Goal: Task Accomplishment & Management: Understand process/instructions

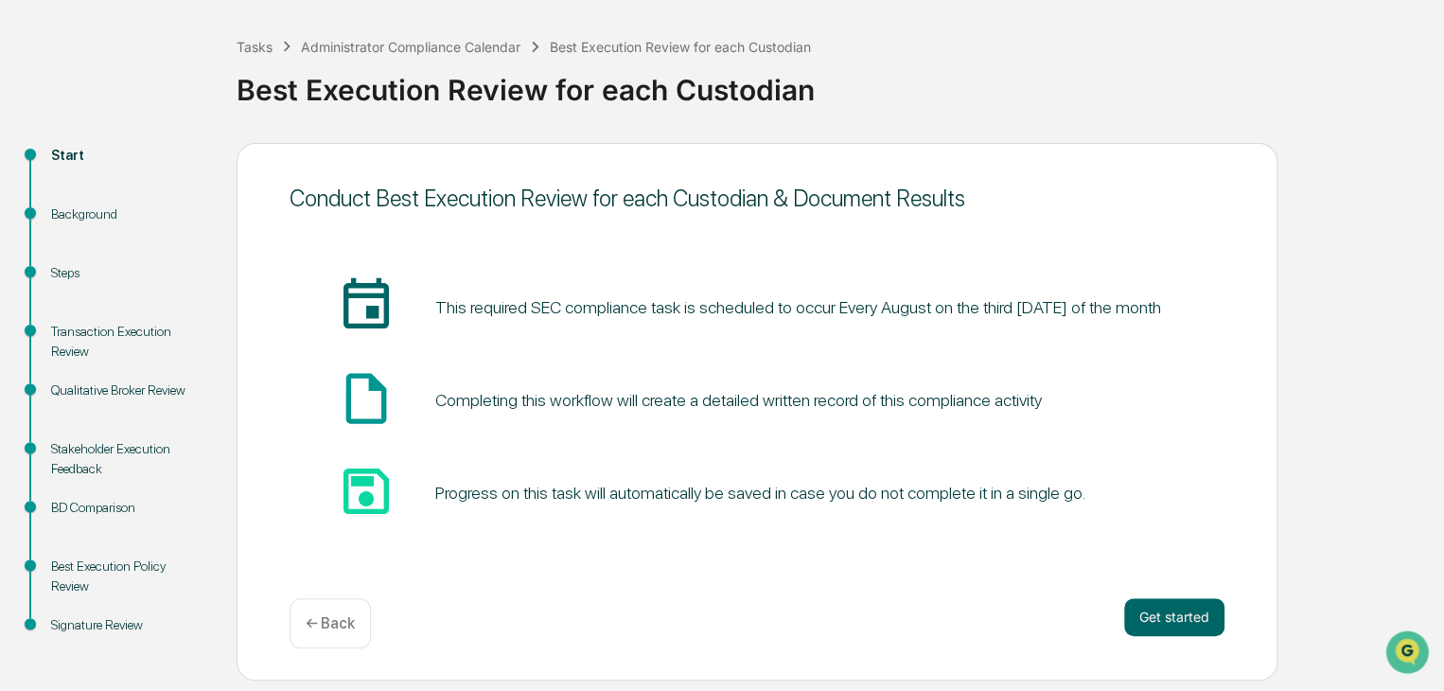
scroll to position [83, 0]
click at [1181, 622] on button "Get started" at bounding box center [1174, 616] width 100 height 38
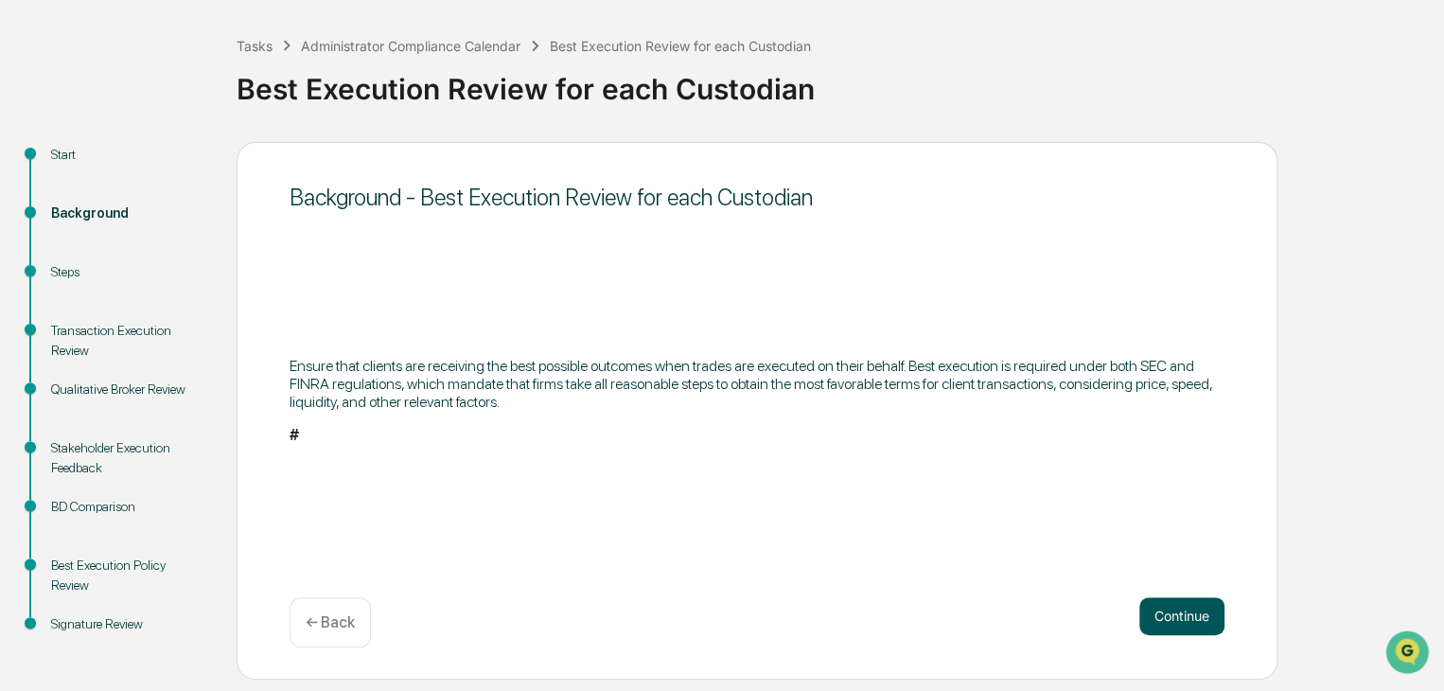
click at [1181, 626] on button "Continue" at bounding box center [1182, 616] width 85 height 38
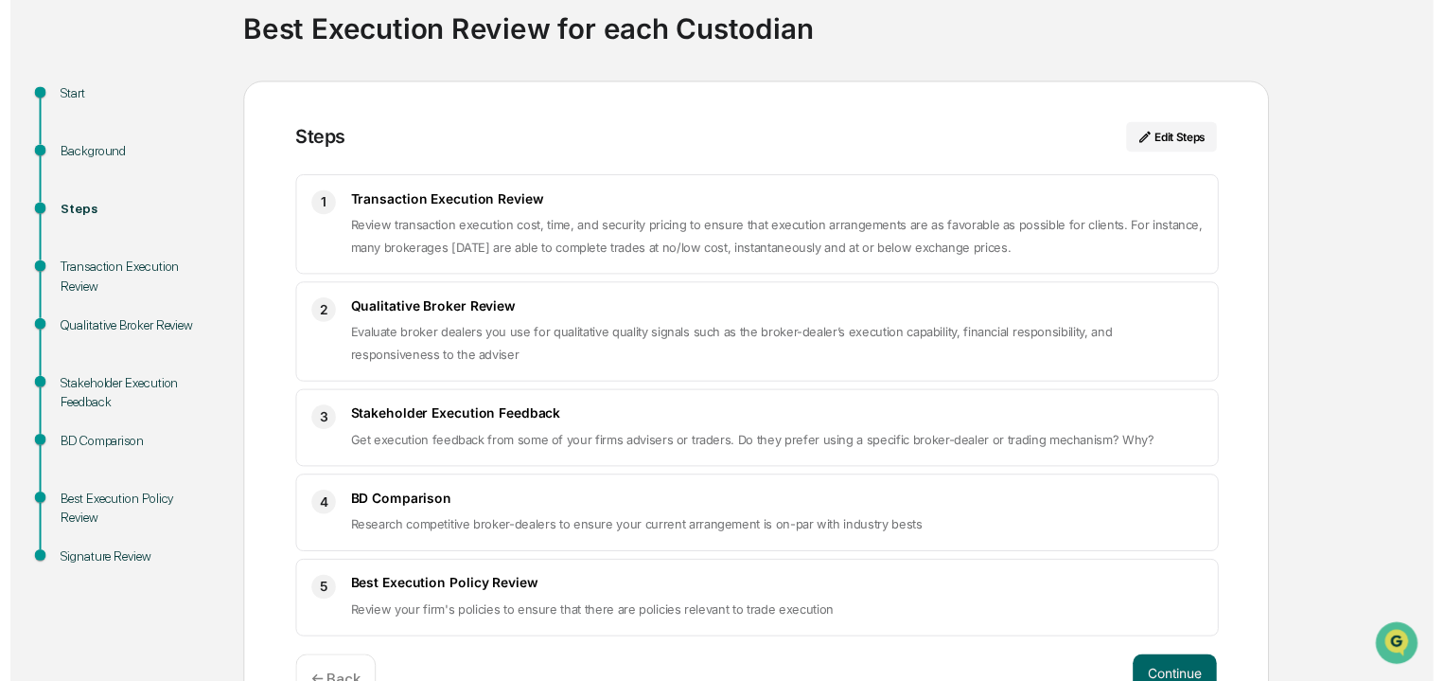
scroll to position [195, 0]
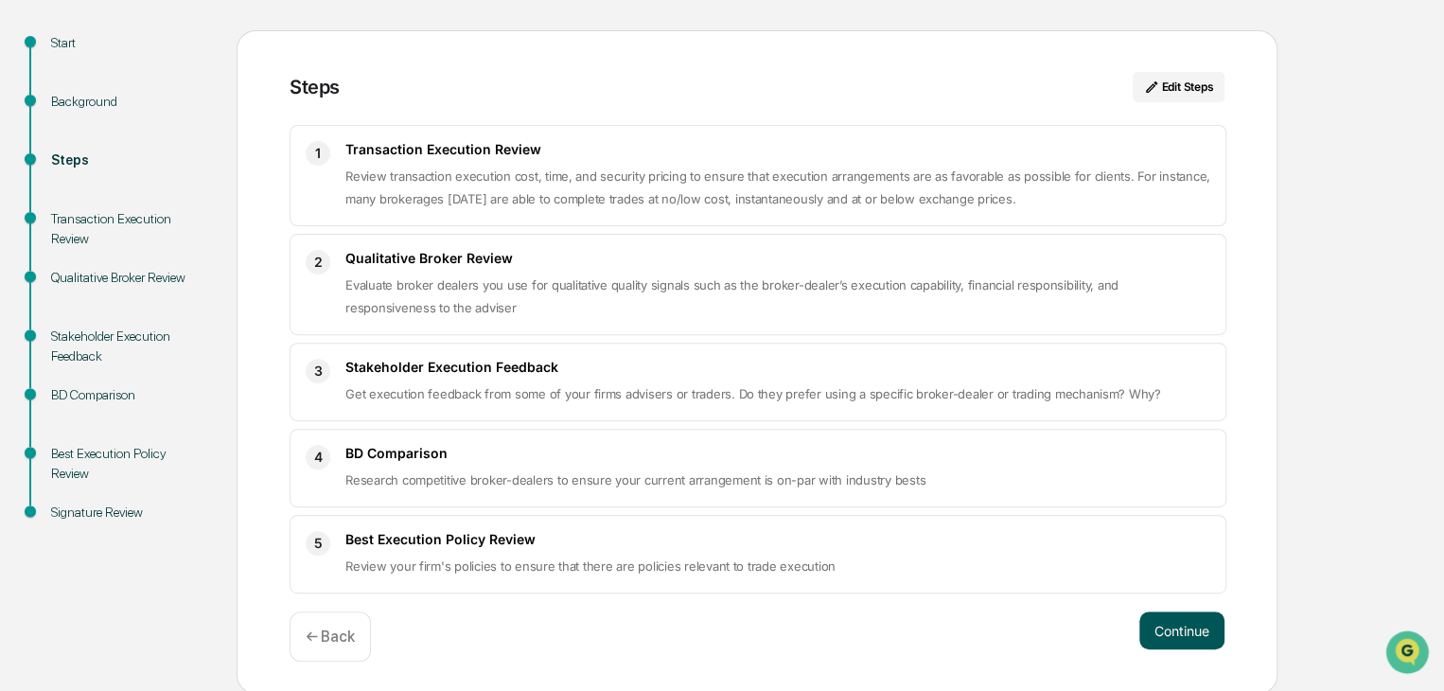
click at [1186, 625] on button "Continue" at bounding box center [1182, 630] width 85 height 38
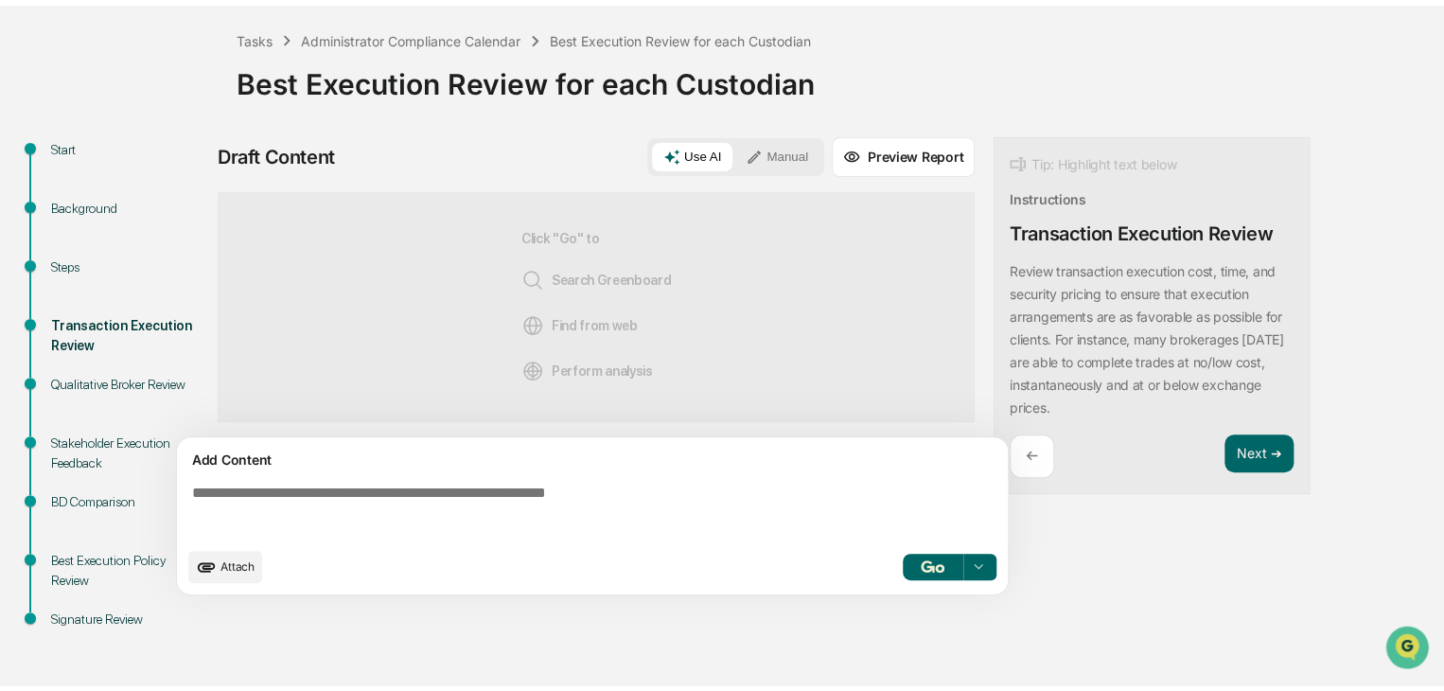
scroll to position [83, 0]
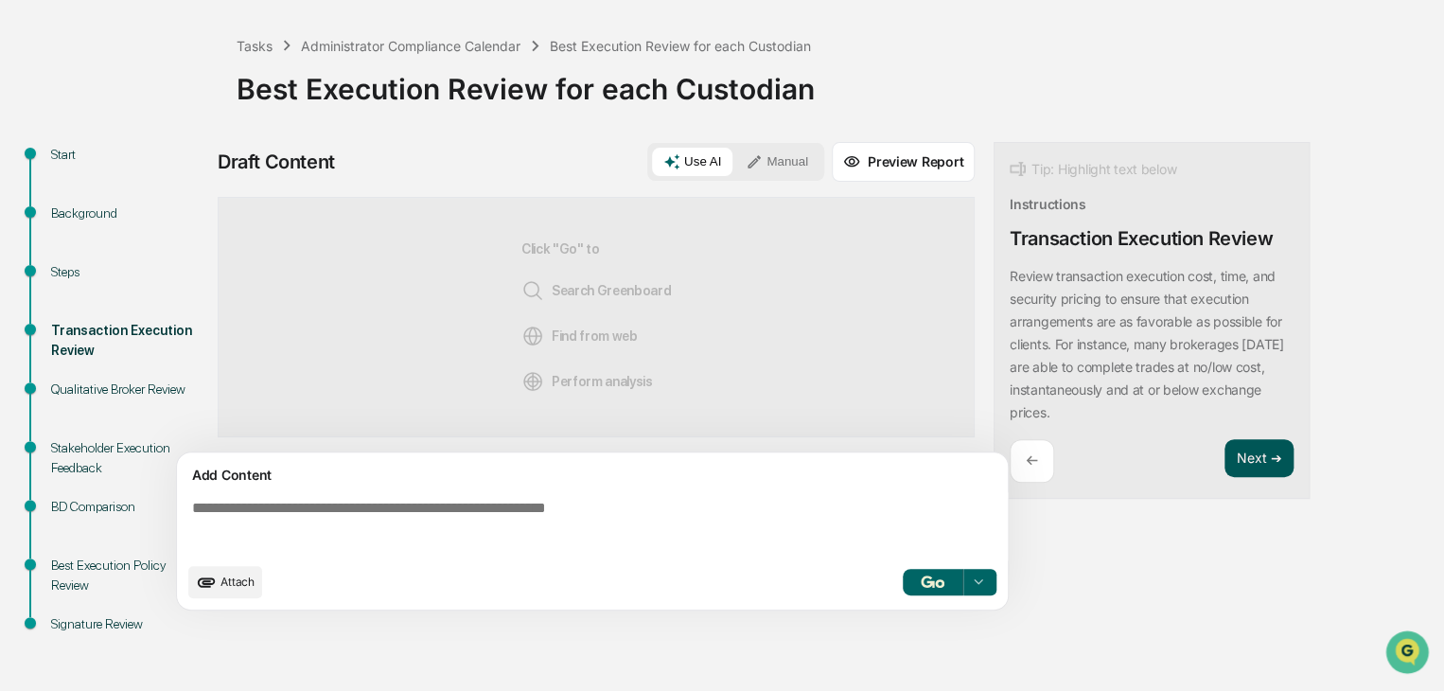
click at [1248, 466] on button "Next ➔" at bounding box center [1259, 458] width 69 height 39
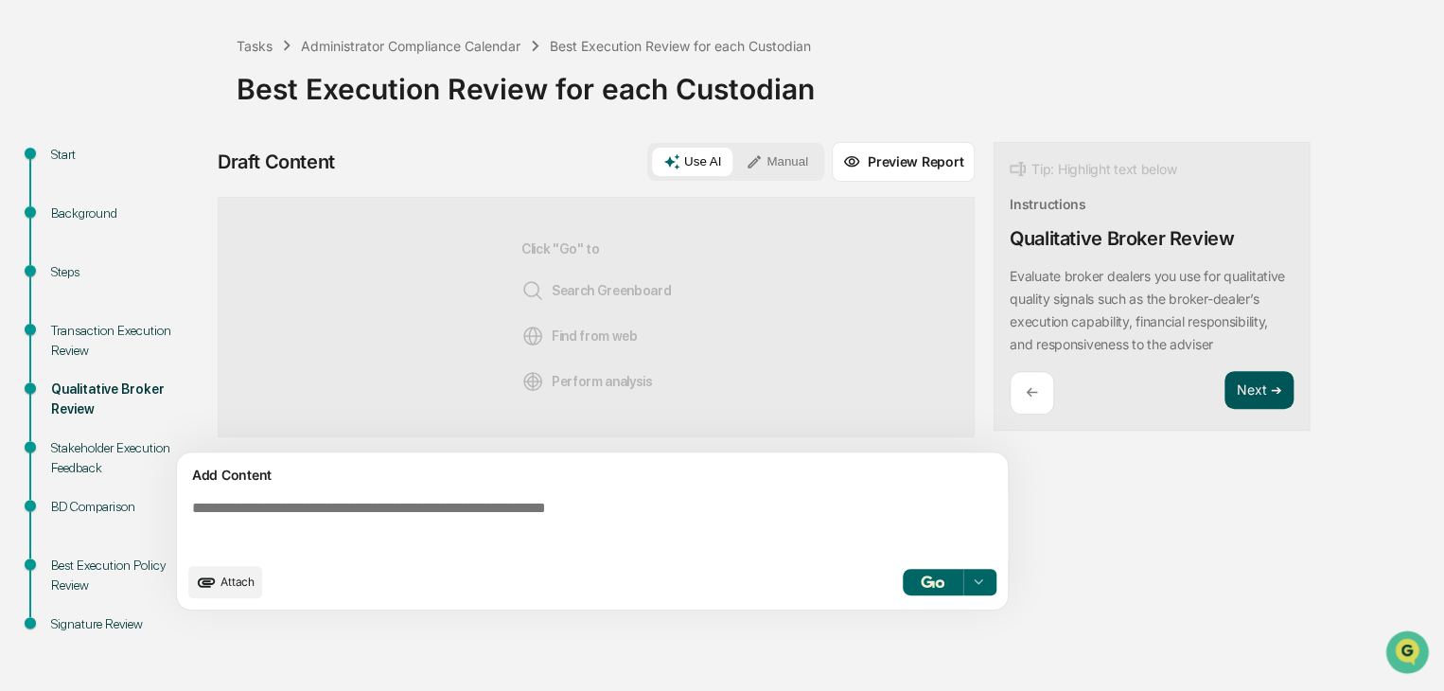
click at [1259, 410] on button "Next ➔" at bounding box center [1259, 390] width 69 height 39
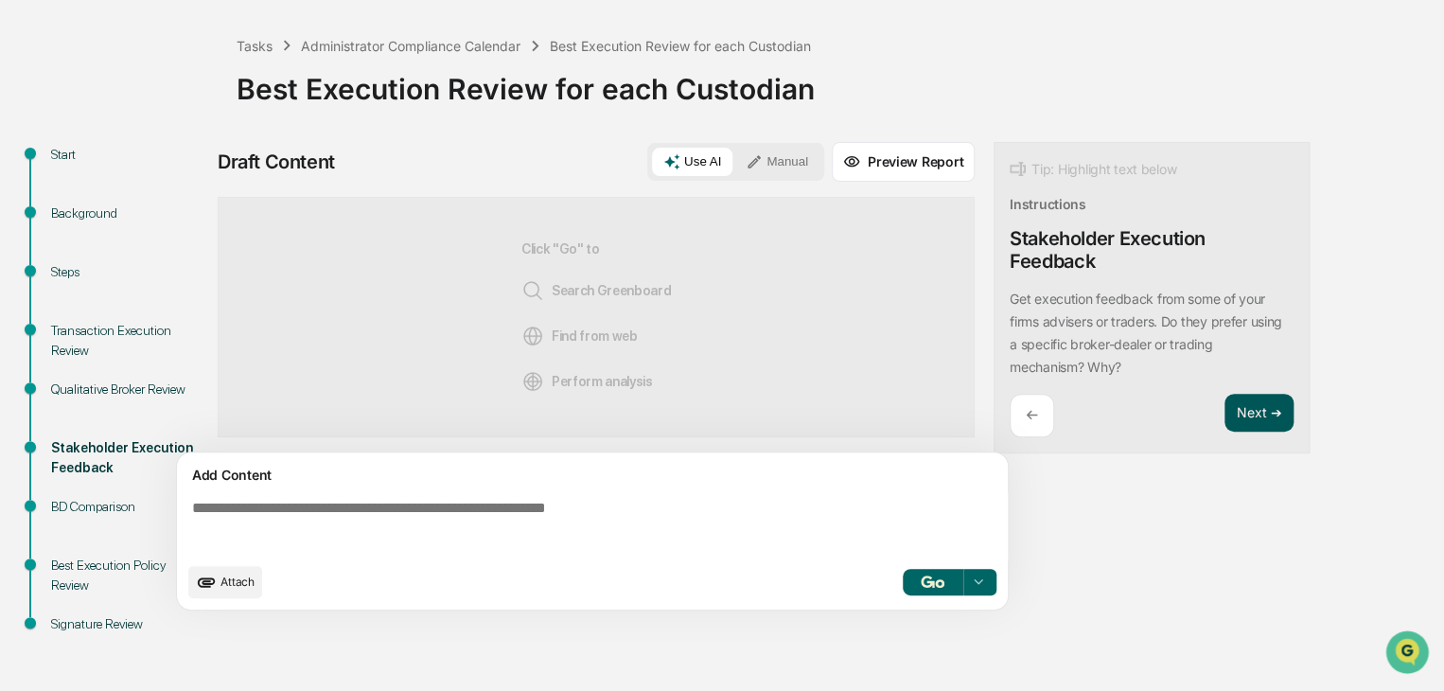
click at [1259, 410] on button "Next ➔" at bounding box center [1259, 413] width 69 height 39
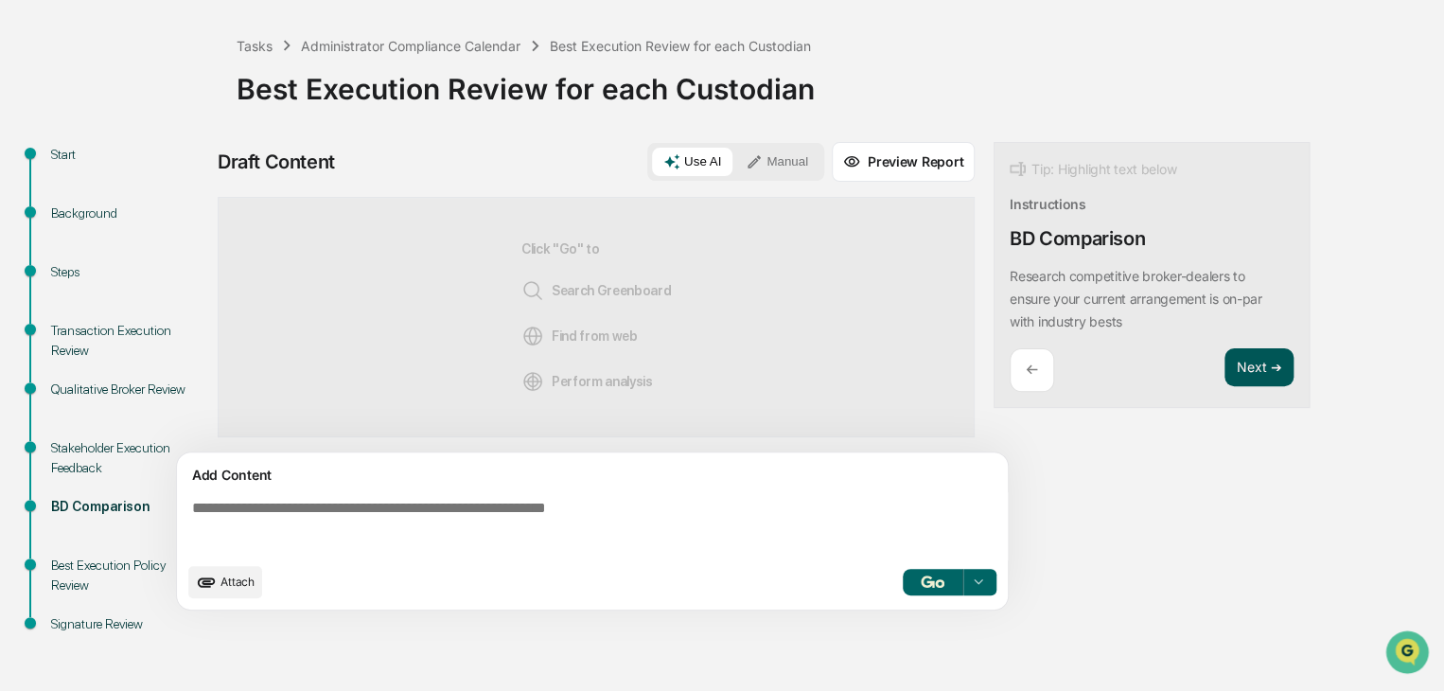
click at [1267, 361] on button "Next ➔" at bounding box center [1259, 367] width 69 height 39
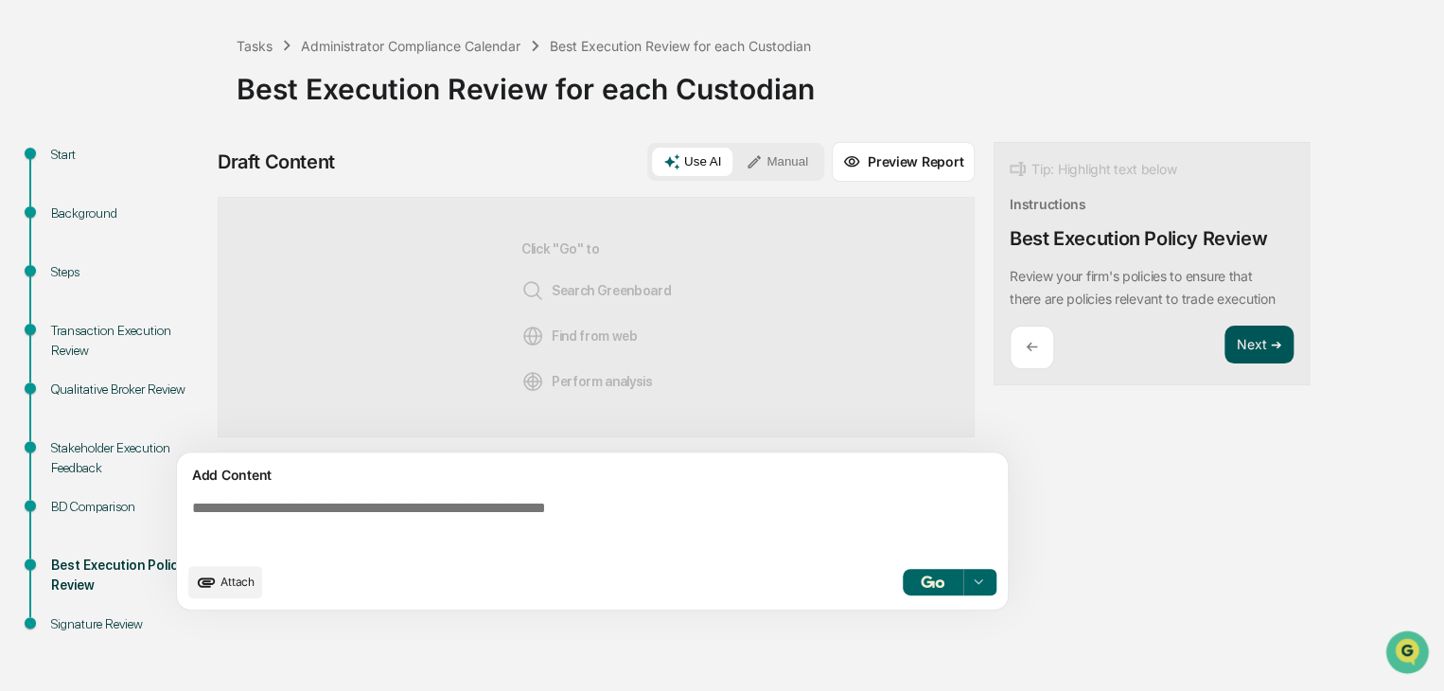
click at [1264, 333] on button "Next ➔" at bounding box center [1259, 345] width 69 height 39
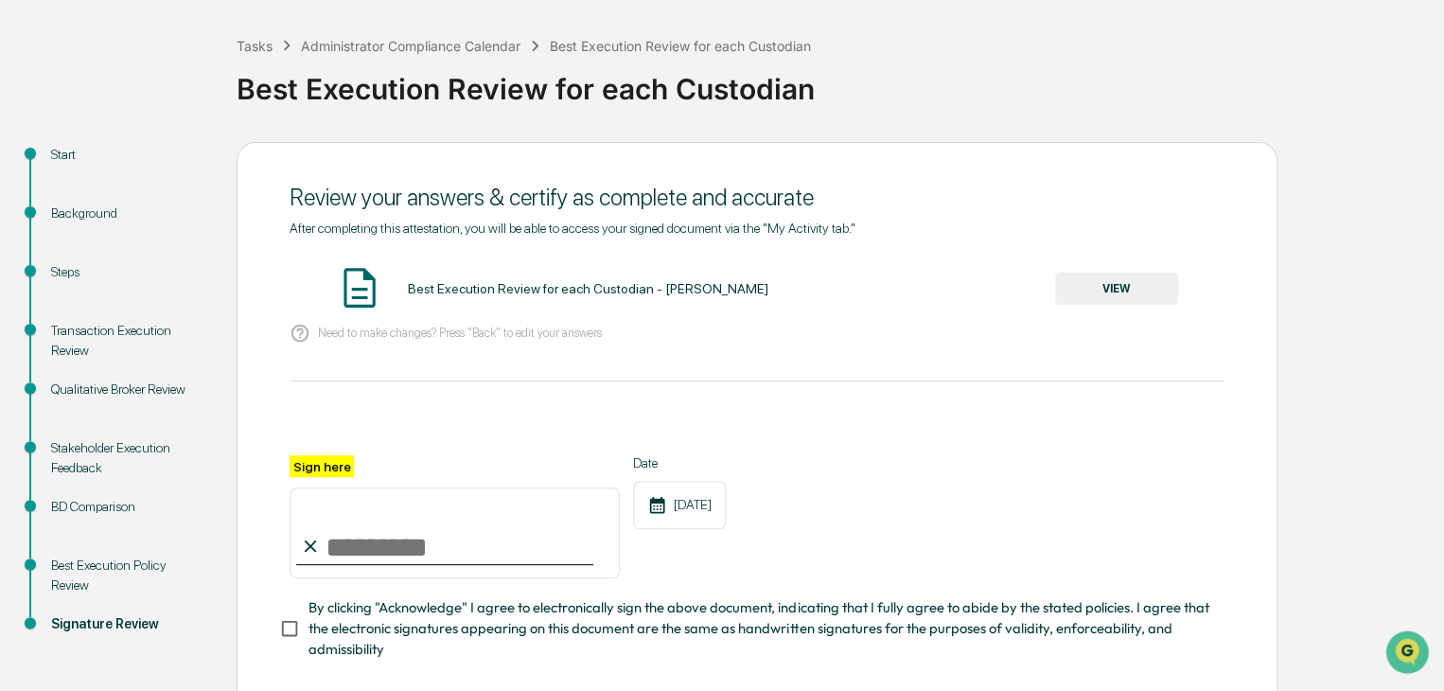
click at [1098, 292] on button "VIEW" at bounding box center [1116, 289] width 123 height 32
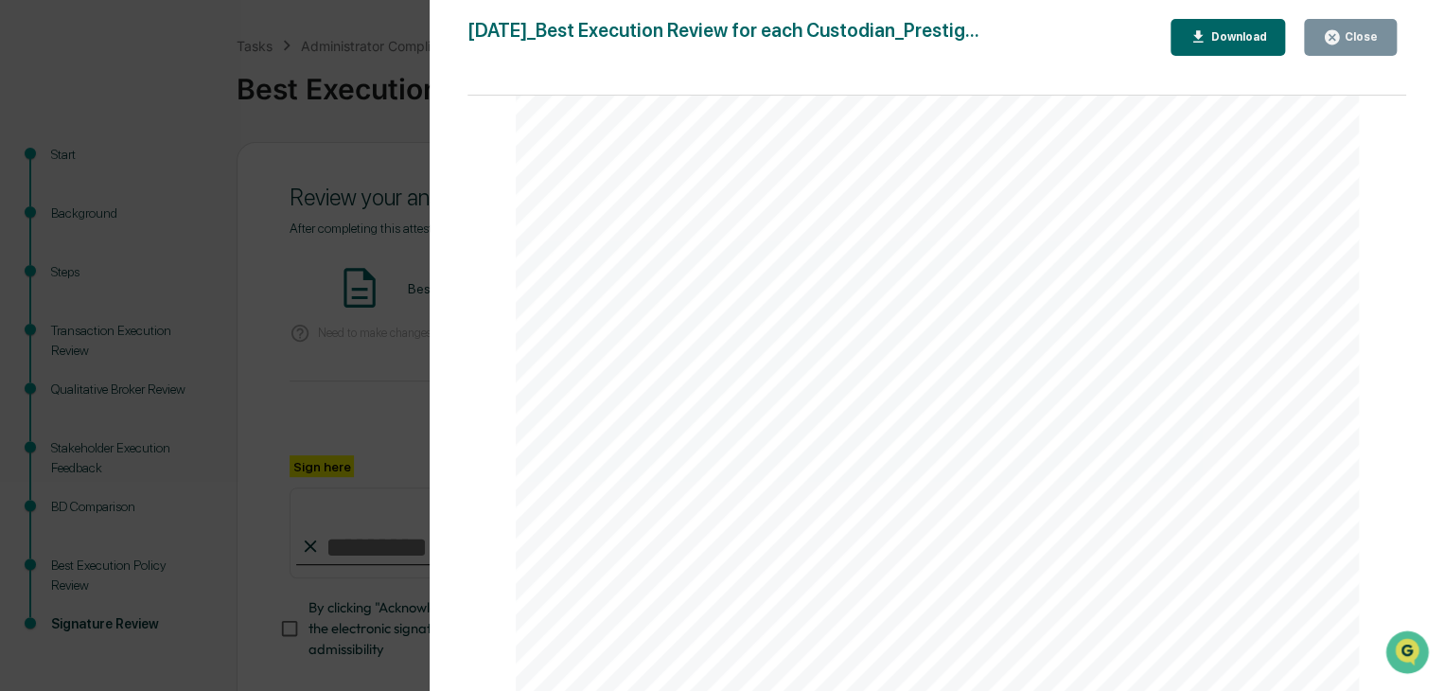
scroll to position [643, 0]
click at [1335, 38] on icon "button" at bounding box center [1332, 37] width 18 height 18
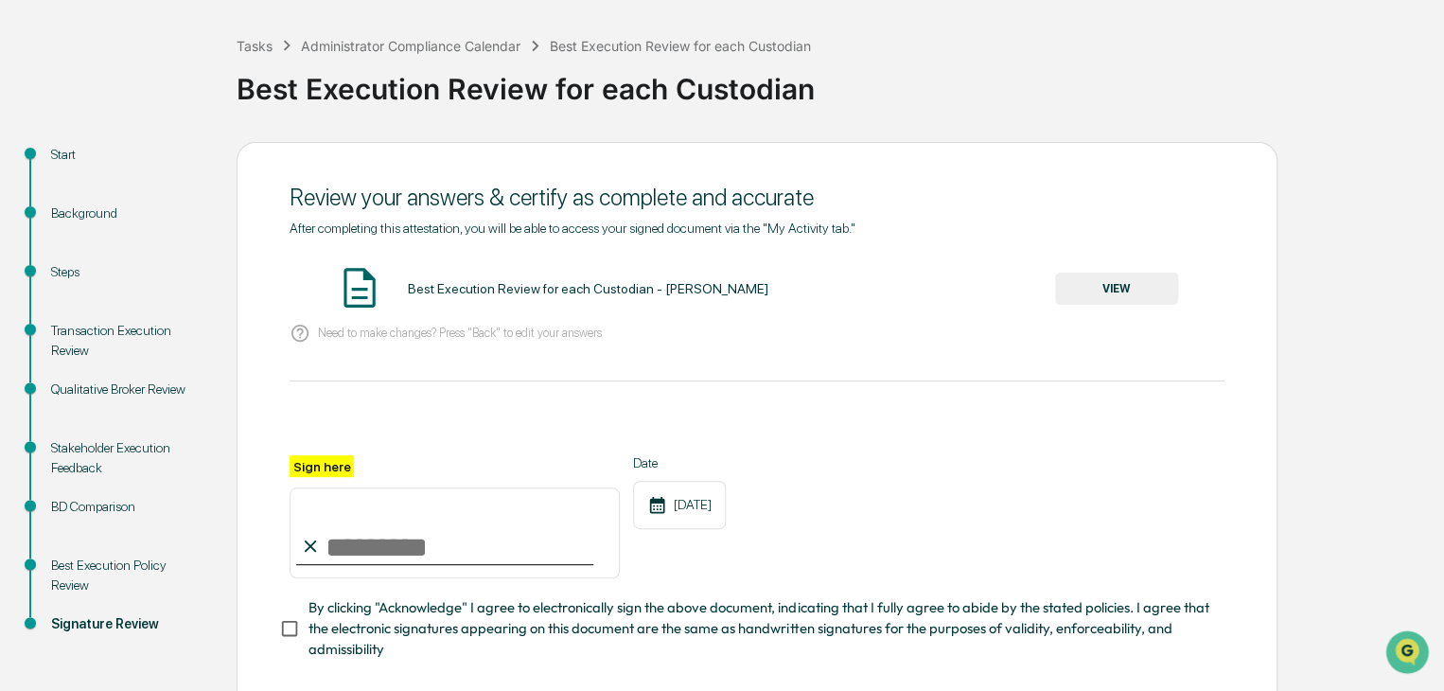
click at [345, 543] on input "Sign here" at bounding box center [455, 532] width 330 height 91
type input "**********"
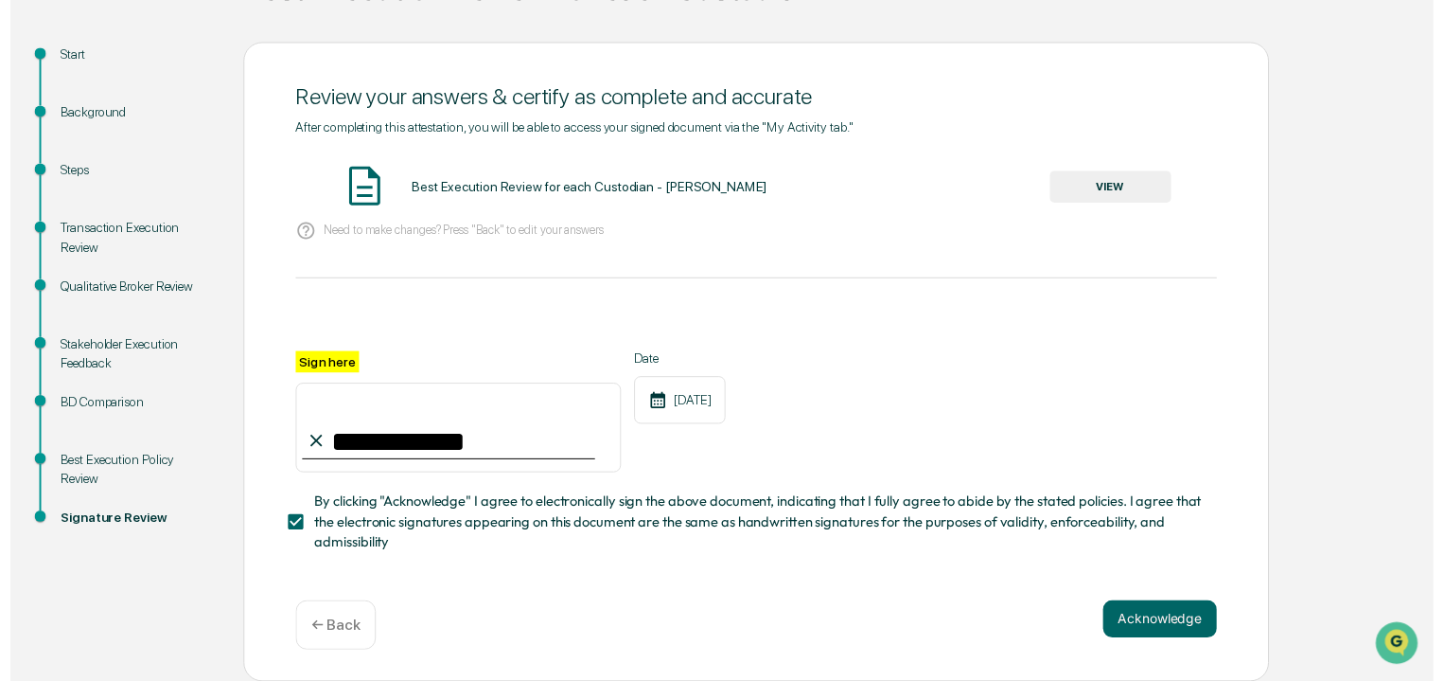
scroll to position [189, 0]
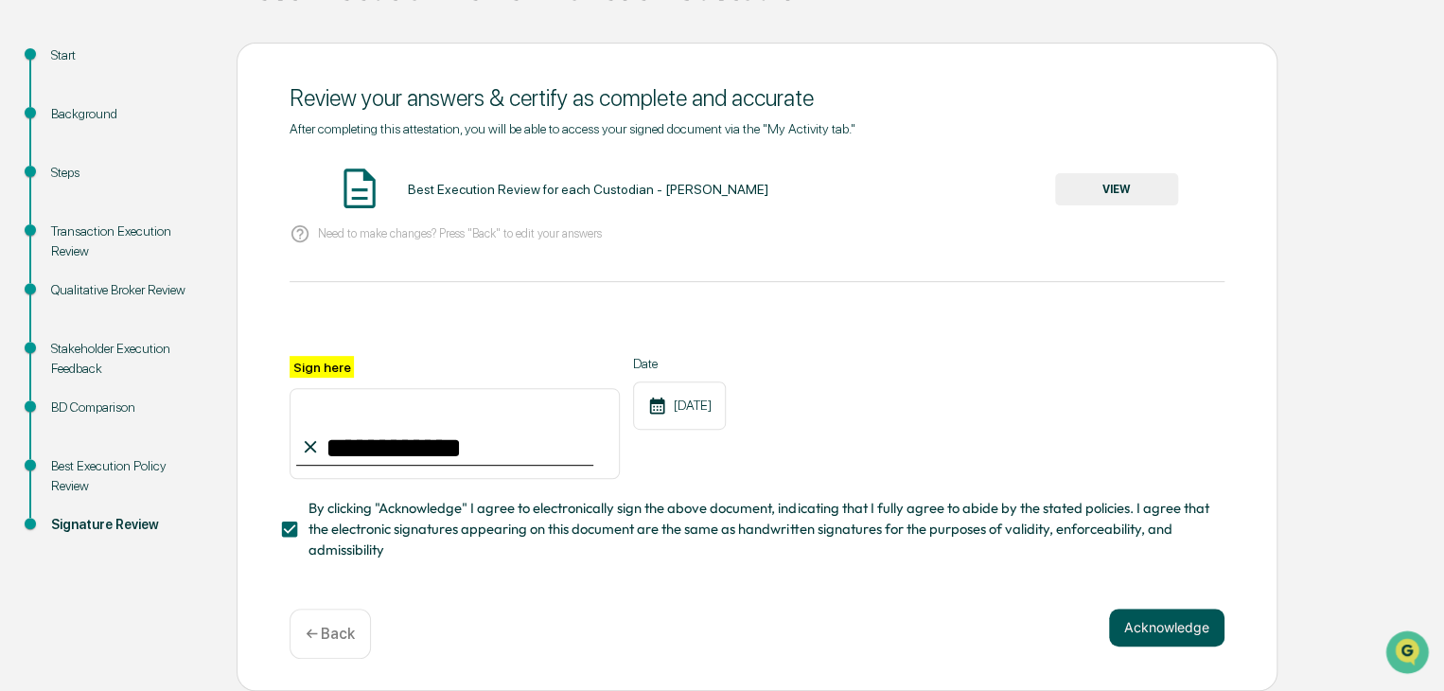
click at [1171, 621] on button "Acknowledge" at bounding box center [1166, 628] width 115 height 38
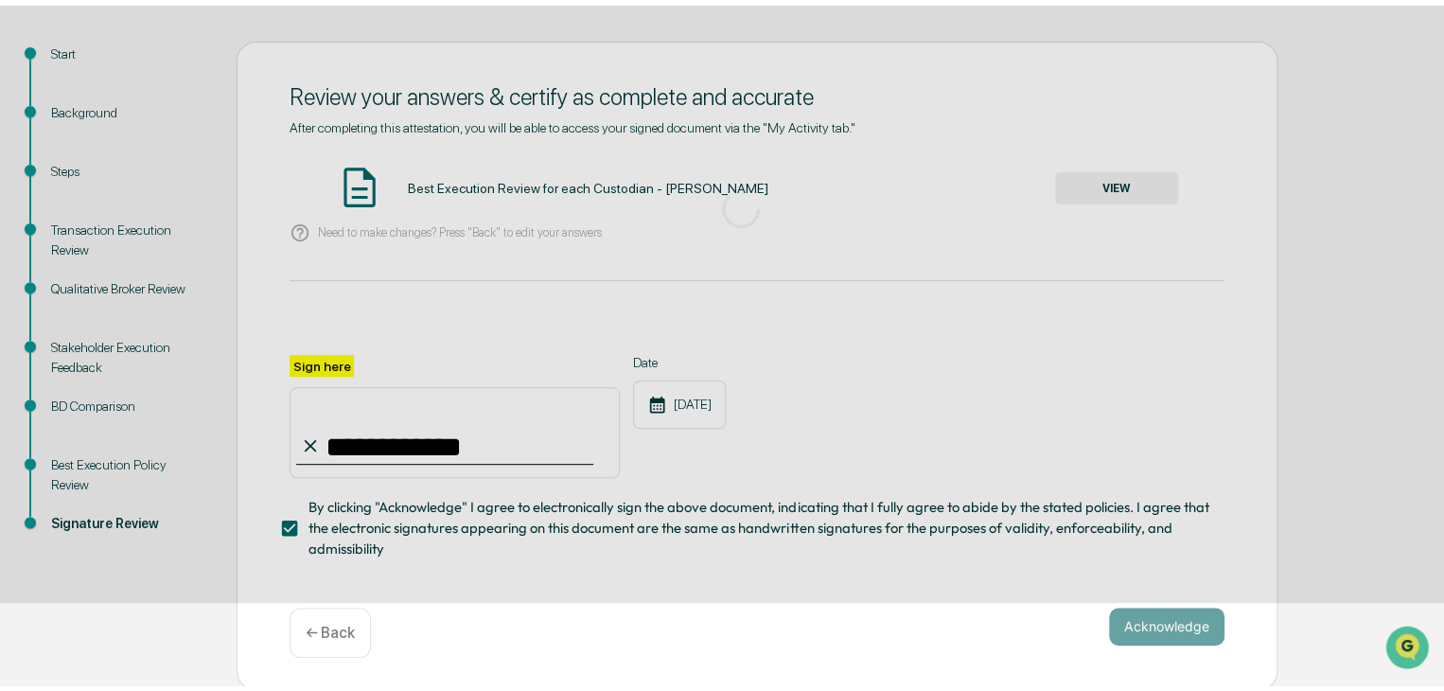
scroll to position [83, 0]
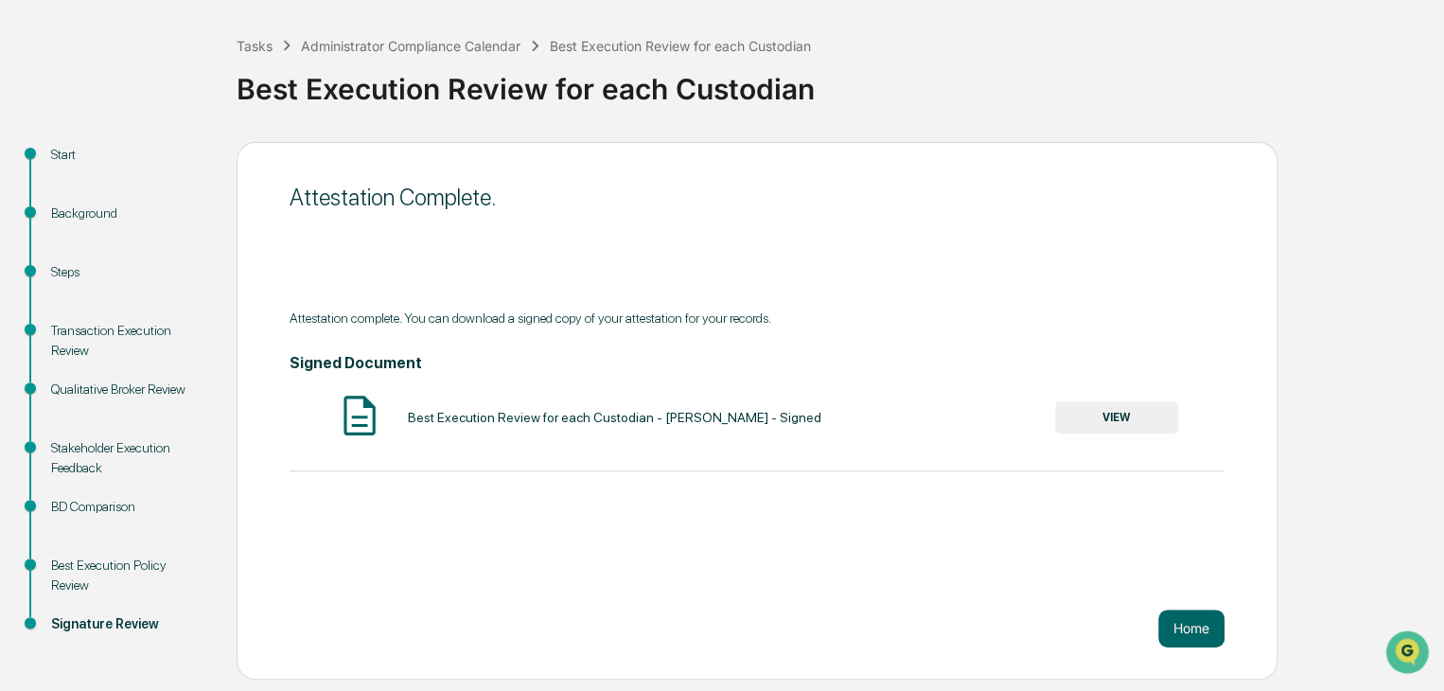
click at [1107, 415] on button "VIEW" at bounding box center [1116, 417] width 123 height 32
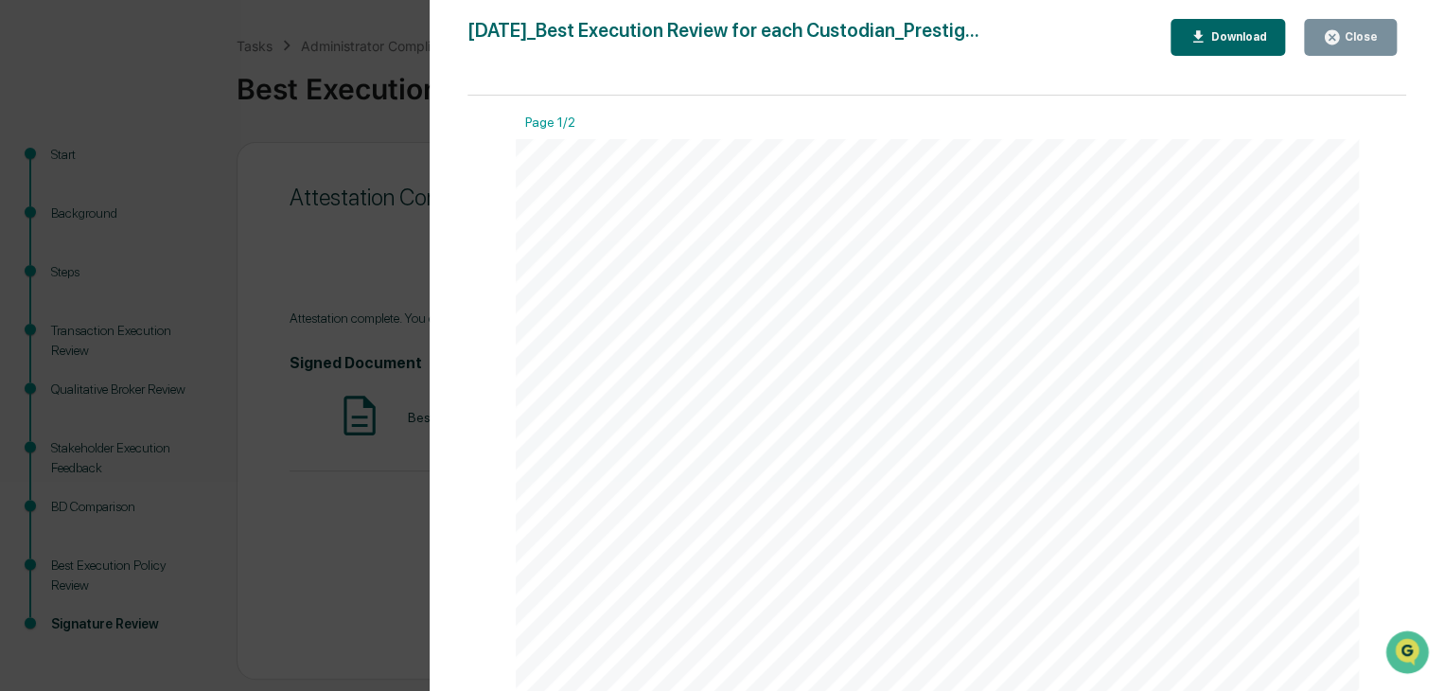
click at [1232, 36] on div "Download" at bounding box center [1237, 36] width 60 height 13
click at [1350, 43] on div "Close" at bounding box center [1359, 36] width 37 height 13
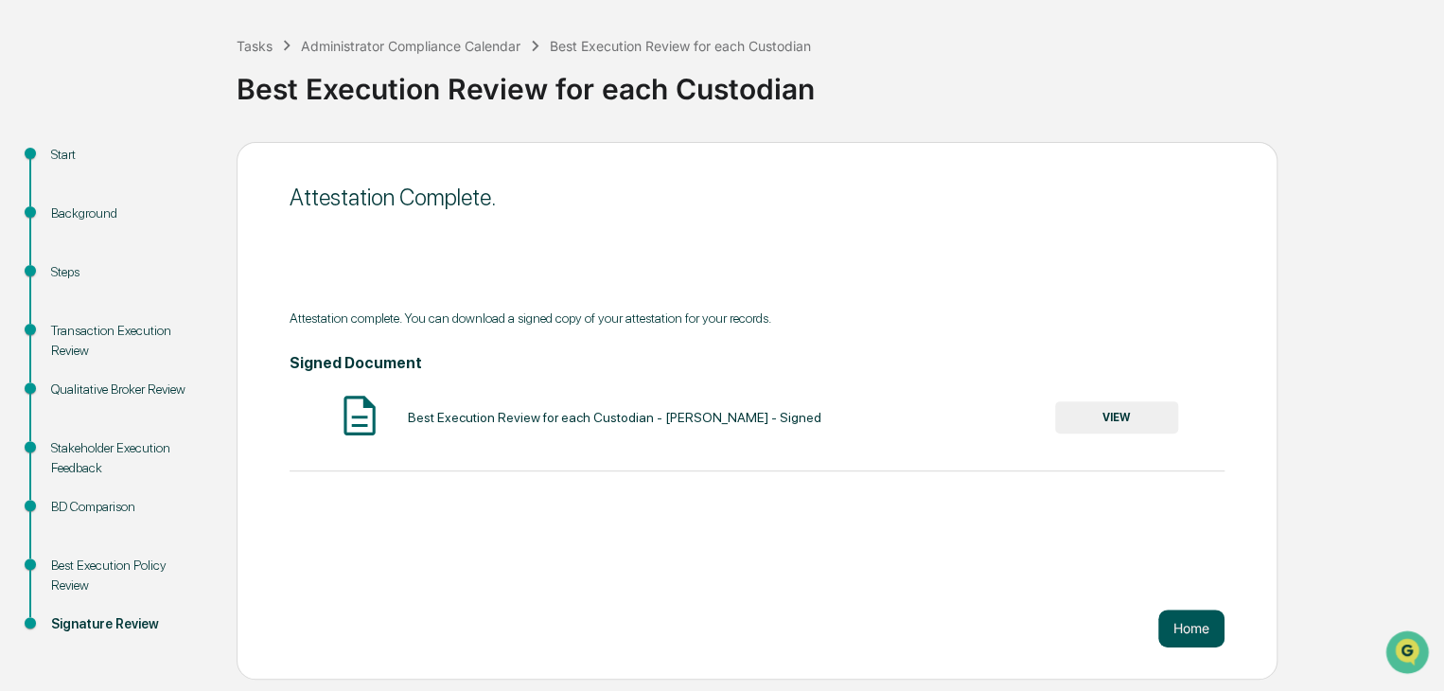
click at [1207, 628] on button "Home" at bounding box center [1191, 629] width 66 height 38
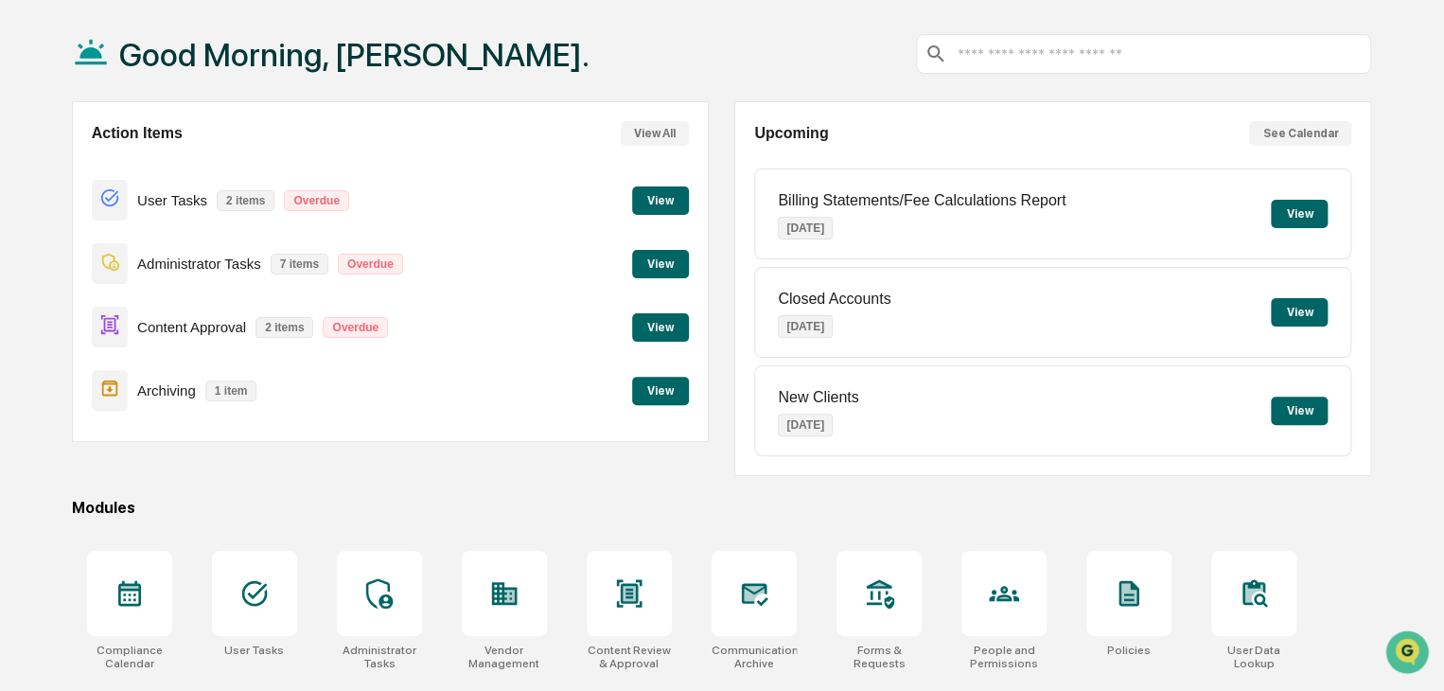
click at [654, 193] on button "View" at bounding box center [660, 200] width 57 height 28
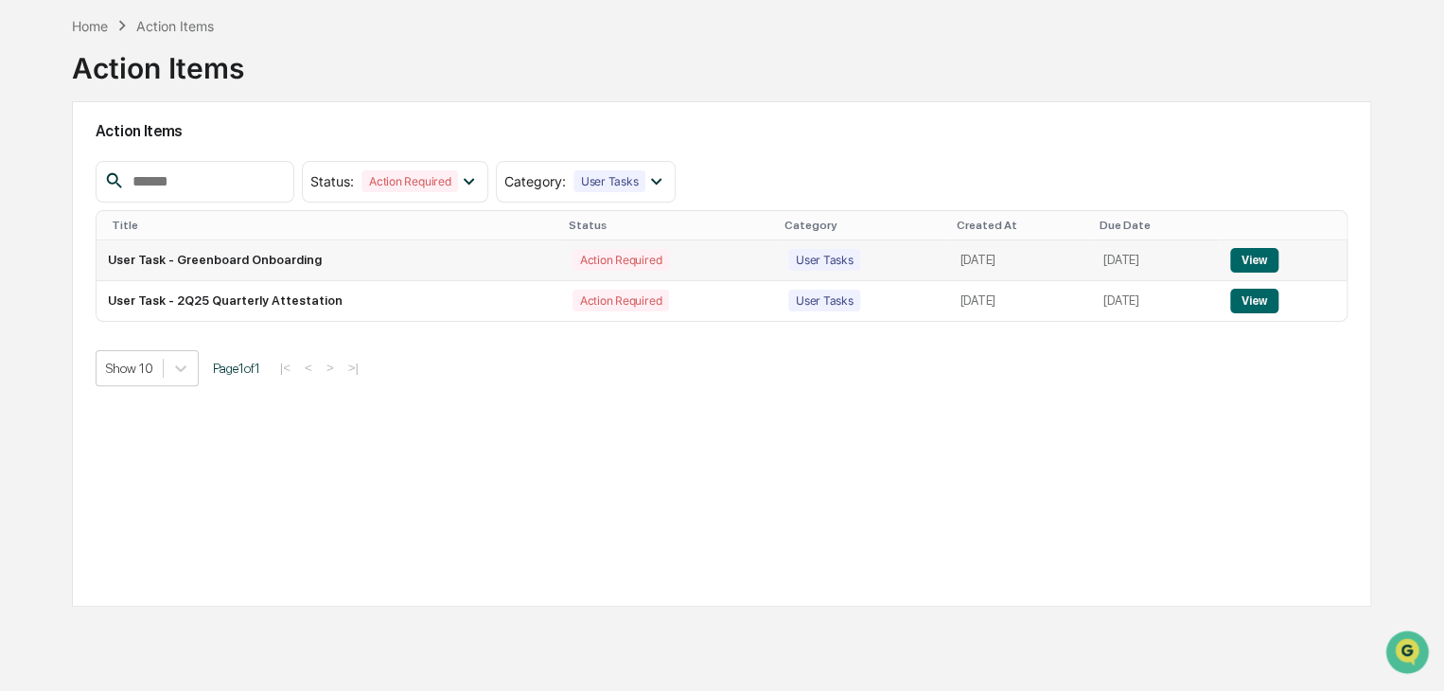
click at [1246, 256] on button "View" at bounding box center [1254, 260] width 48 height 25
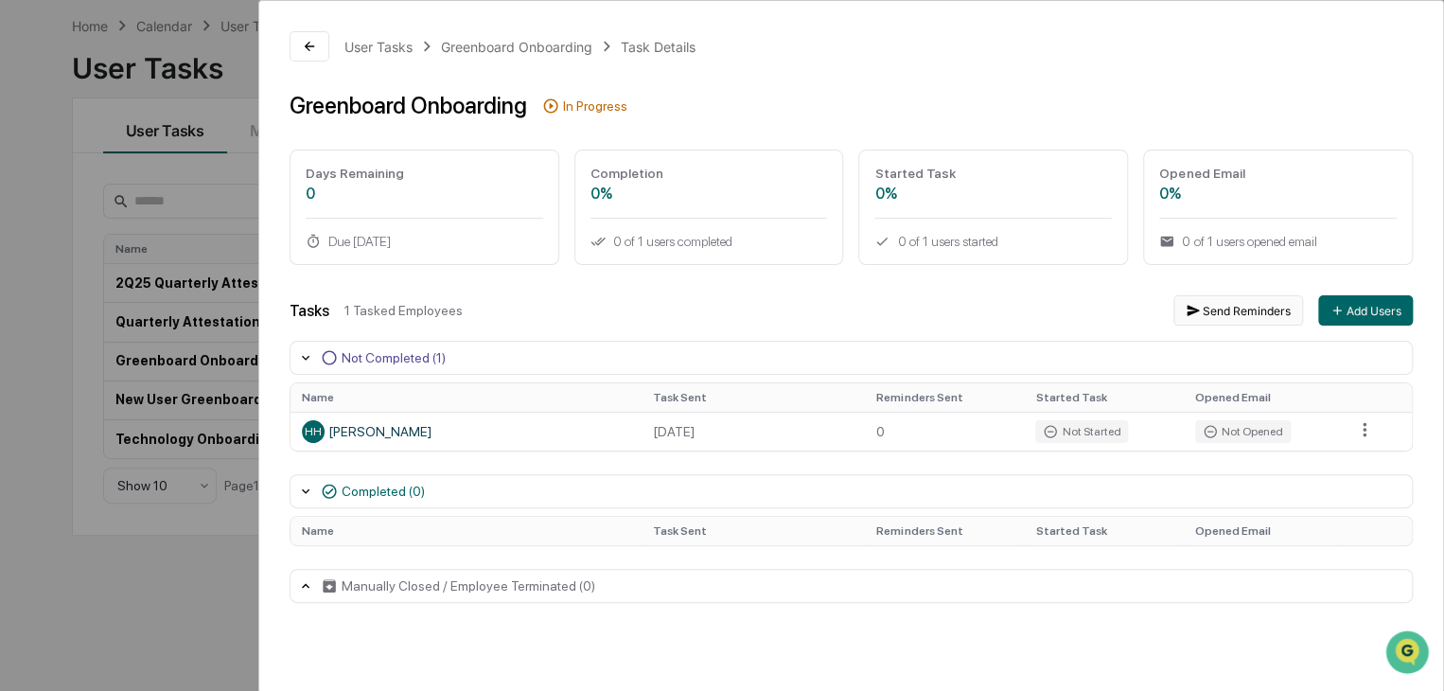
click at [1263, 319] on button "Send Reminders" at bounding box center [1239, 310] width 130 height 30
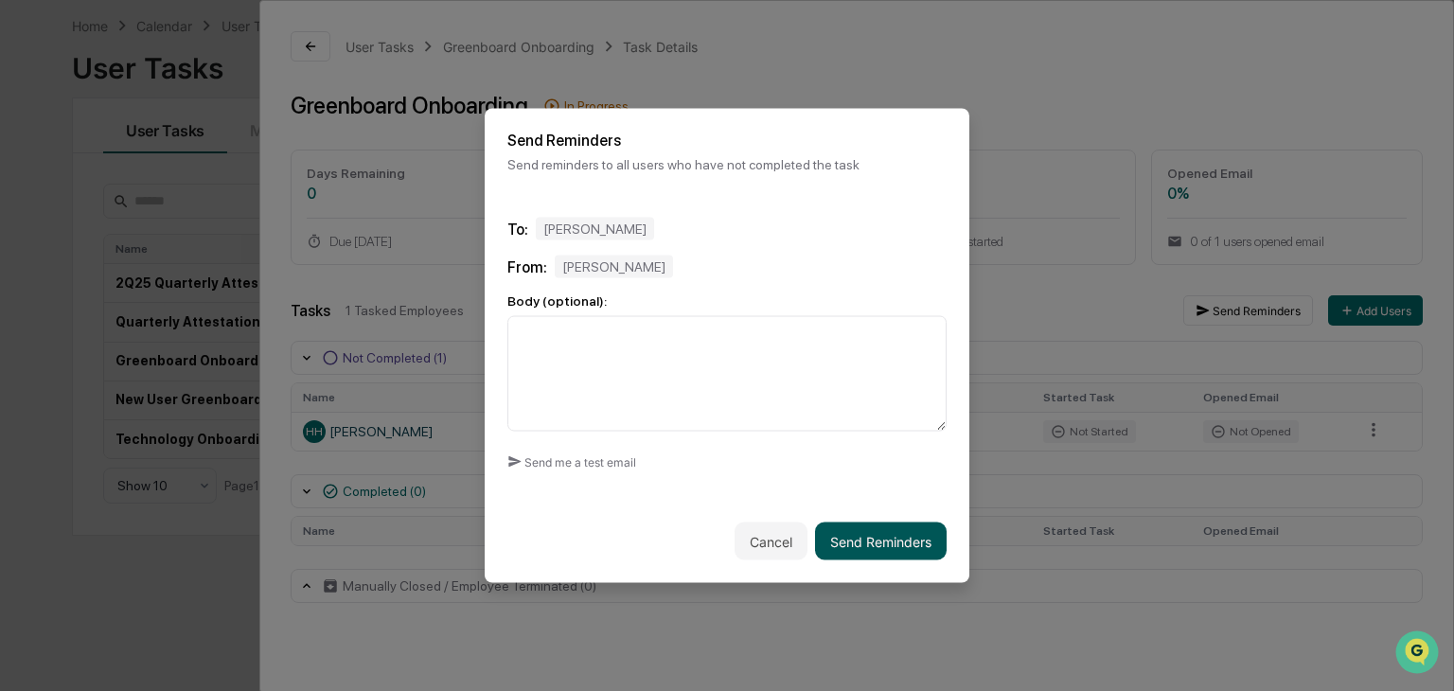
click at [884, 553] on button "Send Reminders" at bounding box center [881, 541] width 132 height 38
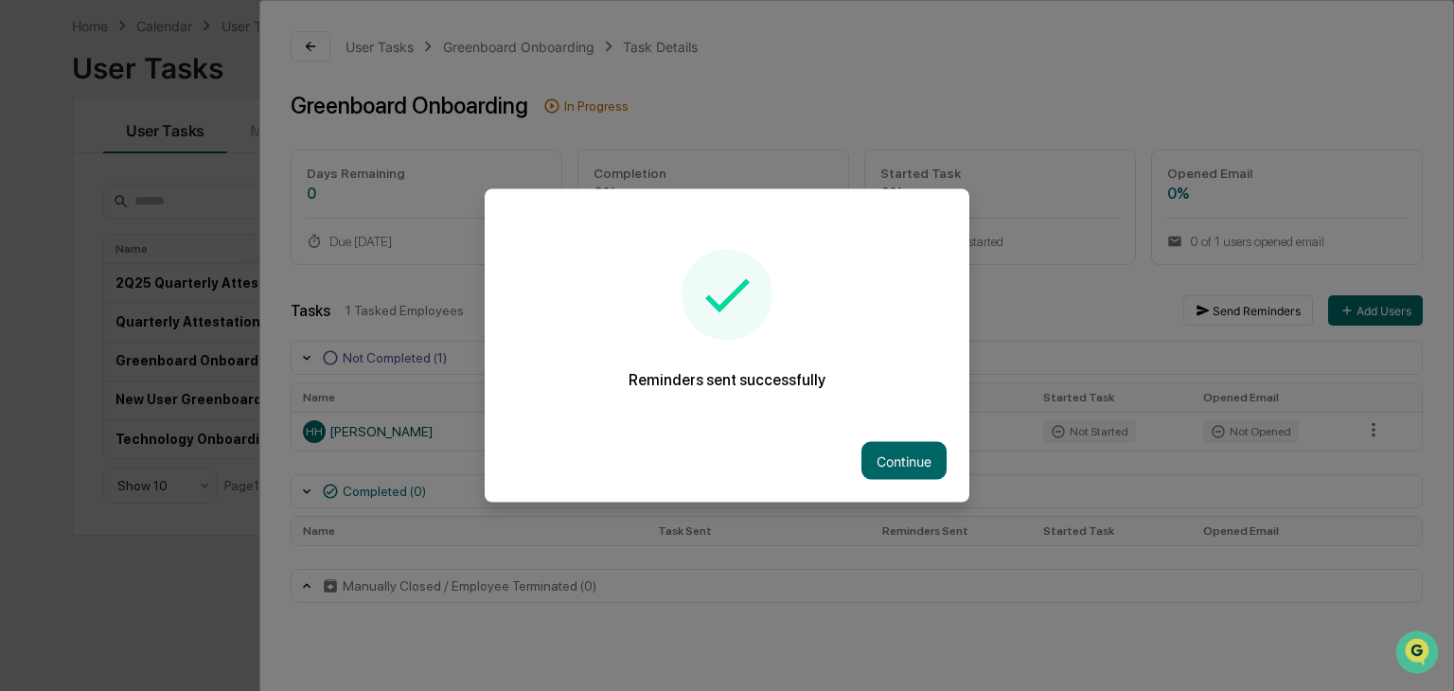
click at [920, 455] on button "Continue" at bounding box center [903, 461] width 85 height 38
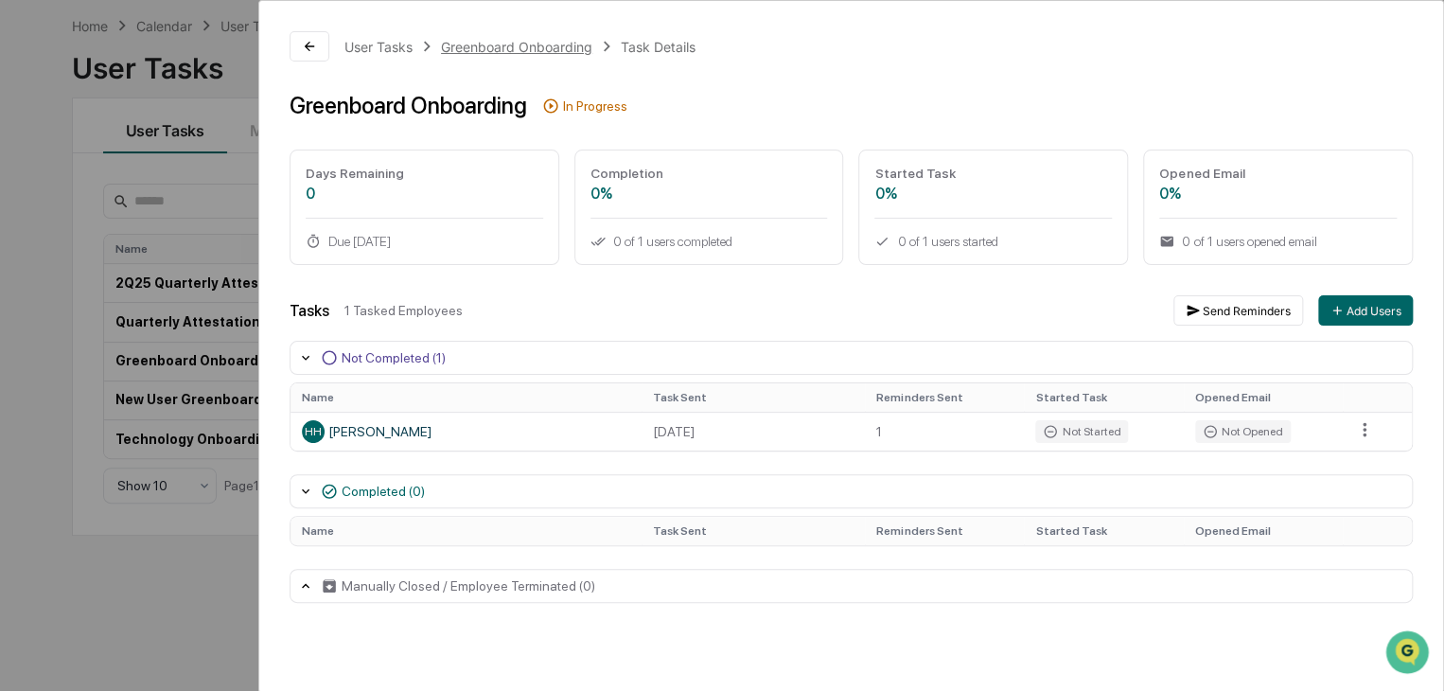
click at [477, 48] on div "Greenboard Onboarding" at bounding box center [516, 47] width 151 height 16
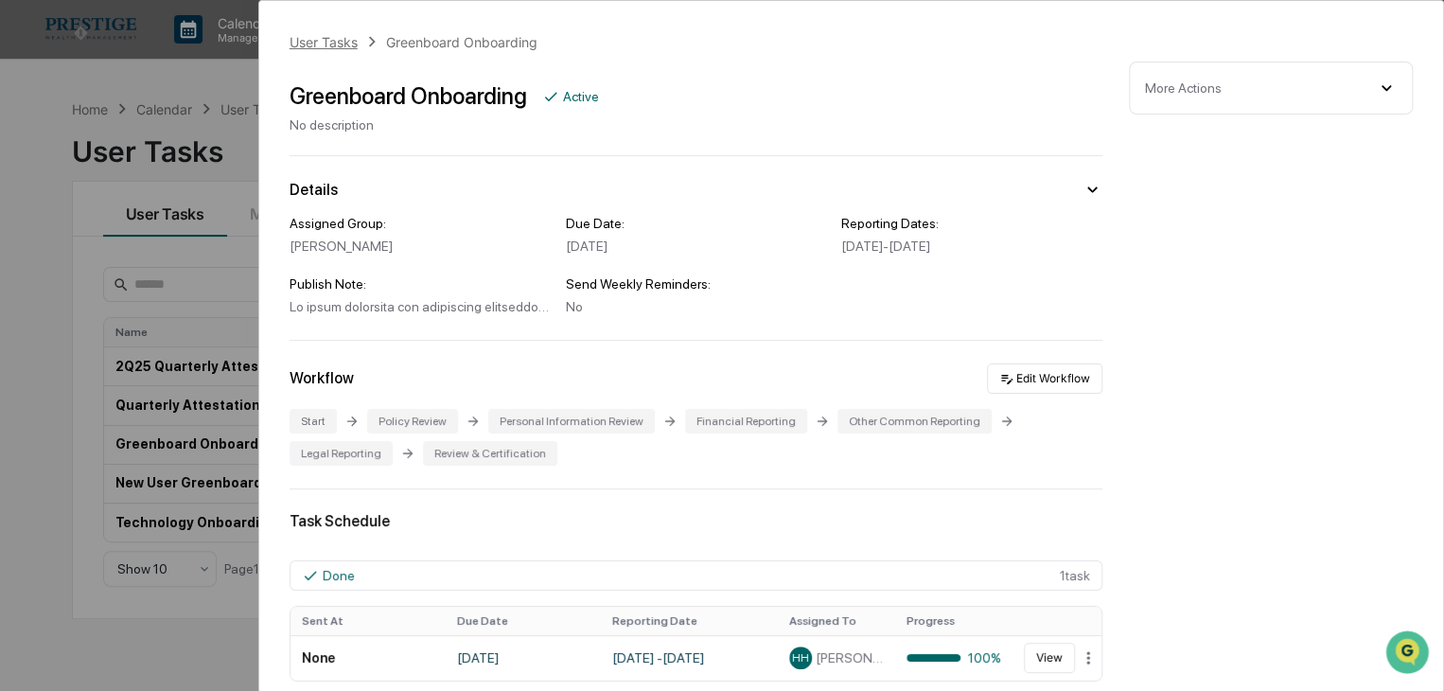
click at [358, 41] on div "User Tasks" at bounding box center [324, 42] width 68 height 16
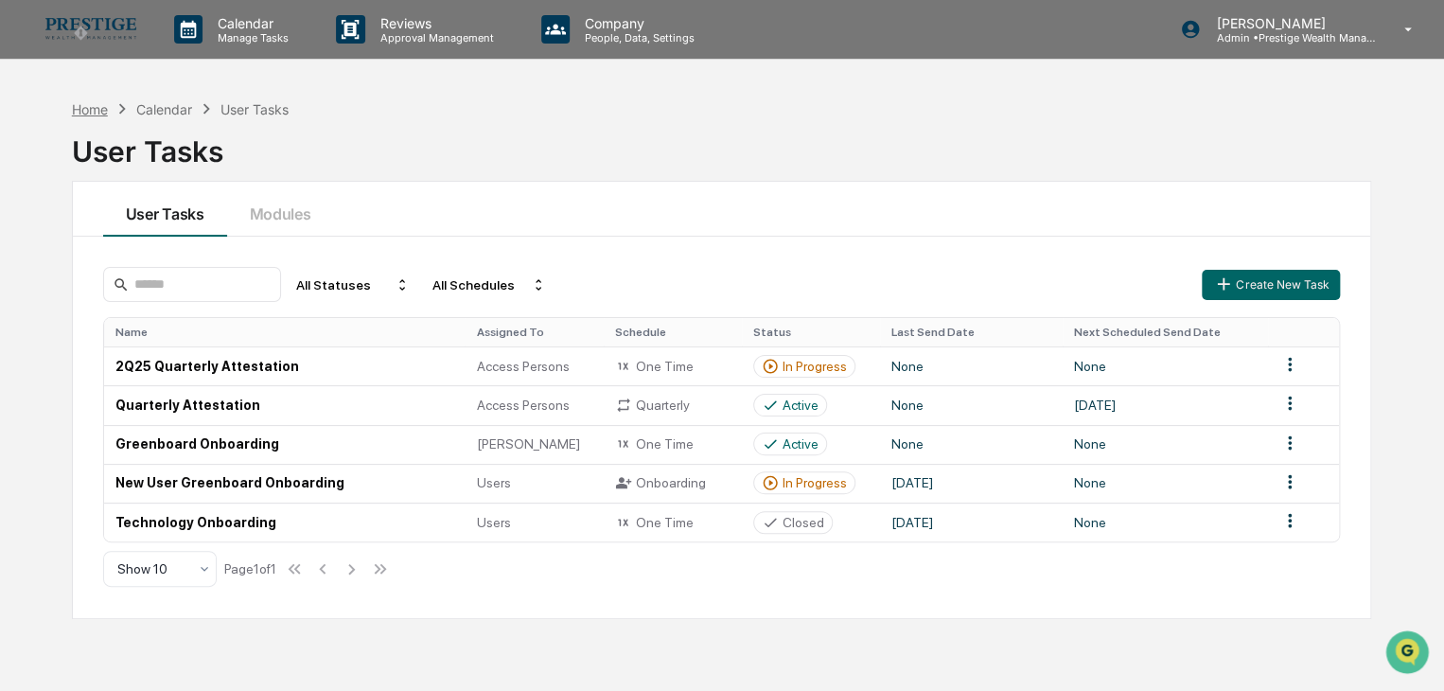
click at [104, 111] on div "Home" at bounding box center [90, 109] width 36 height 16
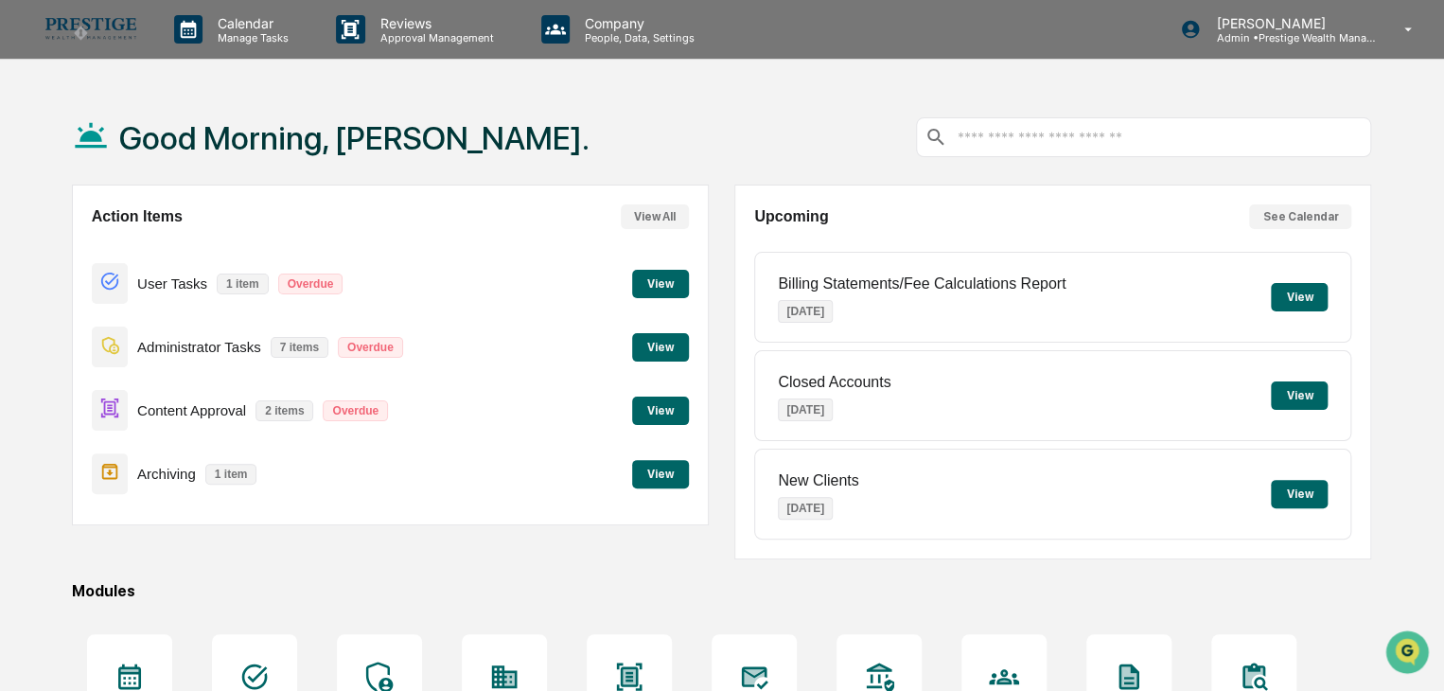
click at [640, 281] on button "View" at bounding box center [660, 284] width 57 height 28
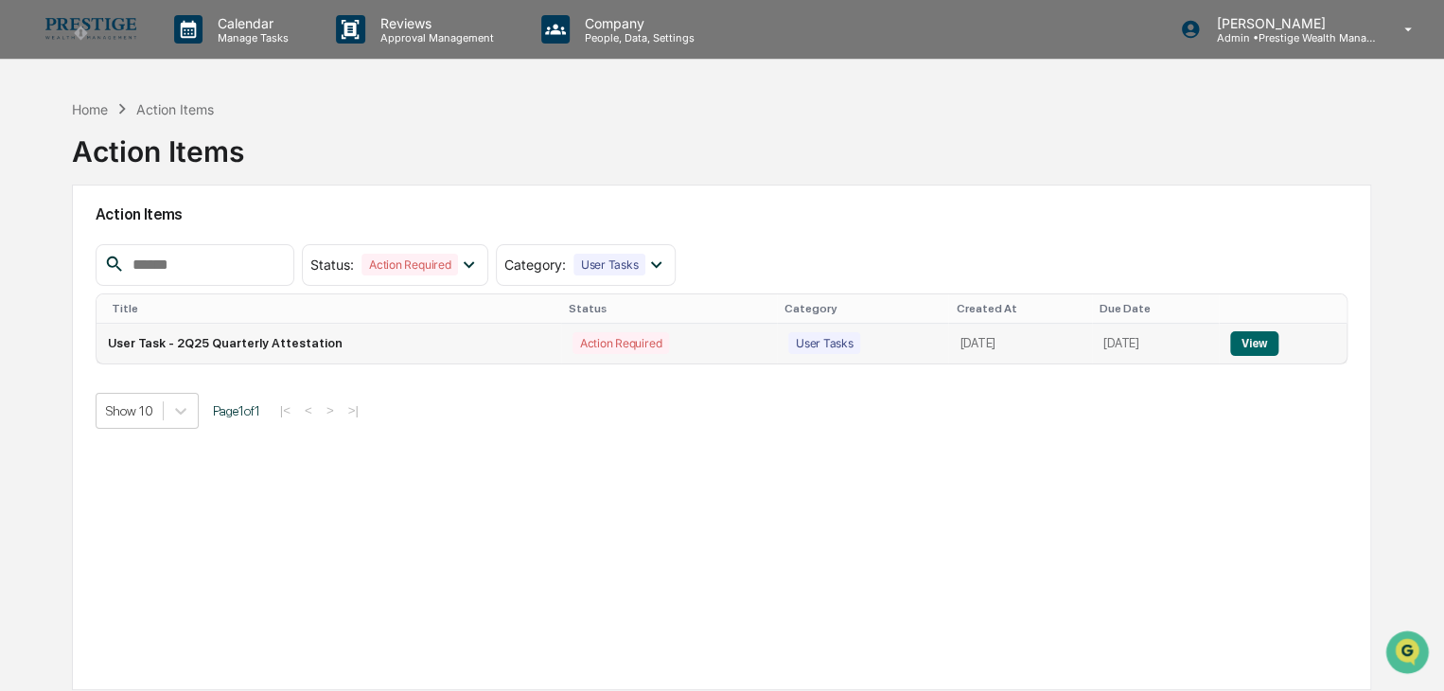
click at [1243, 342] on button "View" at bounding box center [1254, 343] width 48 height 25
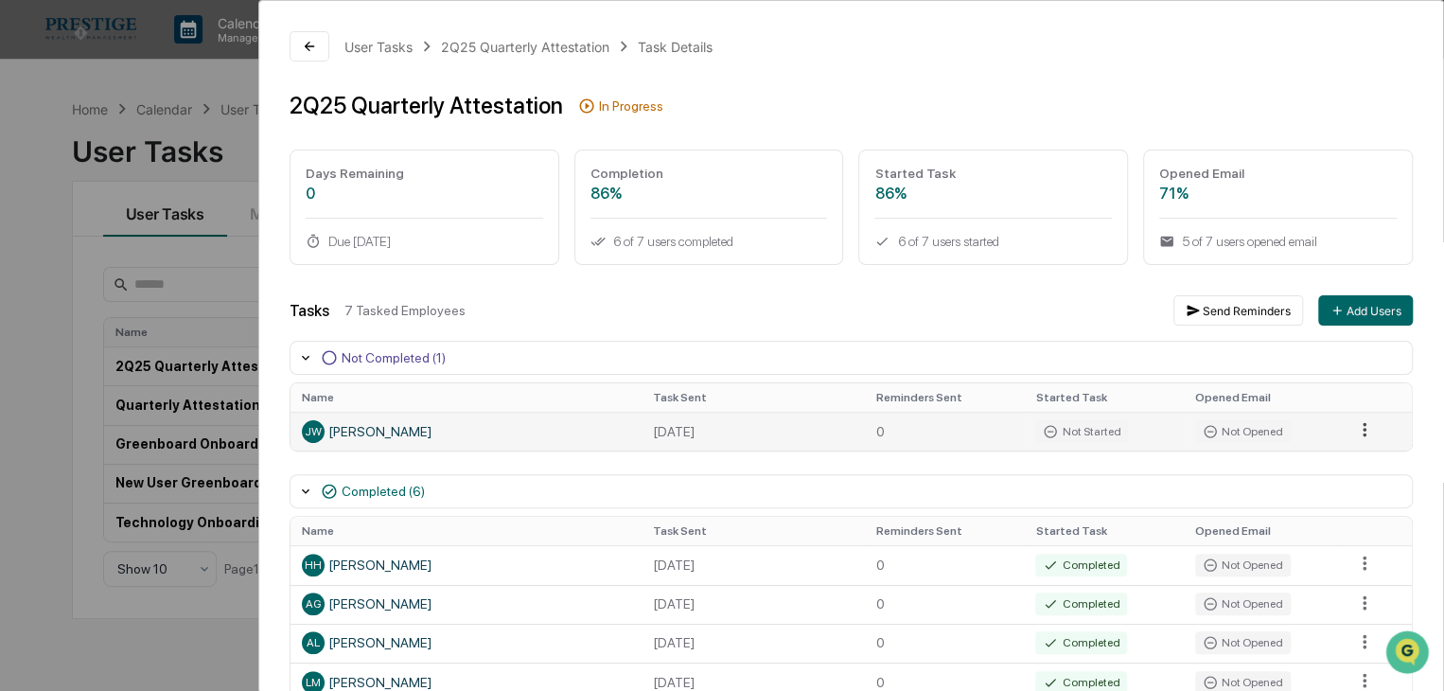
click at [1358, 438] on html "Calendar Manage Tasks Reviews Approval Management Company People, Data, Setting…" at bounding box center [722, 345] width 1444 height 691
click at [757, 463] on html "Calendar Manage Tasks Reviews Approval Management Company People, Data, Setting…" at bounding box center [727, 345] width 1454 height 691
click at [373, 424] on div "[PERSON_NAME] [PERSON_NAME]" at bounding box center [466, 431] width 329 height 23
click at [394, 50] on div "User Tasks" at bounding box center [379, 47] width 68 height 16
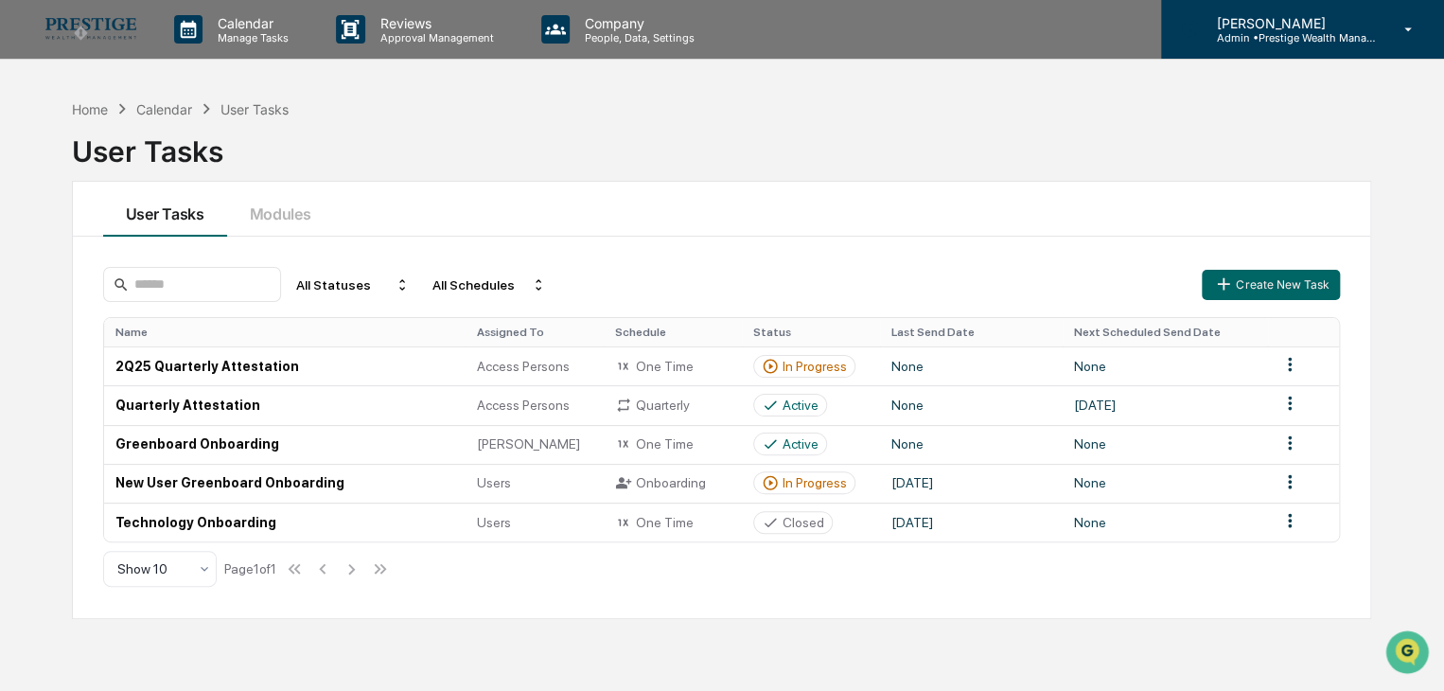
click at [1271, 27] on p "[PERSON_NAME]" at bounding box center [1289, 23] width 176 height 16
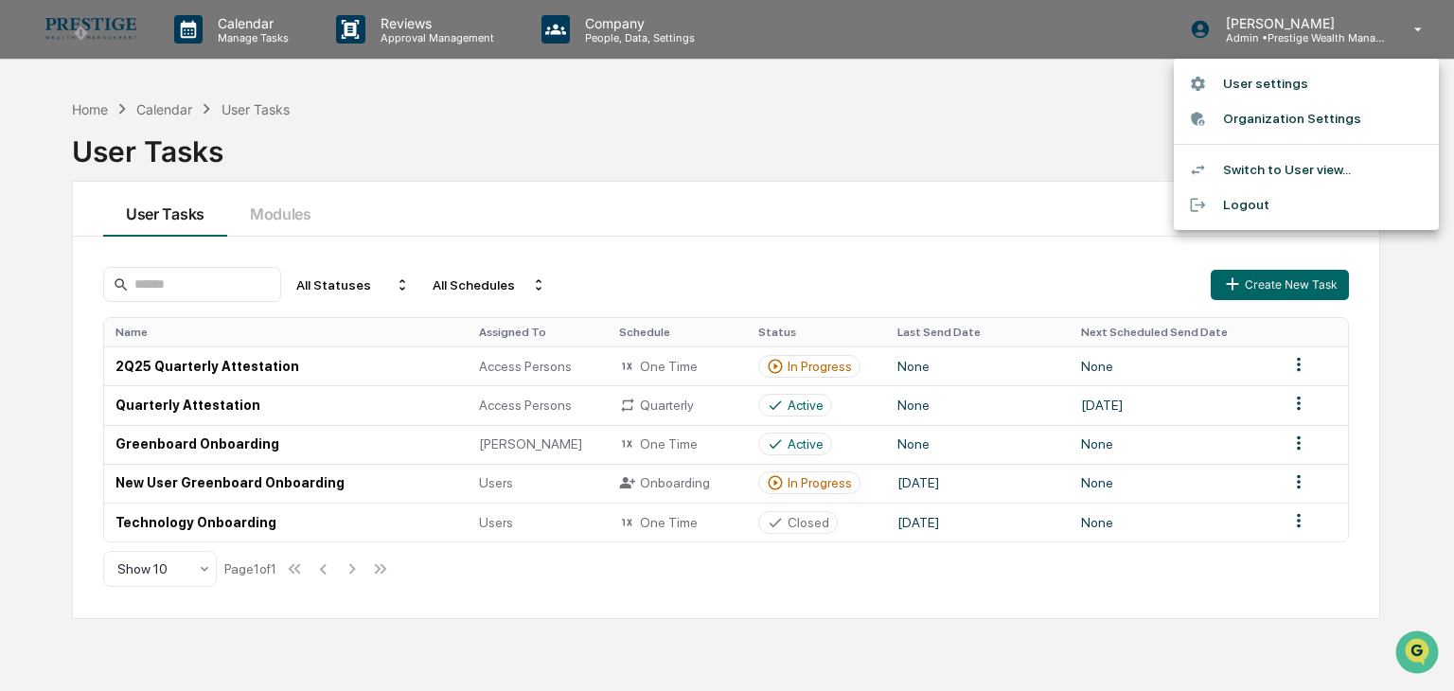
click at [1272, 81] on li "User settings" at bounding box center [1306, 83] width 265 height 35
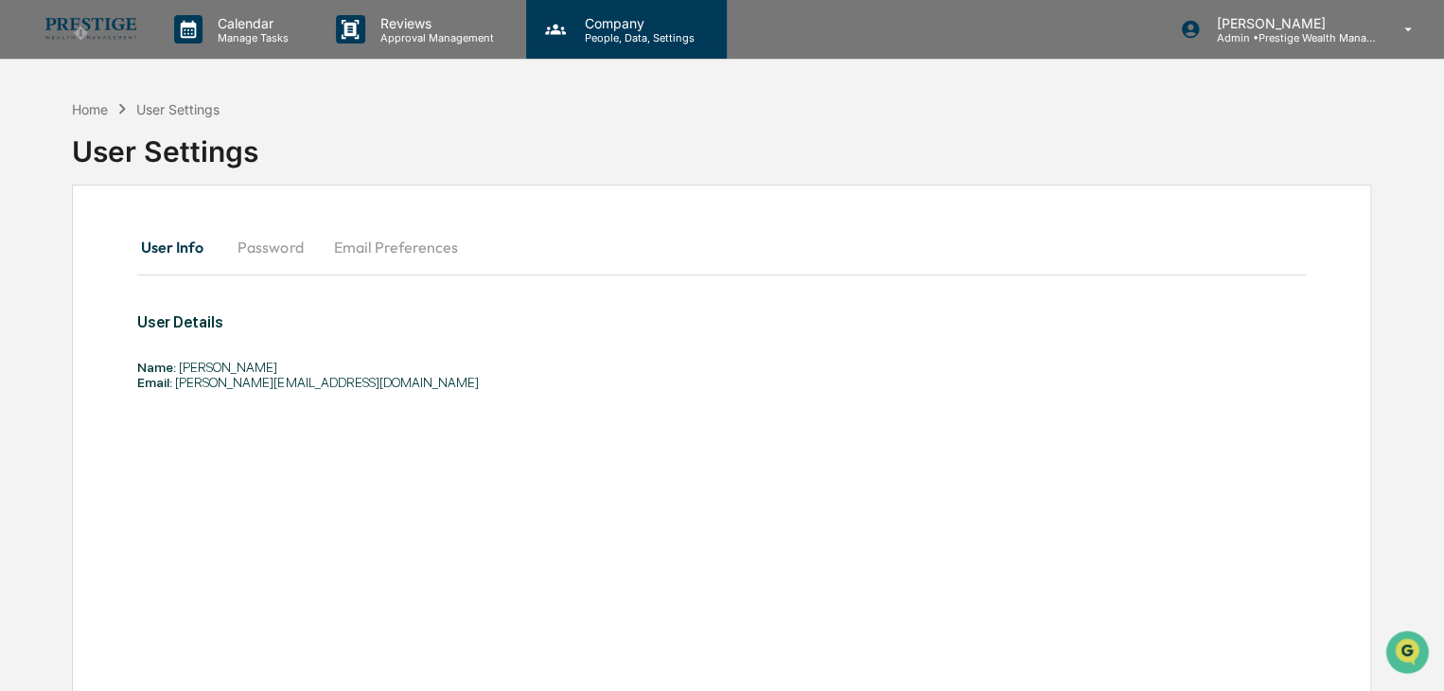
click at [630, 35] on p "People, Data, Settings" at bounding box center [637, 37] width 134 height 13
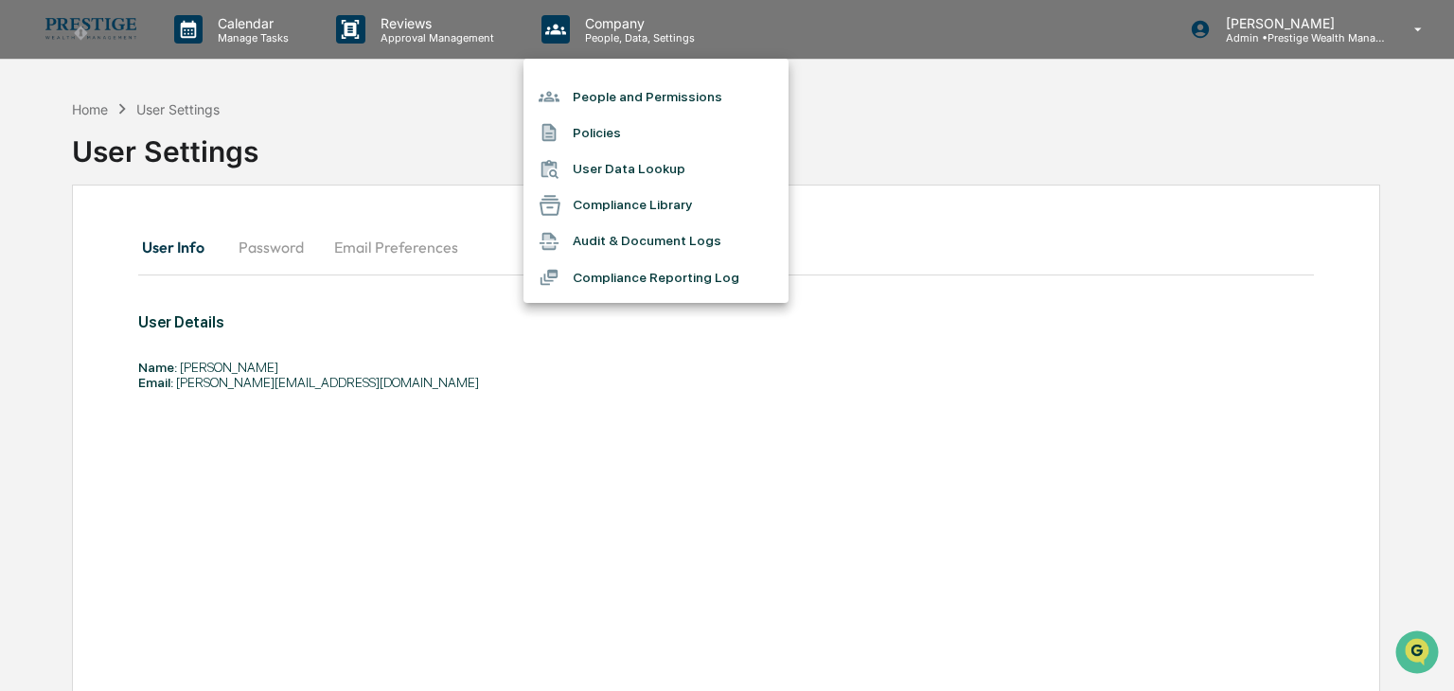
click at [693, 102] on li "People and Permissions" at bounding box center [655, 97] width 265 height 36
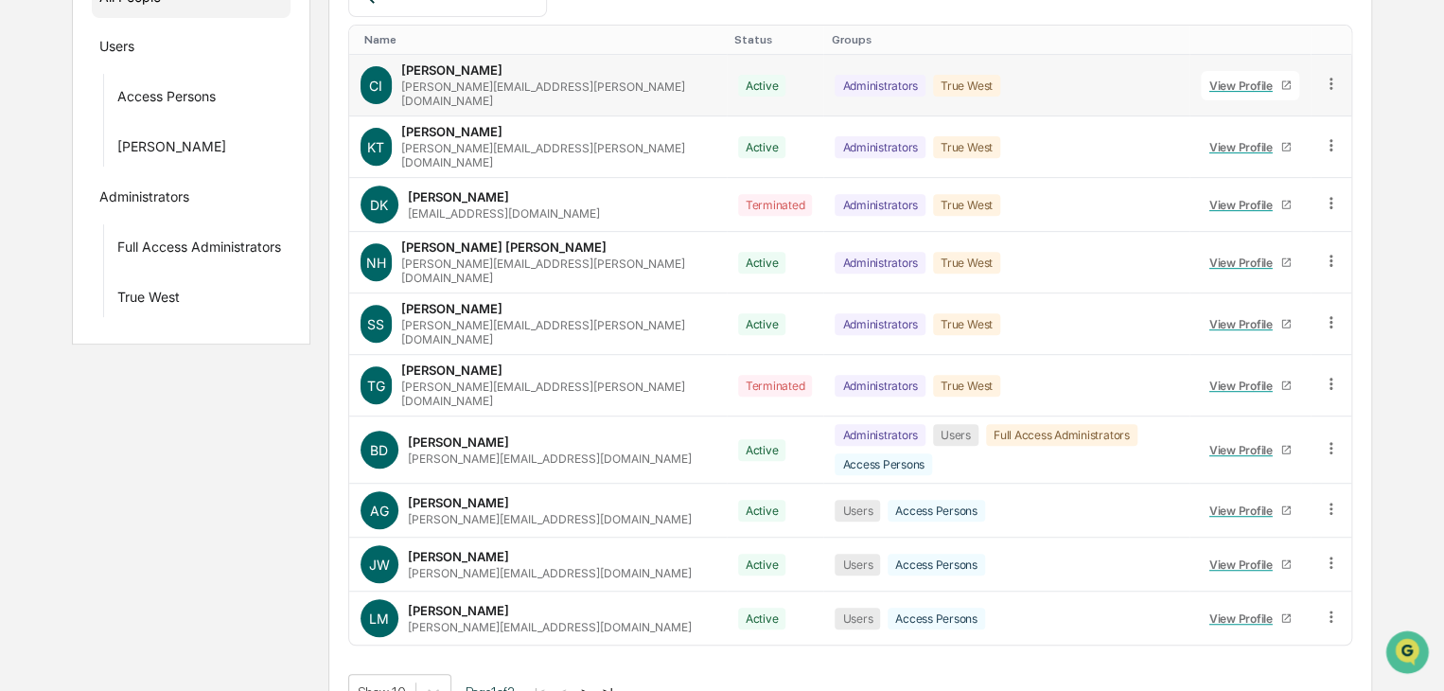
scroll to position [316, 0]
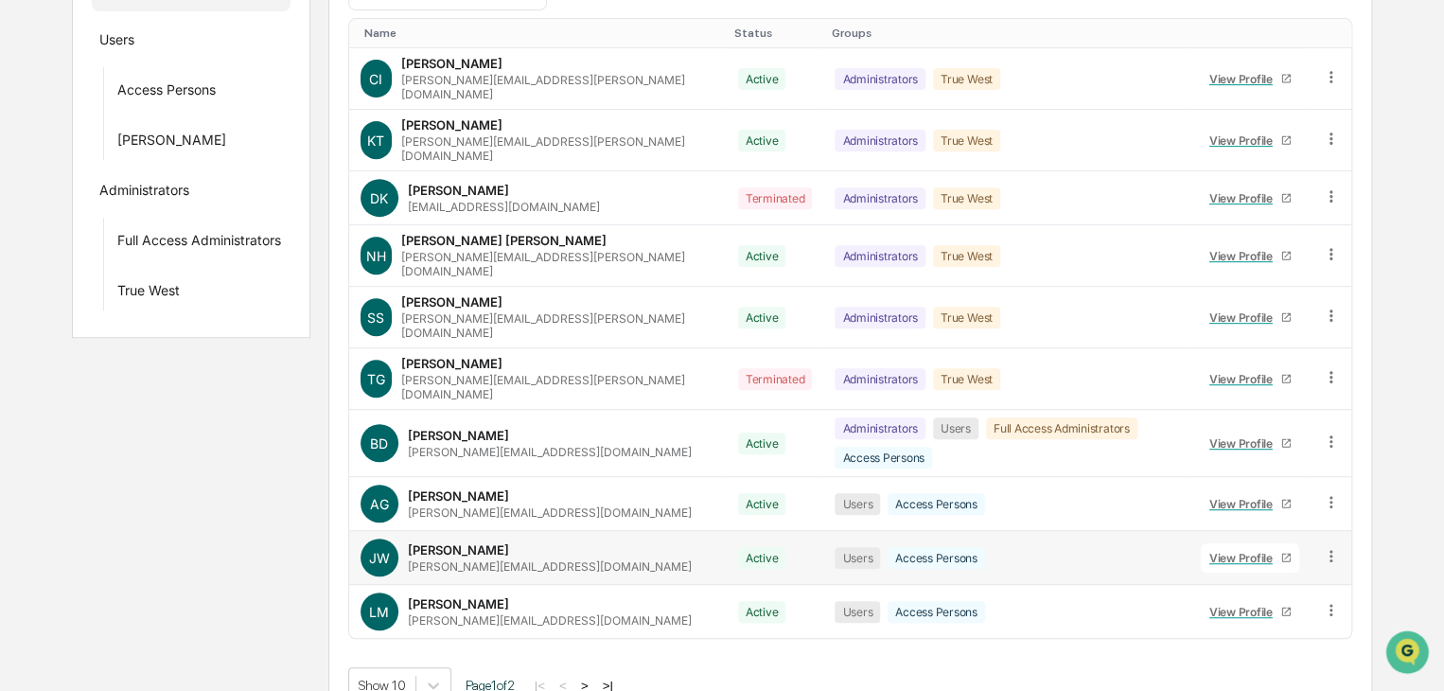
click at [1330, 547] on icon at bounding box center [1331, 556] width 18 height 18
click at [1274, 613] on div "Change Status" at bounding box center [1246, 624] width 157 height 23
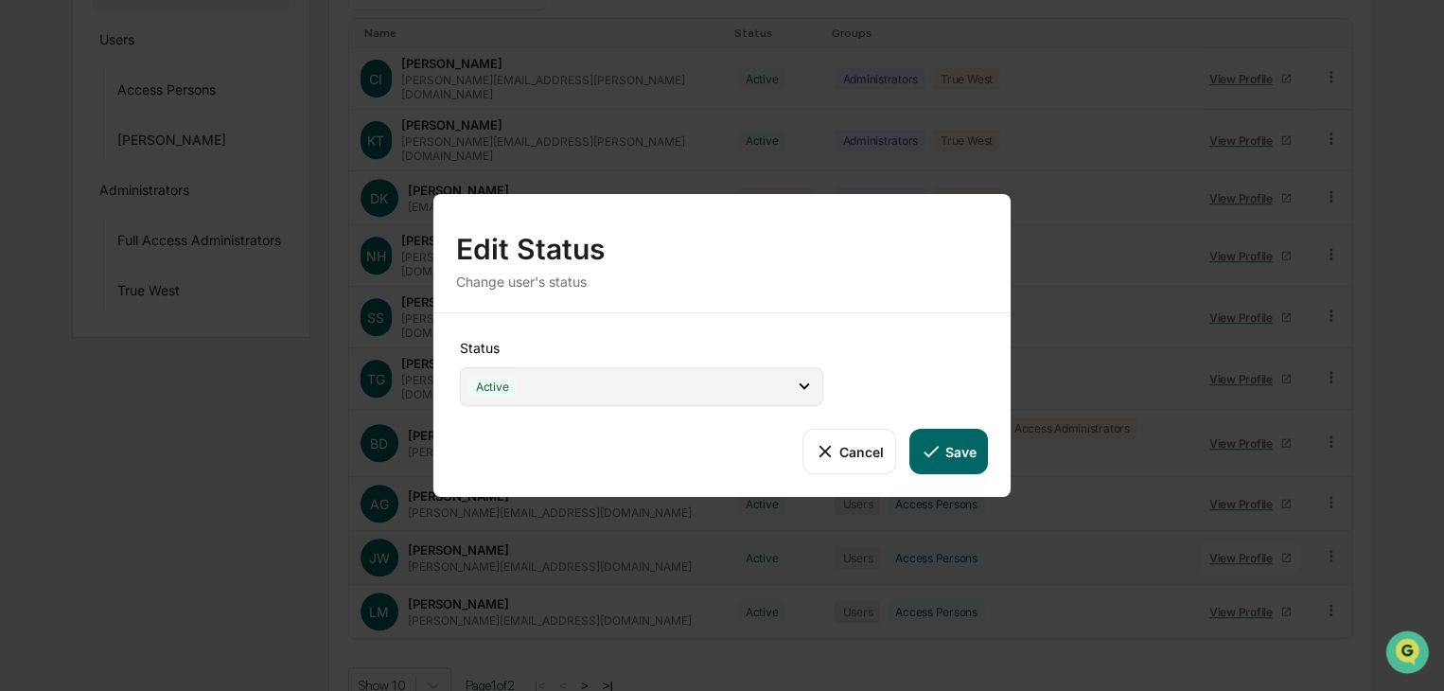
click at [597, 393] on div "Active" at bounding box center [641, 386] width 363 height 39
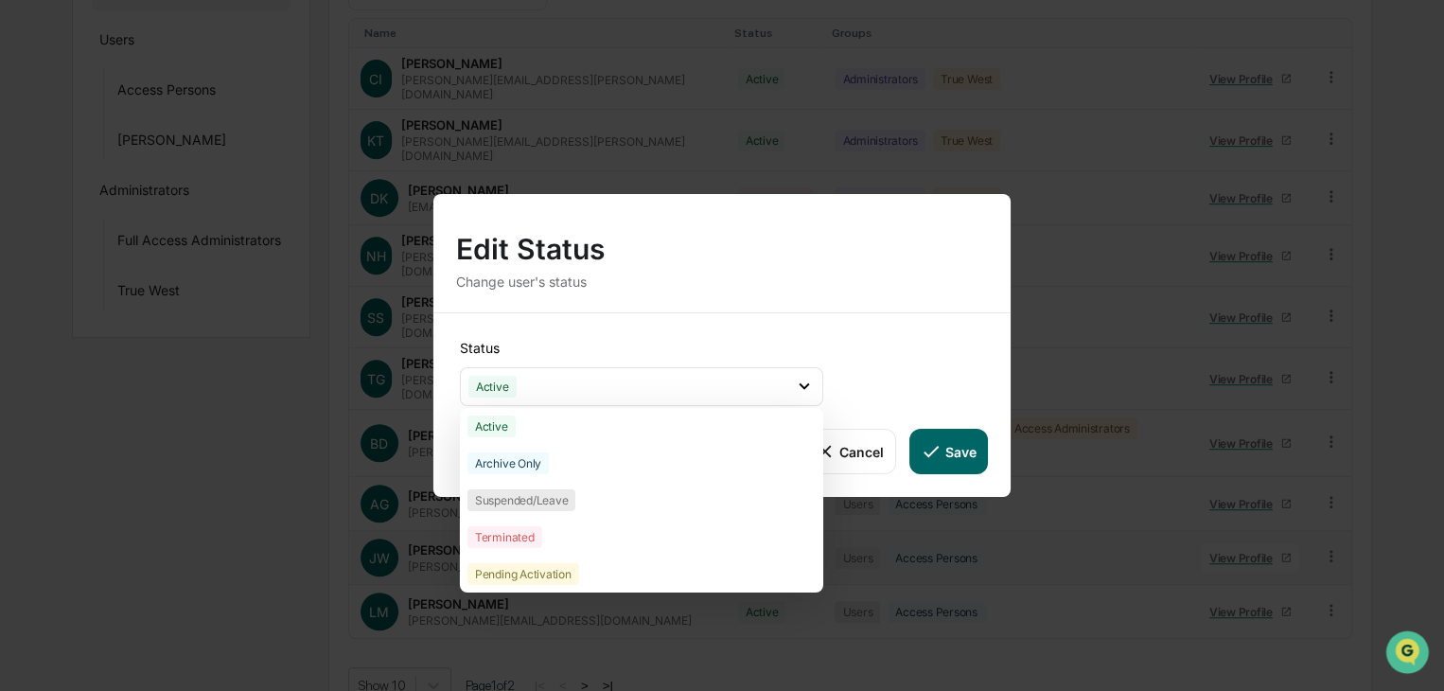
click at [875, 456] on button "Cancel" at bounding box center [850, 451] width 94 height 45
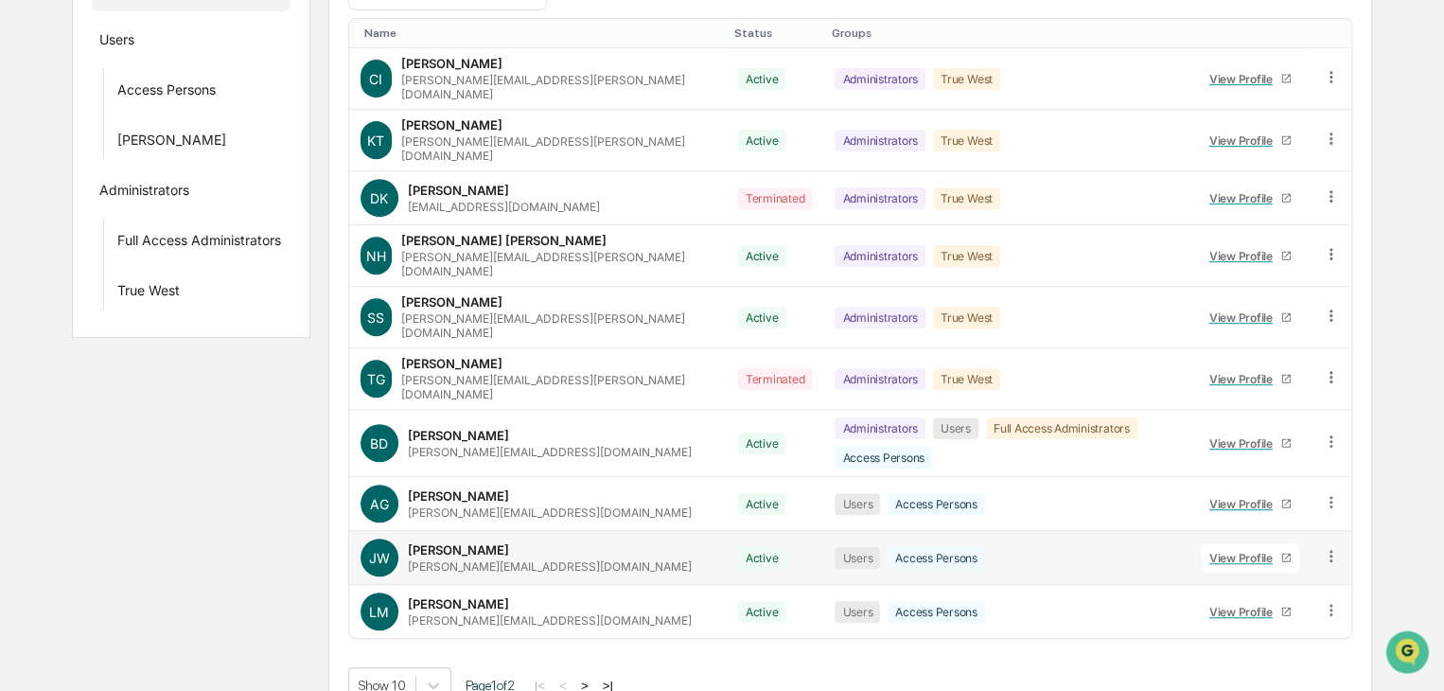
click at [1329, 547] on icon at bounding box center [1331, 556] width 18 height 18
click at [1272, 575] on div "Groups & Permissions" at bounding box center [1246, 586] width 157 height 23
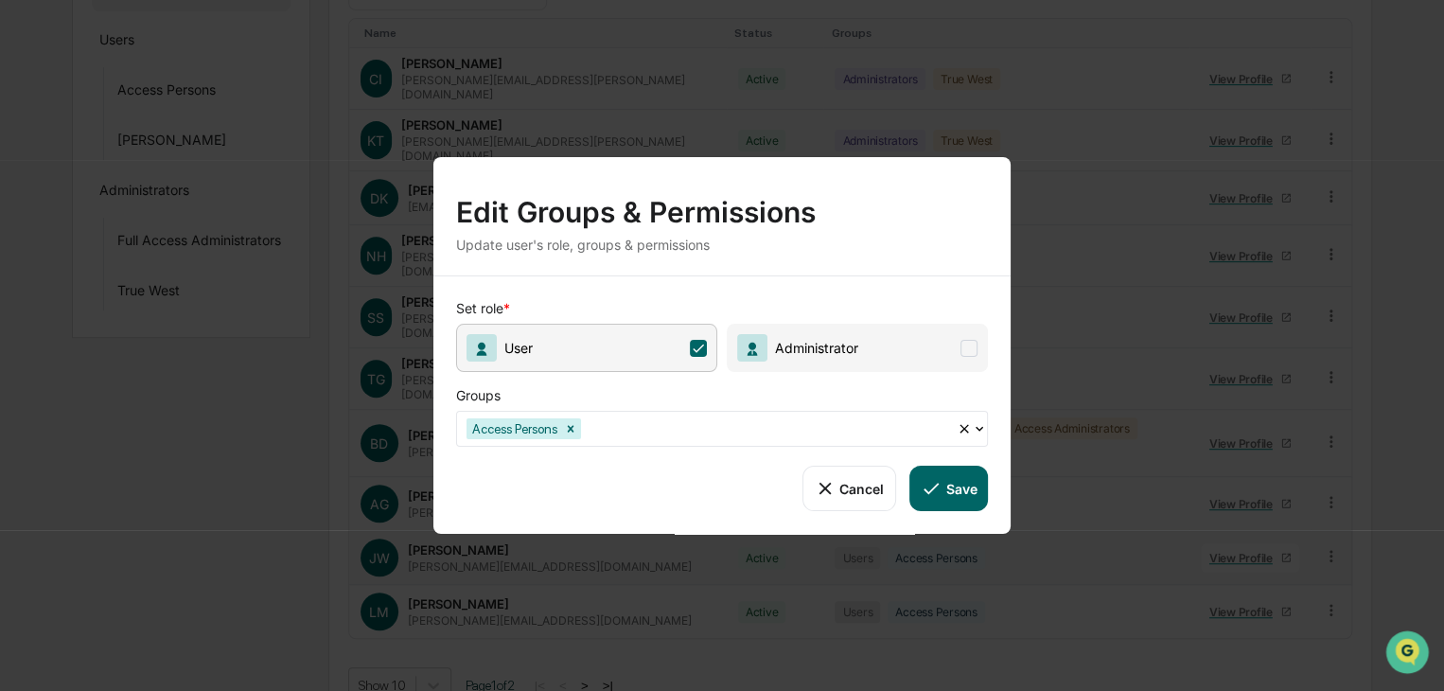
click at [857, 489] on button "Cancel" at bounding box center [850, 488] width 94 height 45
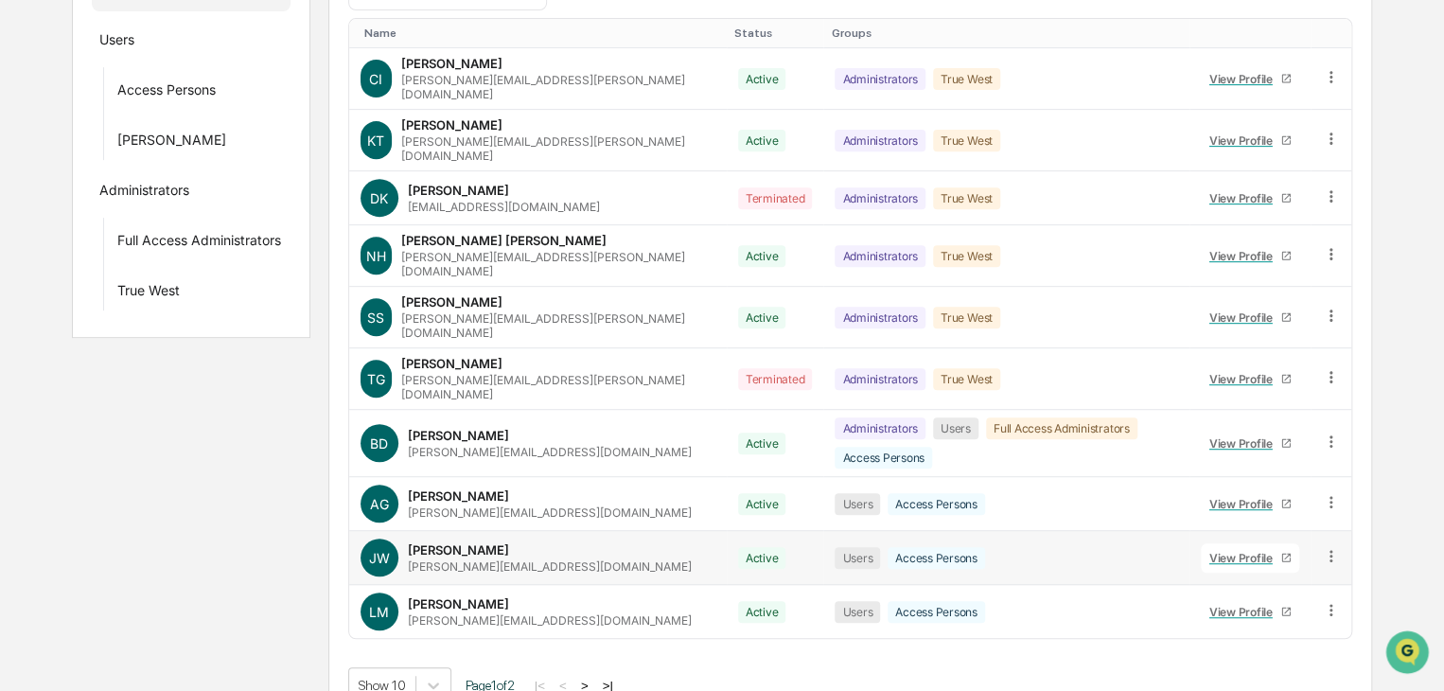
click at [1325, 547] on icon at bounding box center [1331, 556] width 18 height 18
click at [1280, 613] on div "Change Status" at bounding box center [1246, 624] width 157 height 23
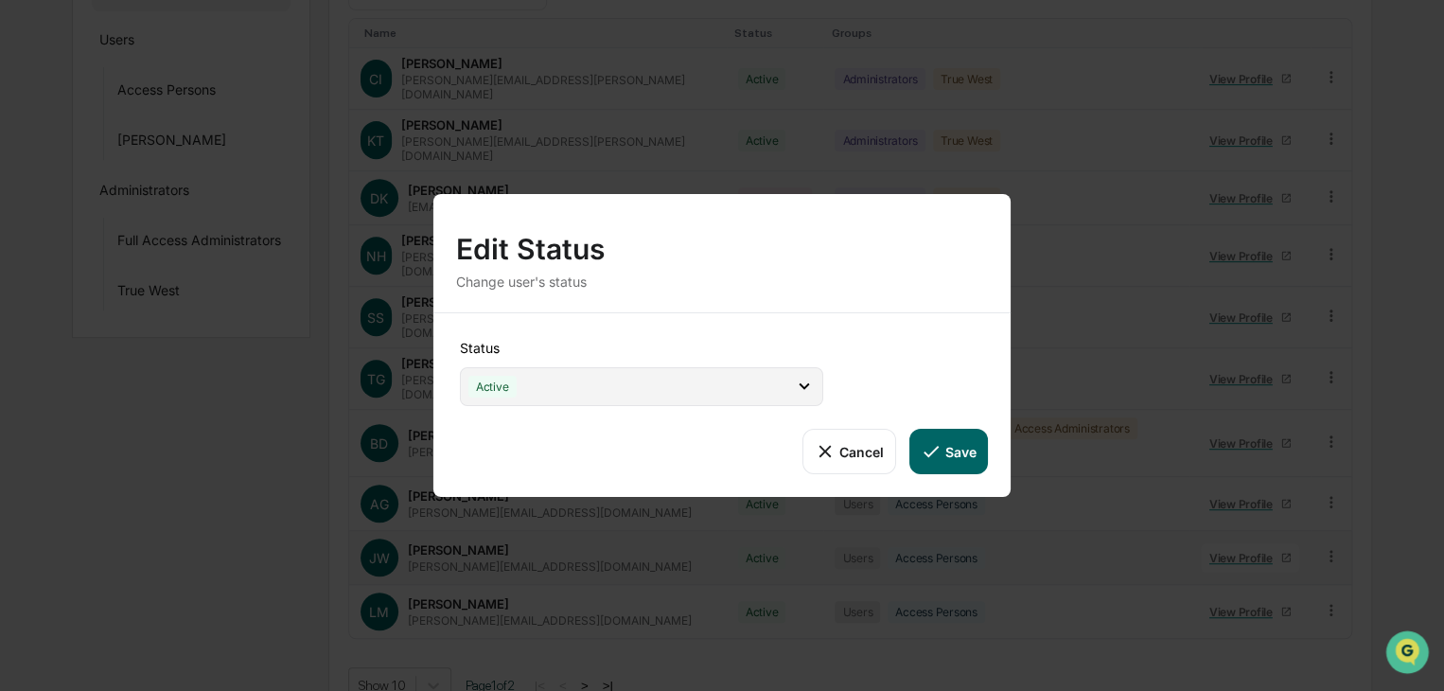
click at [776, 400] on div "Active" at bounding box center [641, 386] width 363 height 39
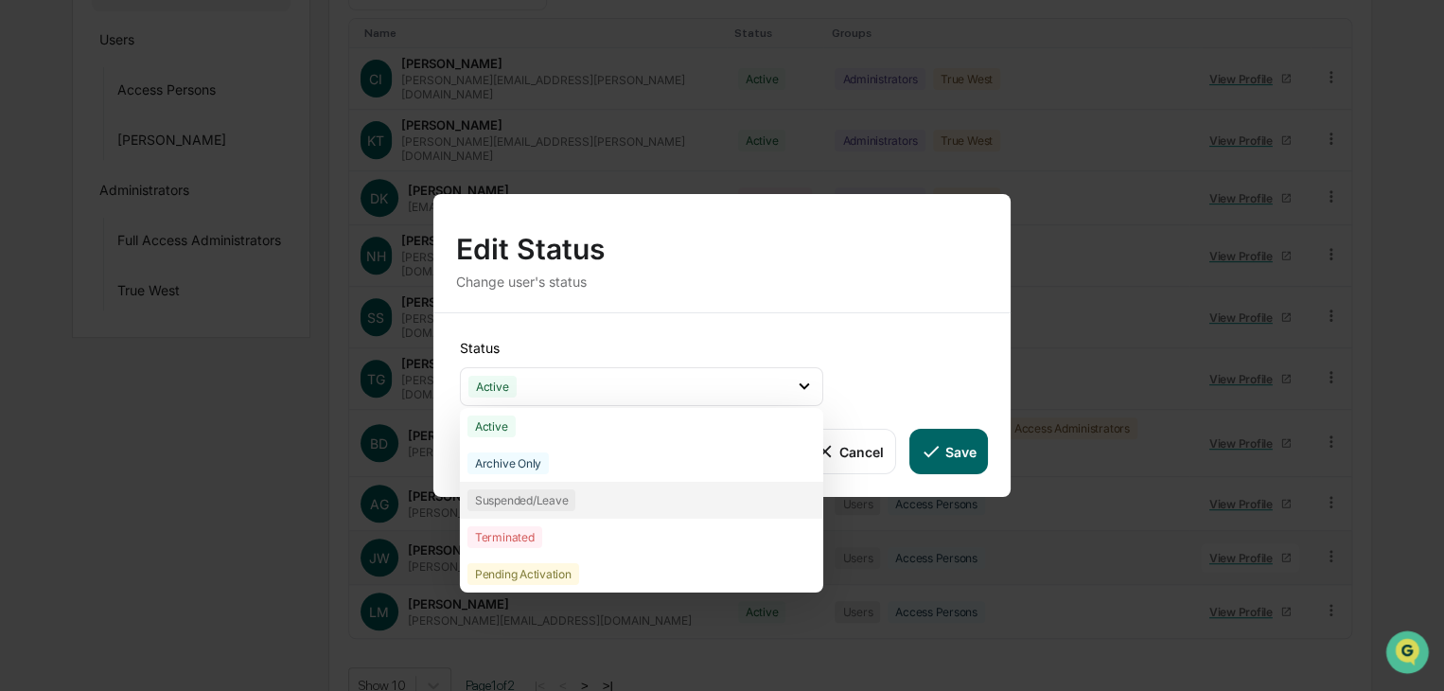
click at [587, 496] on div "Suspended/Leave" at bounding box center [641, 500] width 363 height 37
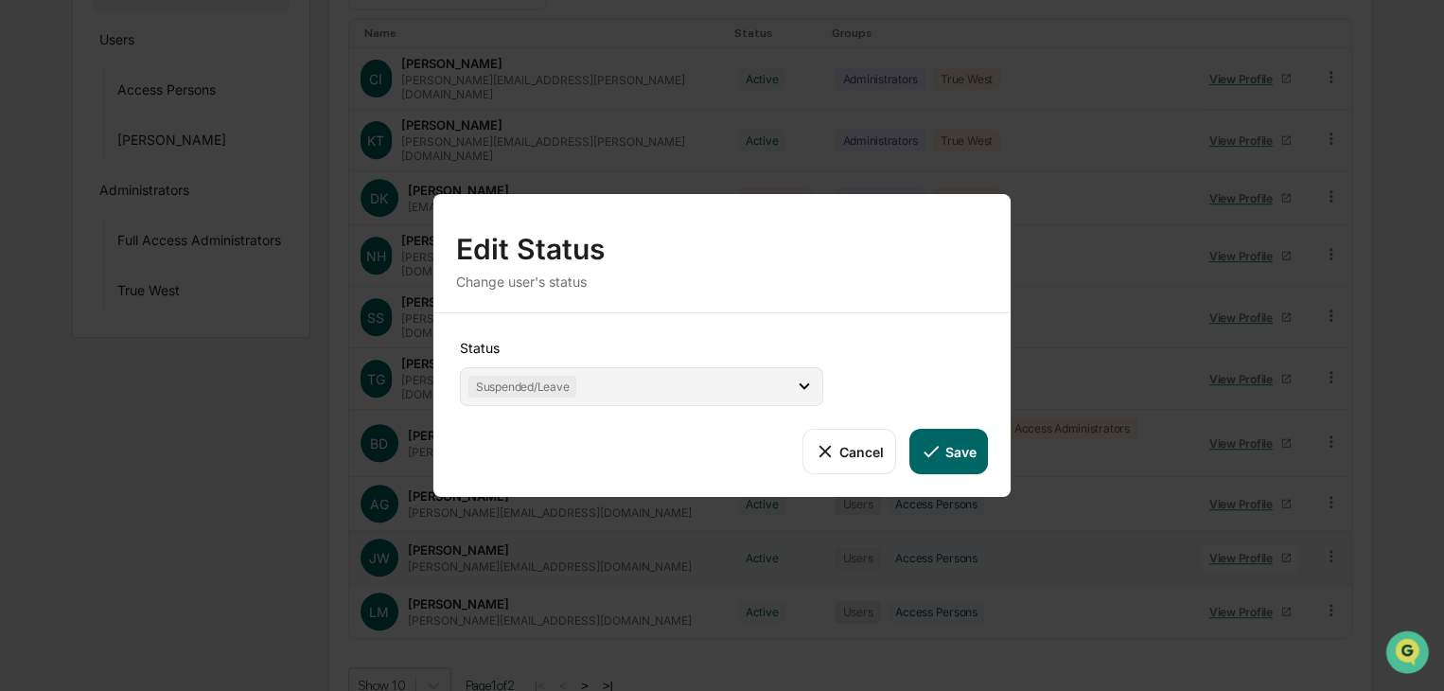
click at [560, 393] on div "Suspended/Leave" at bounding box center [522, 387] width 108 height 22
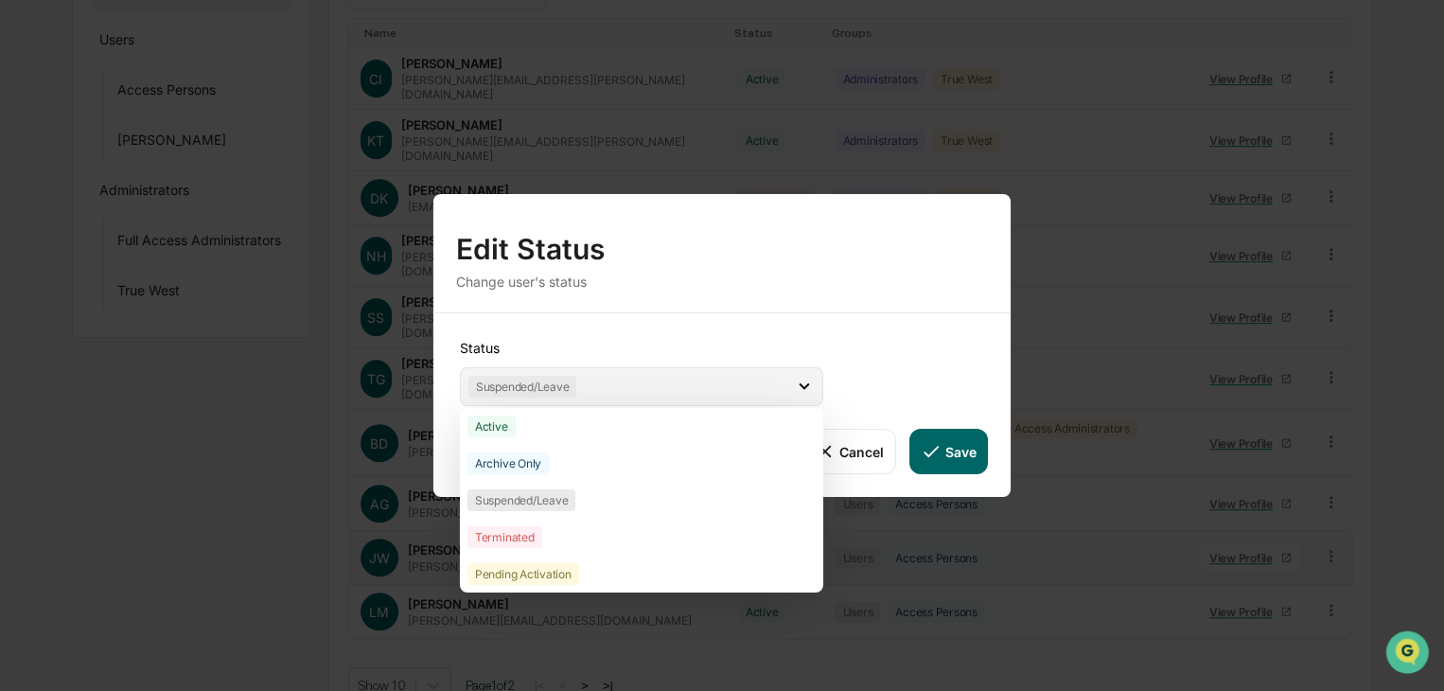
click at [571, 393] on div "Suspended/Leave" at bounding box center [522, 387] width 108 height 22
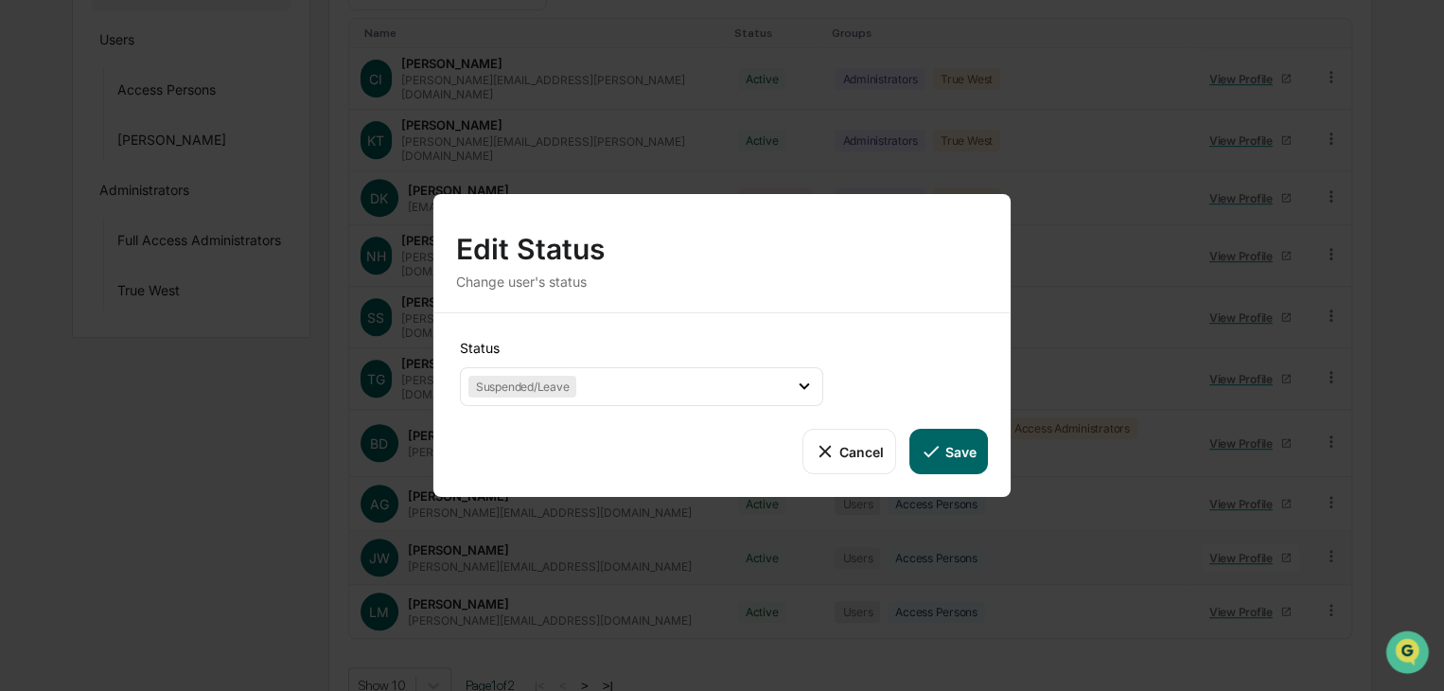
click at [956, 455] on button "Save" at bounding box center [949, 451] width 79 height 45
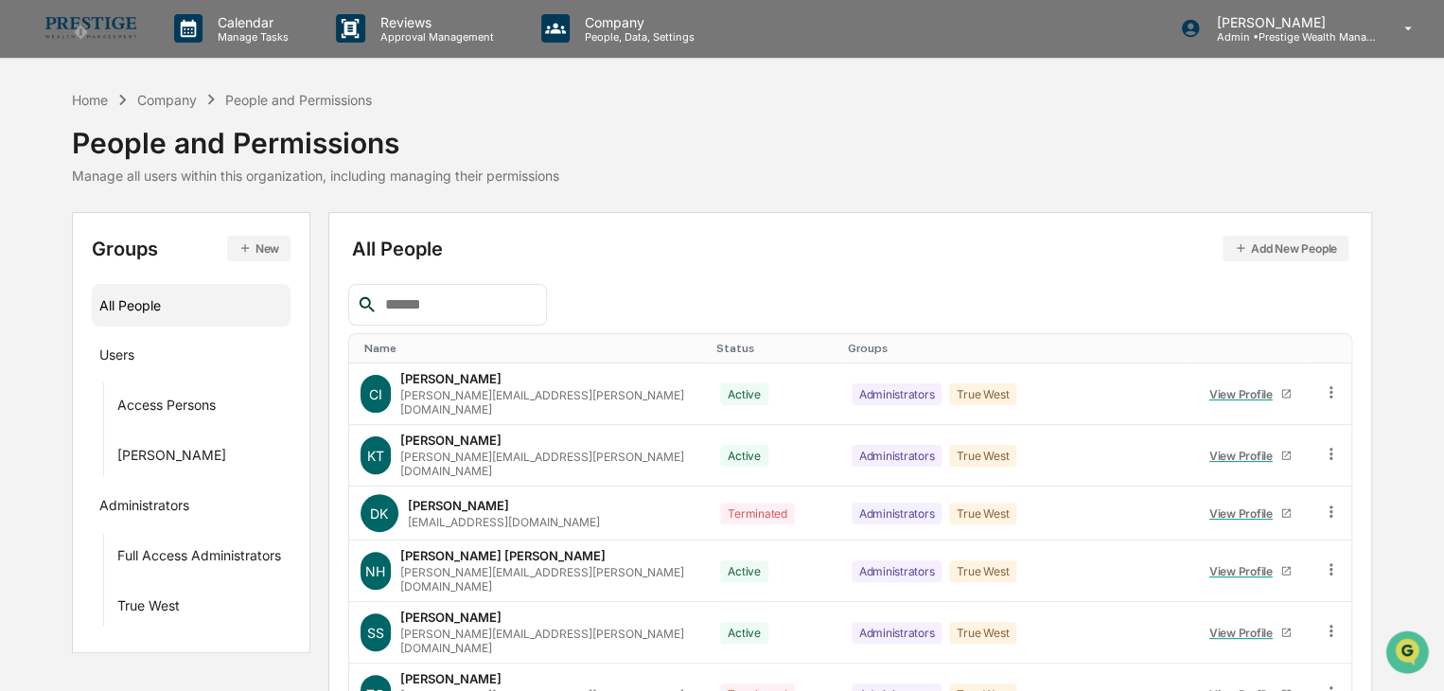
scroll to position [0, 0]
click at [87, 104] on div "Home" at bounding box center [90, 101] width 36 height 16
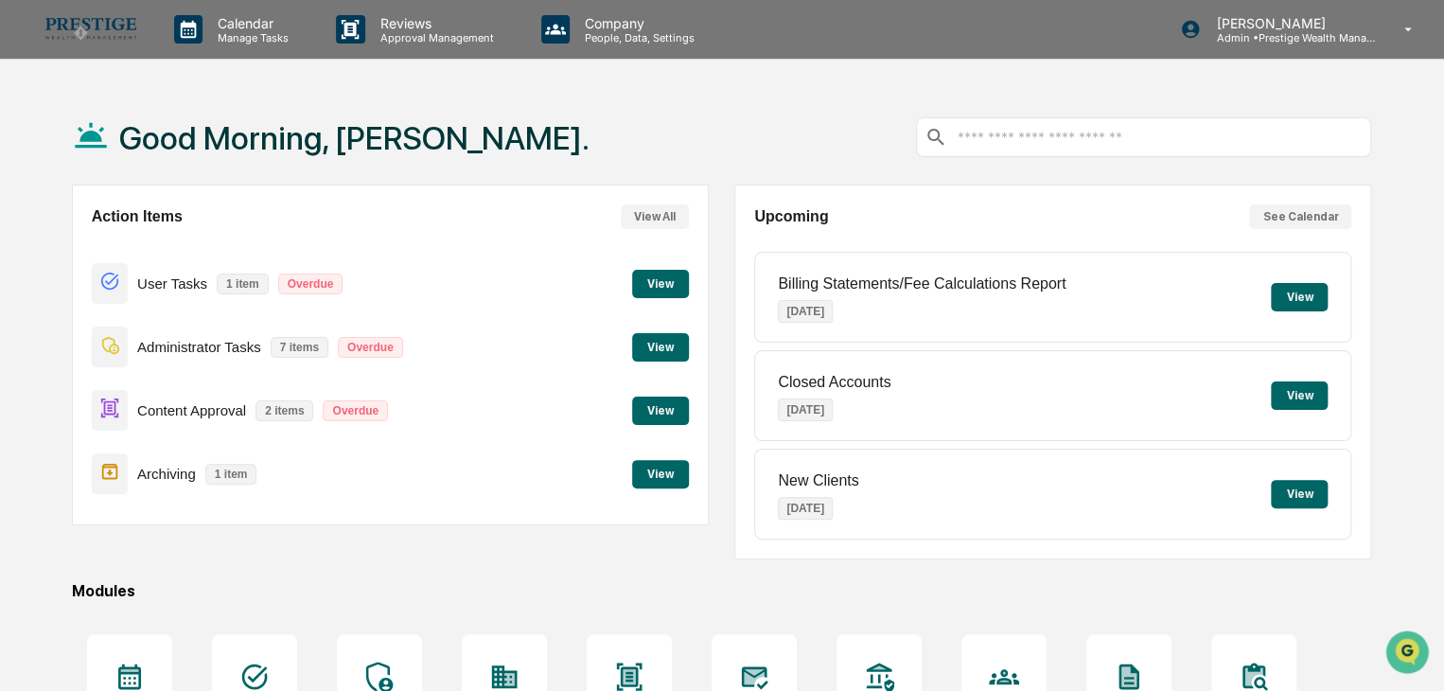
click at [648, 285] on button "View" at bounding box center [660, 284] width 57 height 28
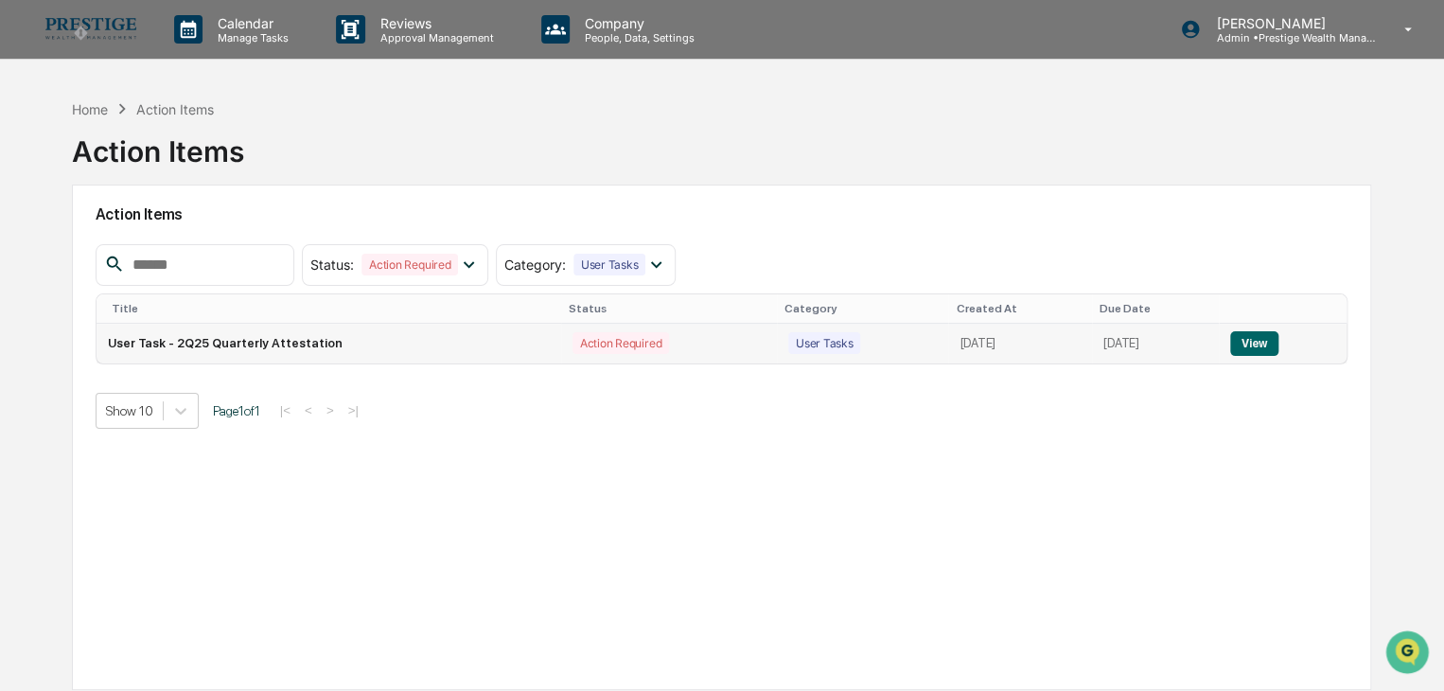
click at [1258, 347] on button "View" at bounding box center [1254, 343] width 48 height 25
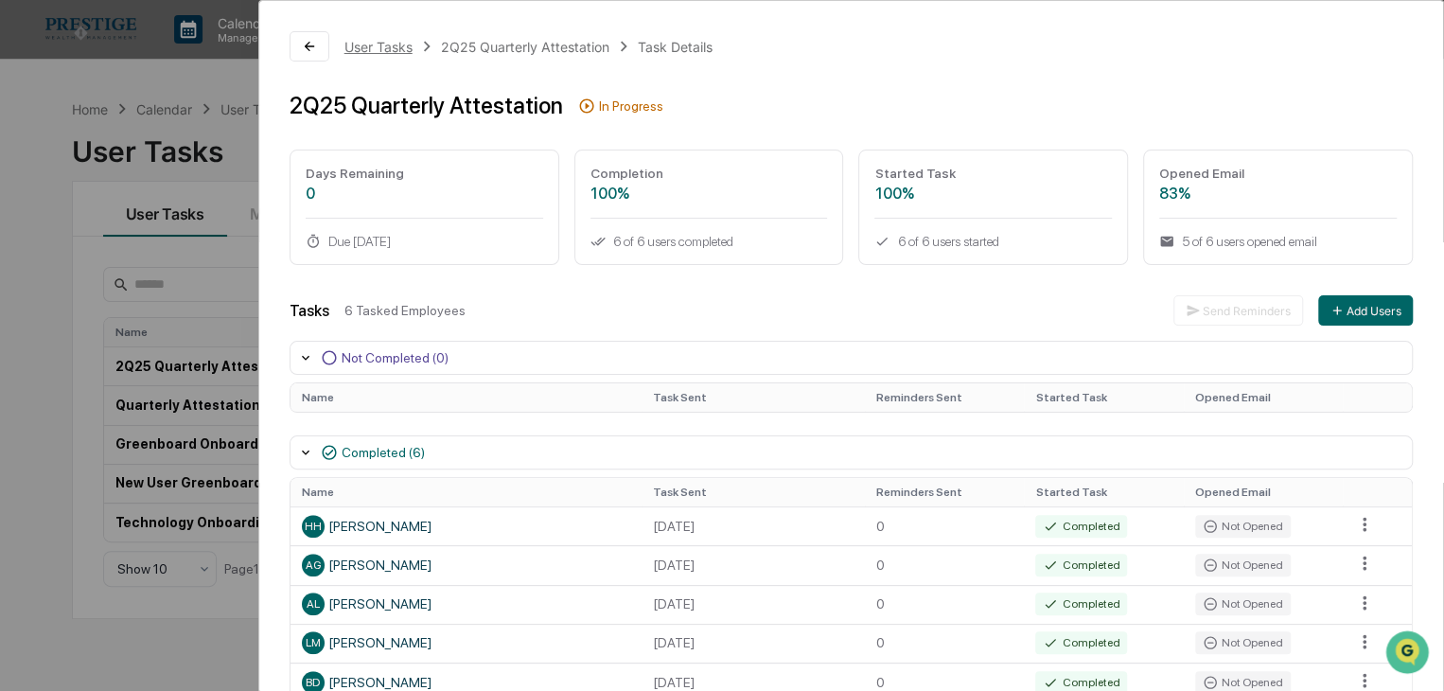
click at [380, 46] on div "User Tasks" at bounding box center [379, 47] width 68 height 16
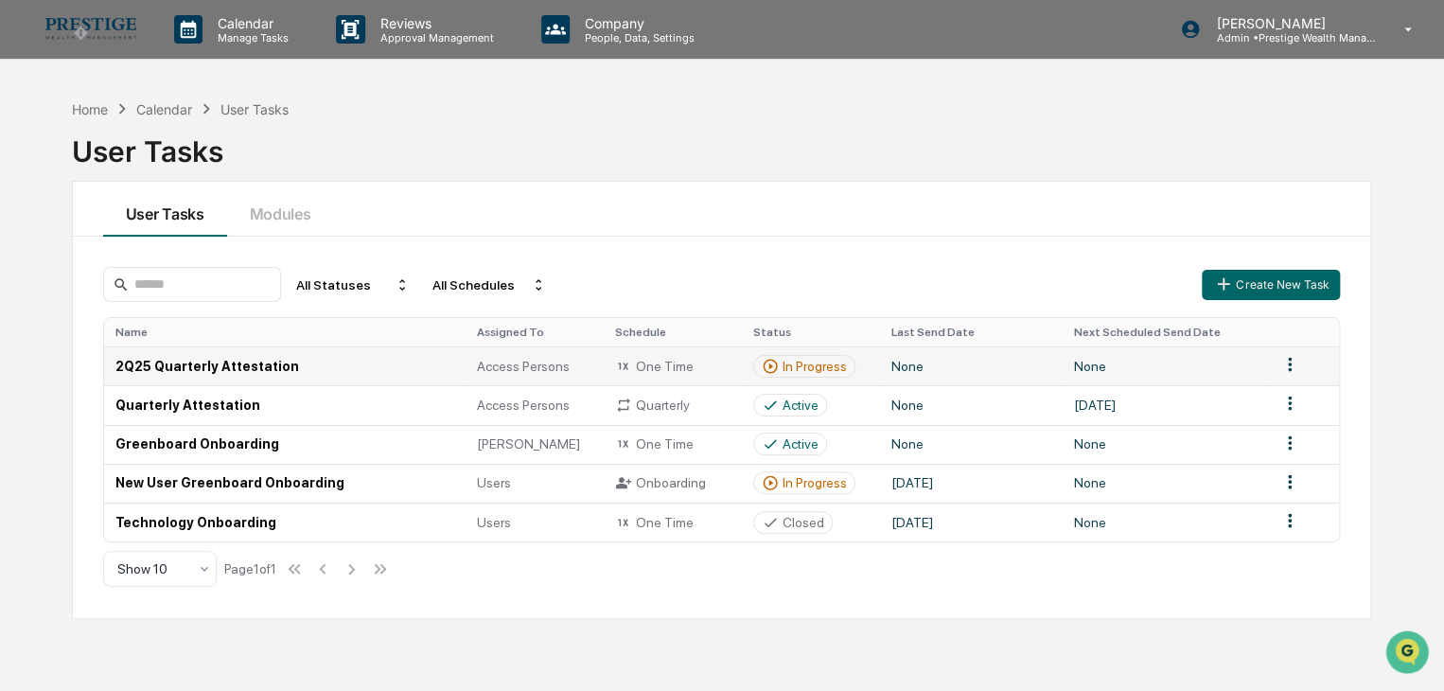
click at [1293, 362] on html "Calendar Manage Tasks Reviews Approval Management Company People, Data, Setting…" at bounding box center [722, 345] width 1444 height 691
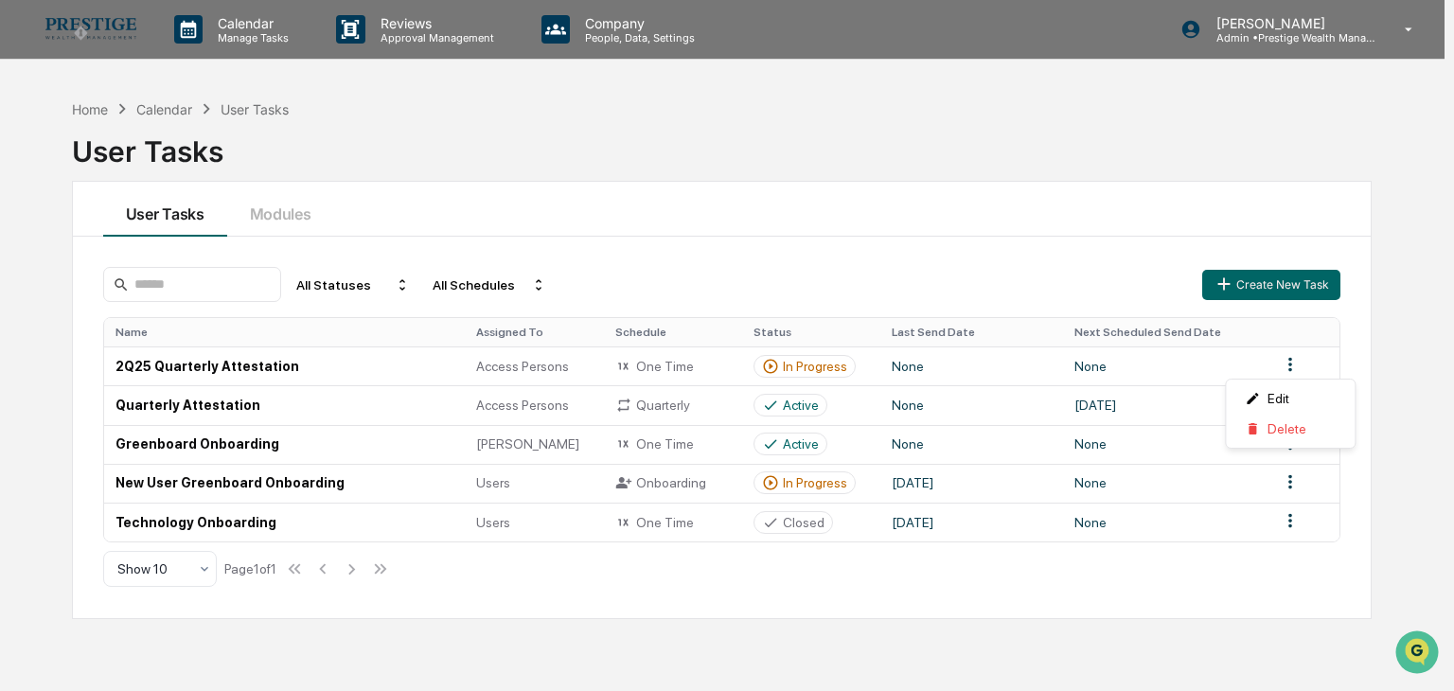
click at [1181, 382] on html "Calendar Manage Tasks Reviews Approval Management Company People, Data, Setting…" at bounding box center [727, 345] width 1454 height 691
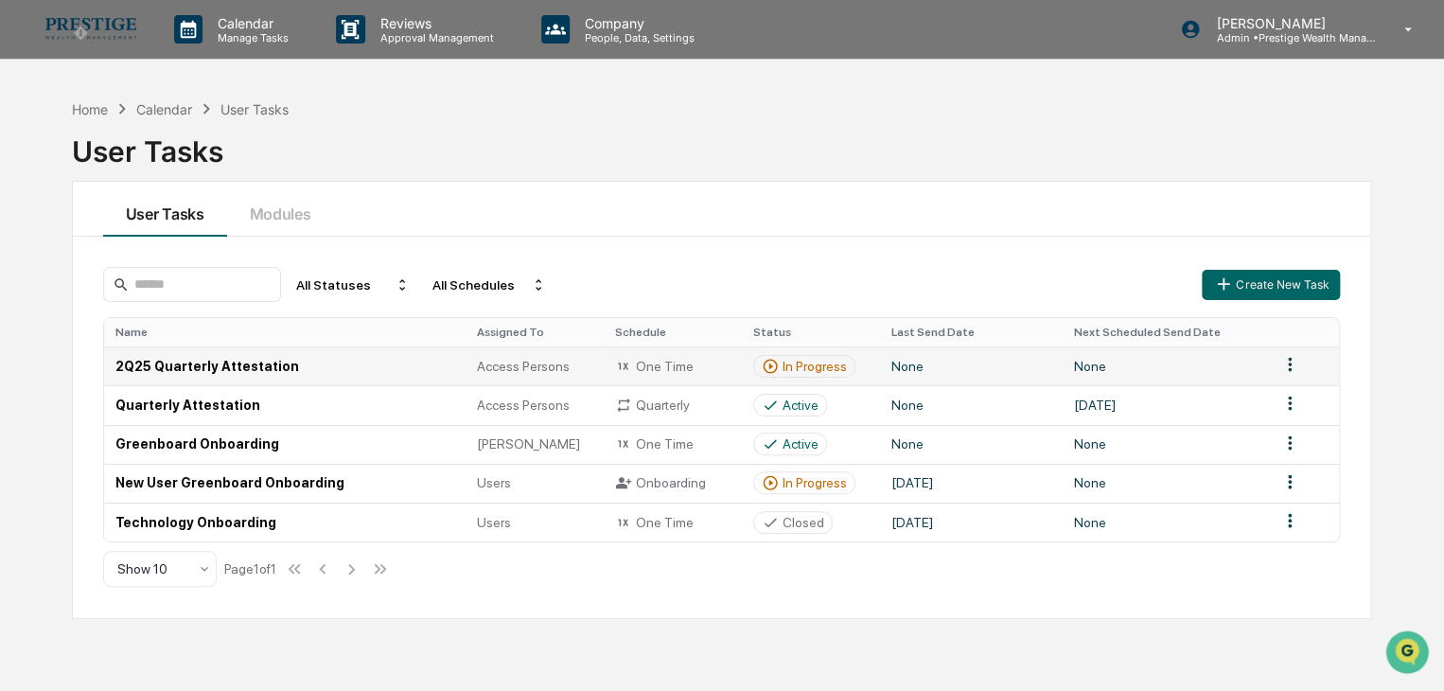
click at [822, 369] on div "In Progress" at bounding box center [815, 366] width 64 height 15
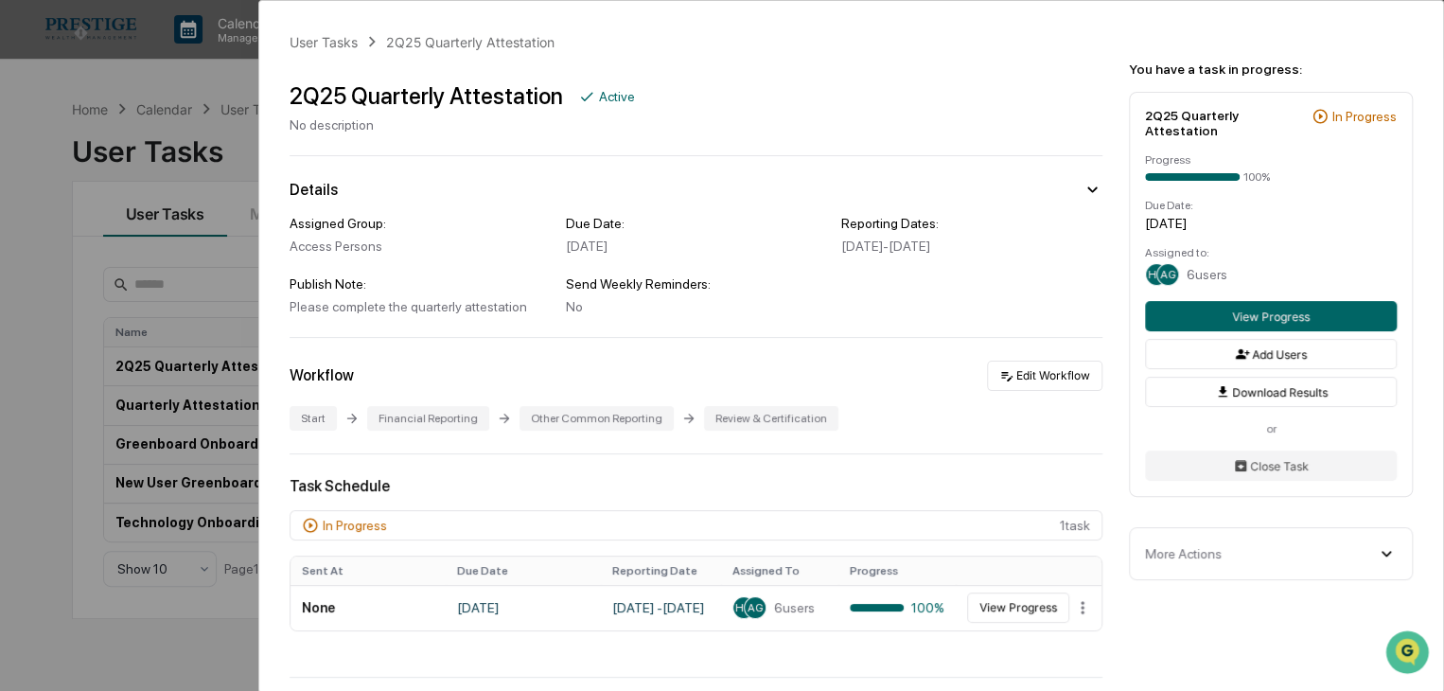
click at [144, 223] on div "User Tasks 2Q25 Quarterly Attestation 2Q25 Quarterly Attestation Active No desc…" at bounding box center [722, 345] width 1444 height 691
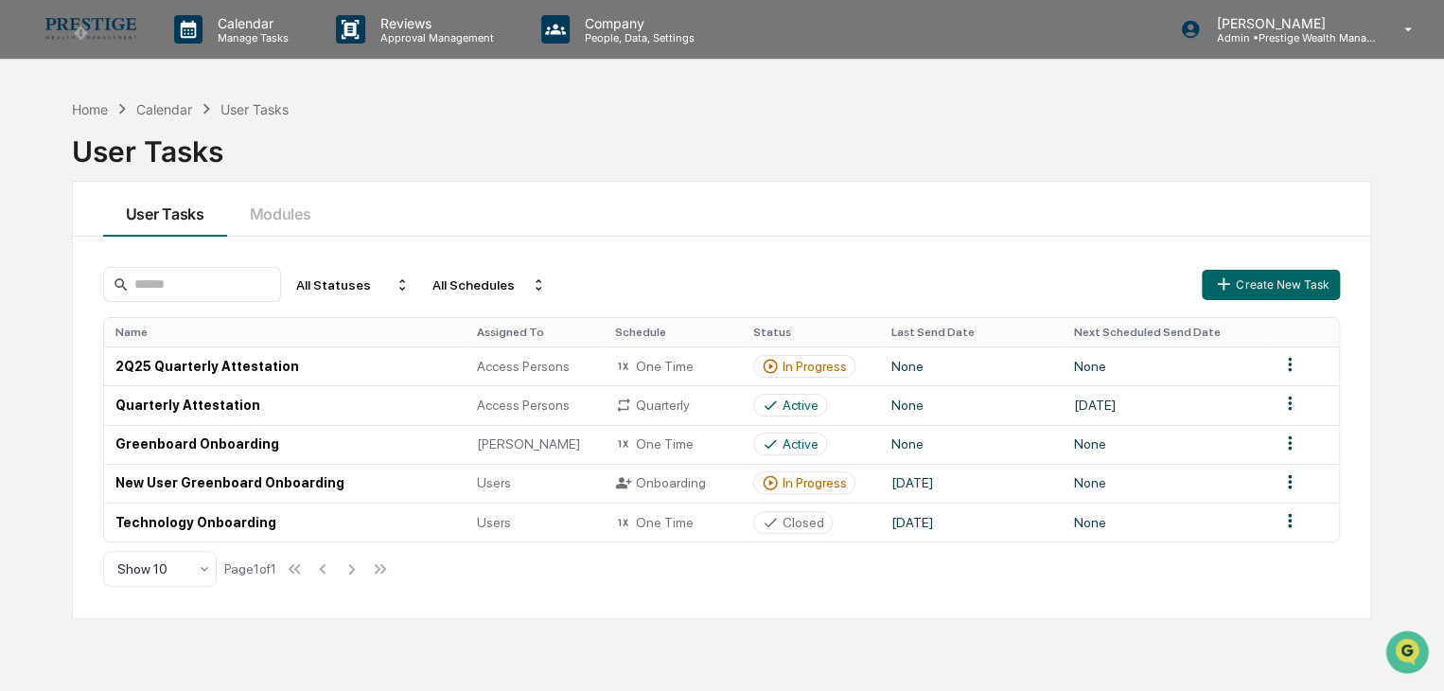
click at [94, 119] on div "User Tasks" at bounding box center [721, 143] width 1299 height 49
click at [99, 109] on div "Home" at bounding box center [90, 109] width 36 height 16
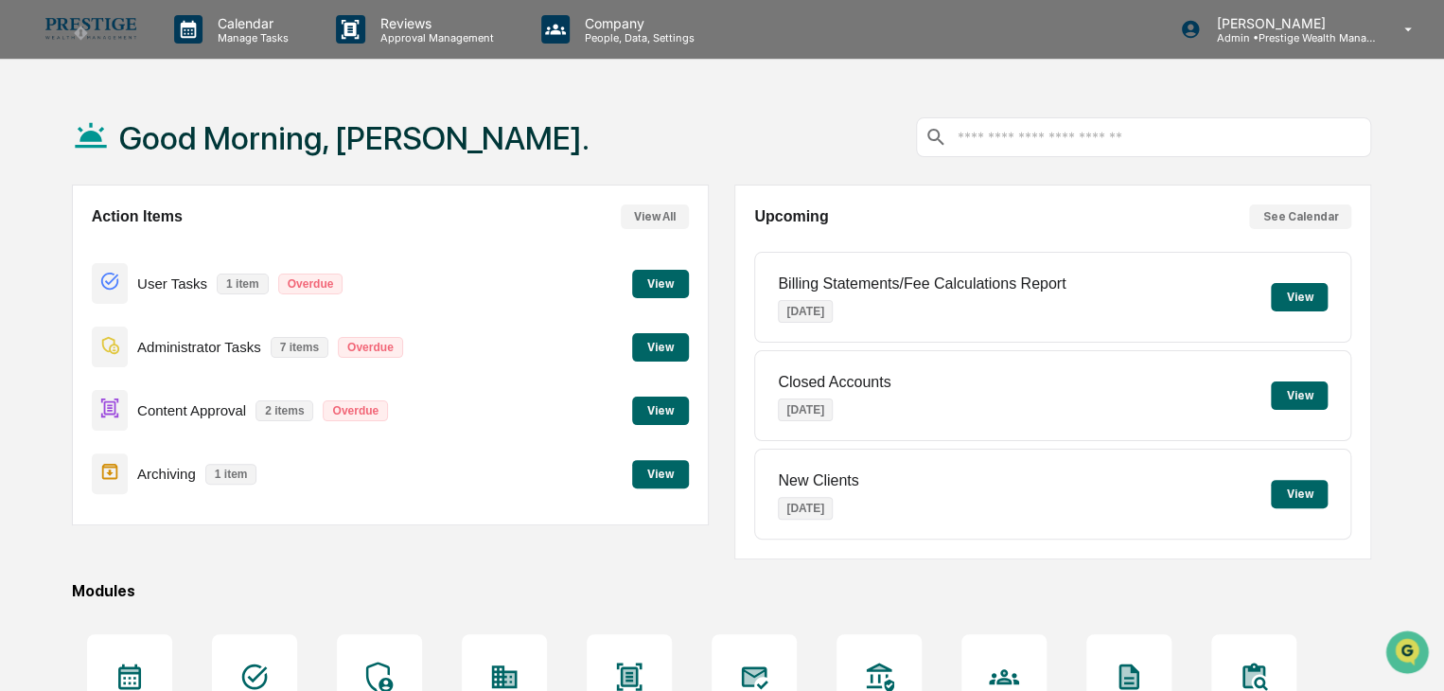
click at [638, 342] on button "View" at bounding box center [660, 347] width 57 height 28
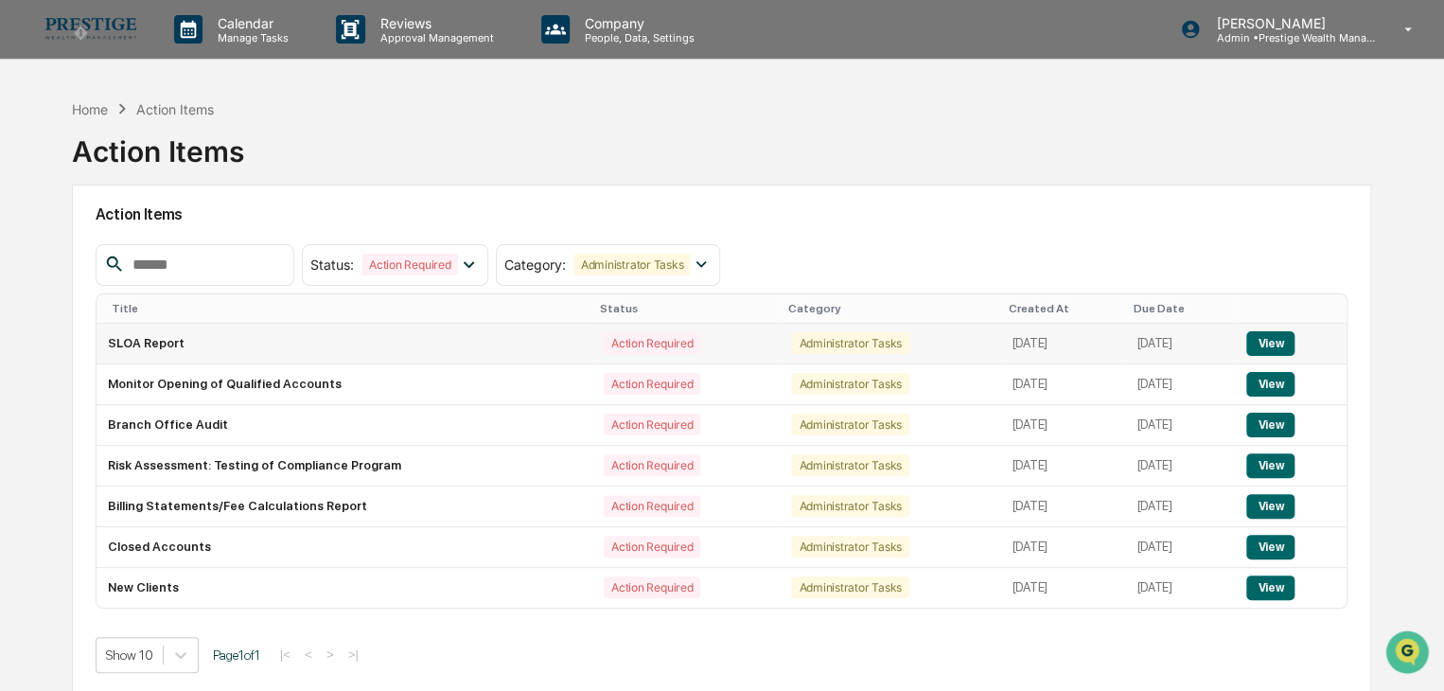
click at [1285, 343] on button "View" at bounding box center [1270, 343] width 48 height 25
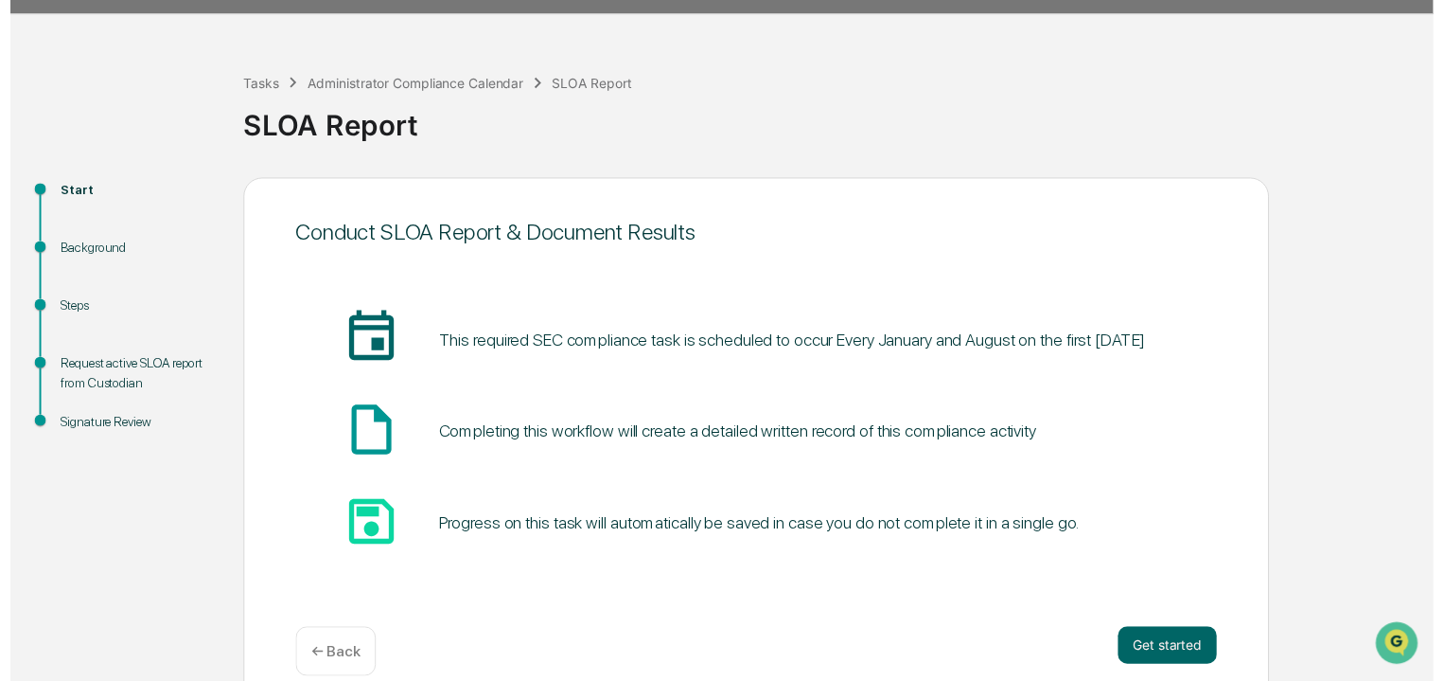
scroll to position [71, 0]
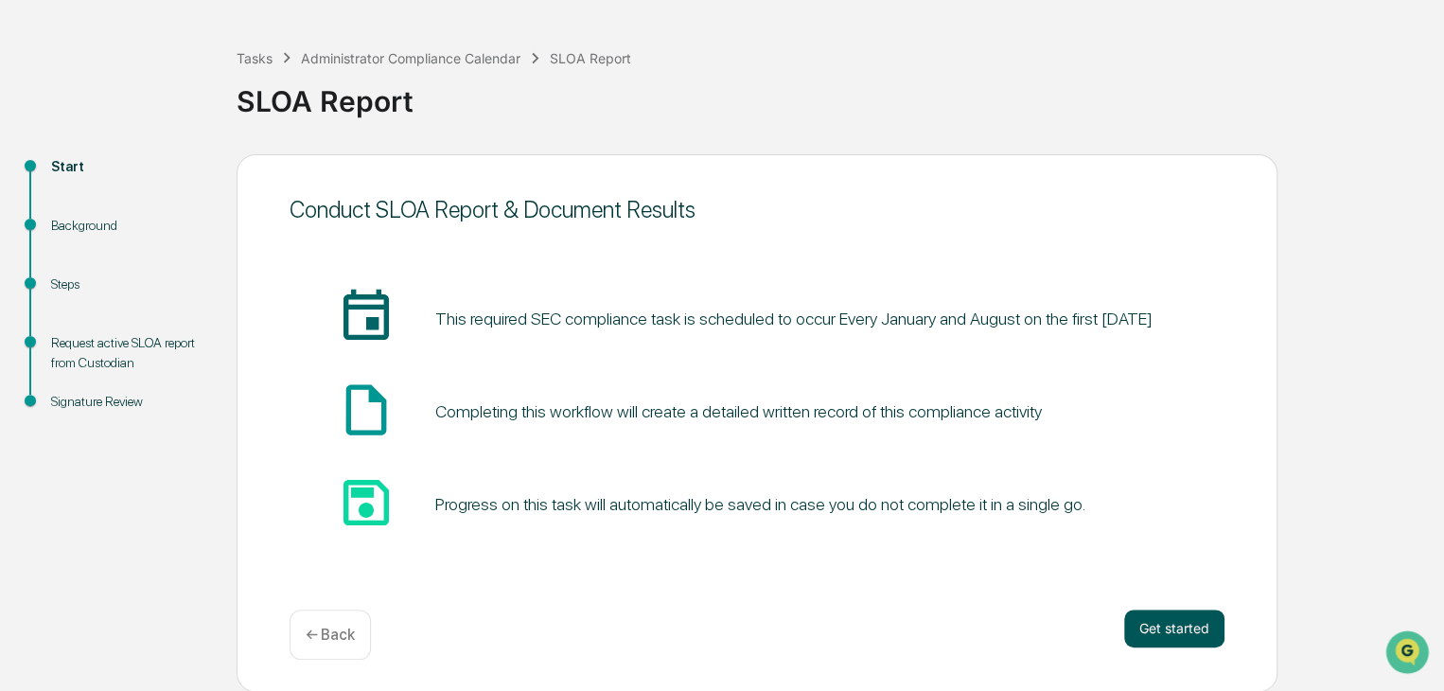
click at [1142, 622] on button "Get started" at bounding box center [1174, 629] width 100 height 38
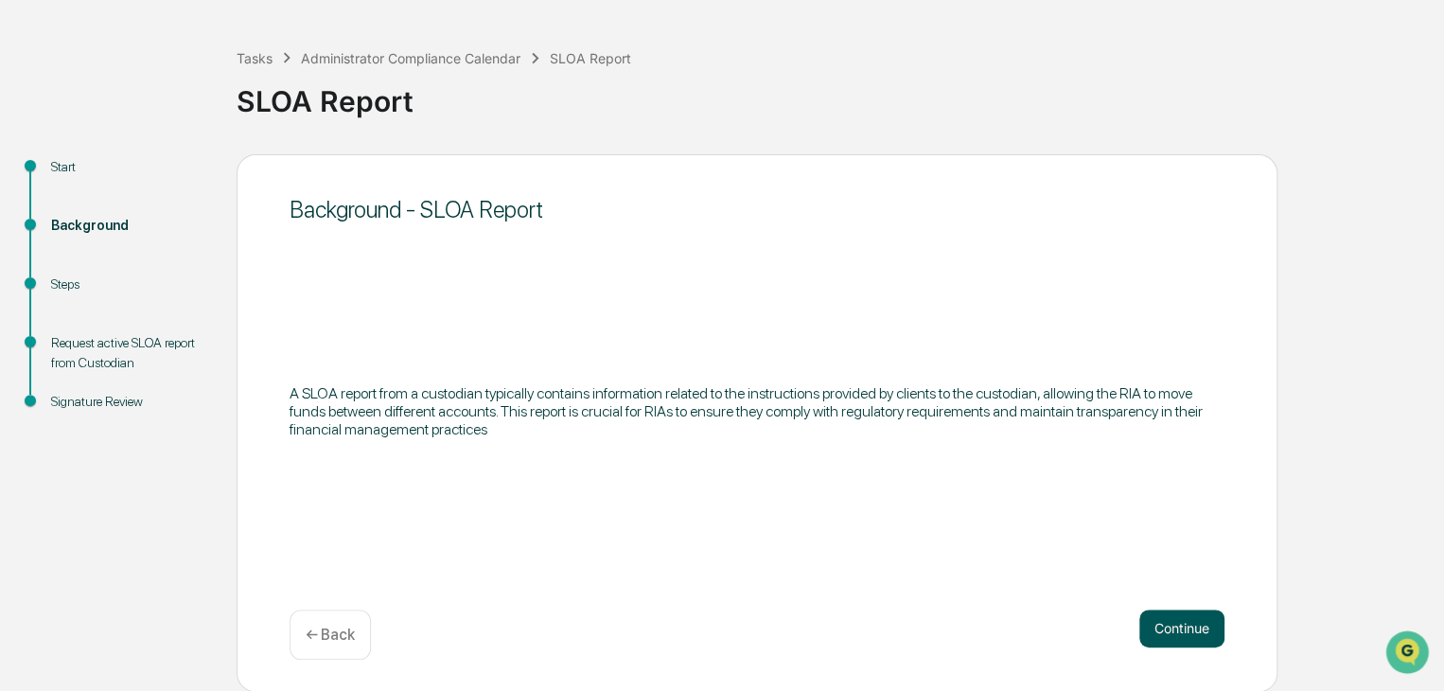
click at [1148, 612] on button "Continue" at bounding box center [1182, 629] width 85 height 38
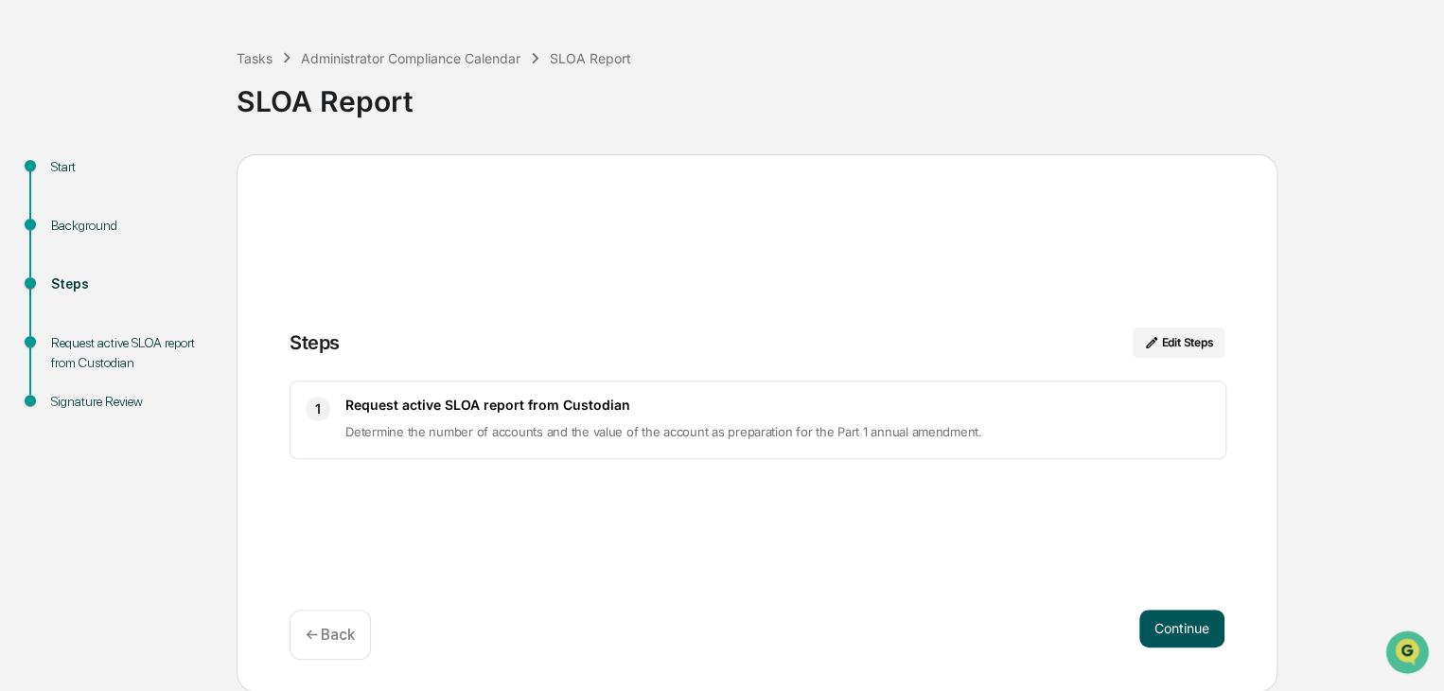
click at [1160, 625] on button "Continue" at bounding box center [1182, 629] width 85 height 38
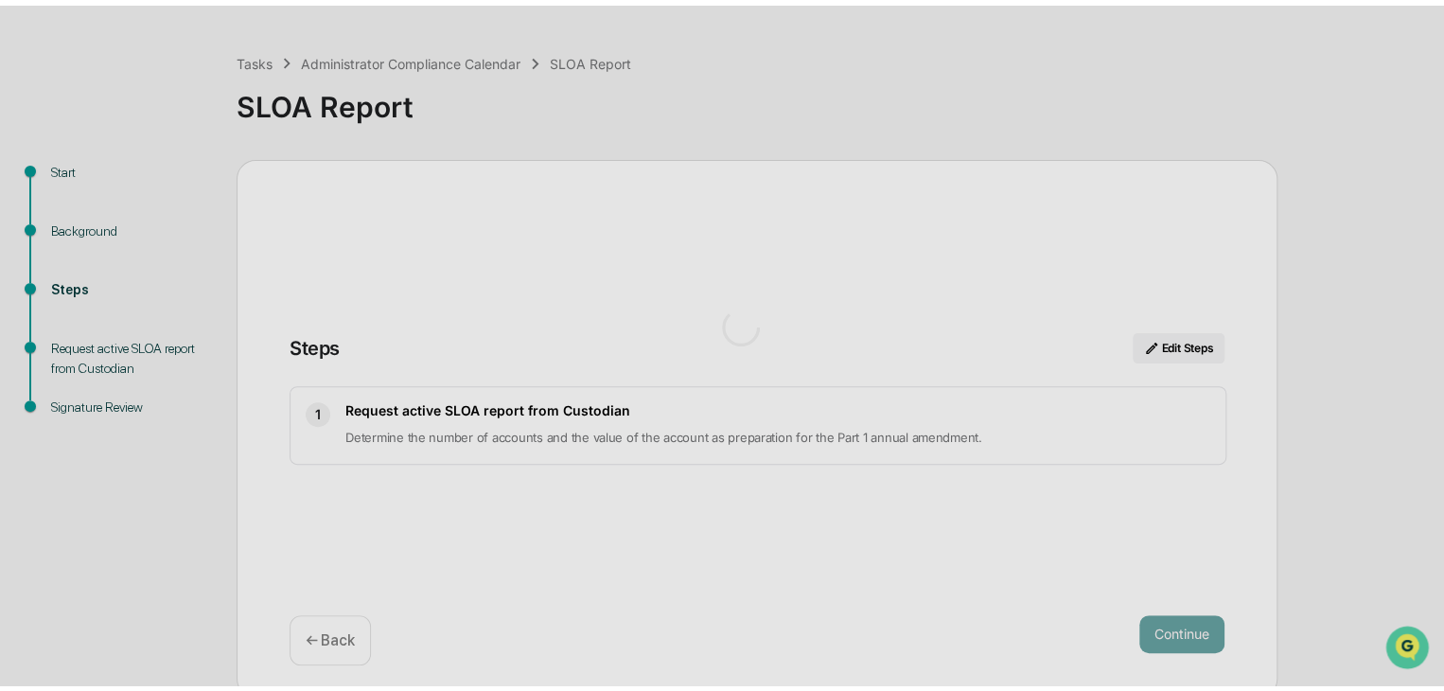
scroll to position [13, 0]
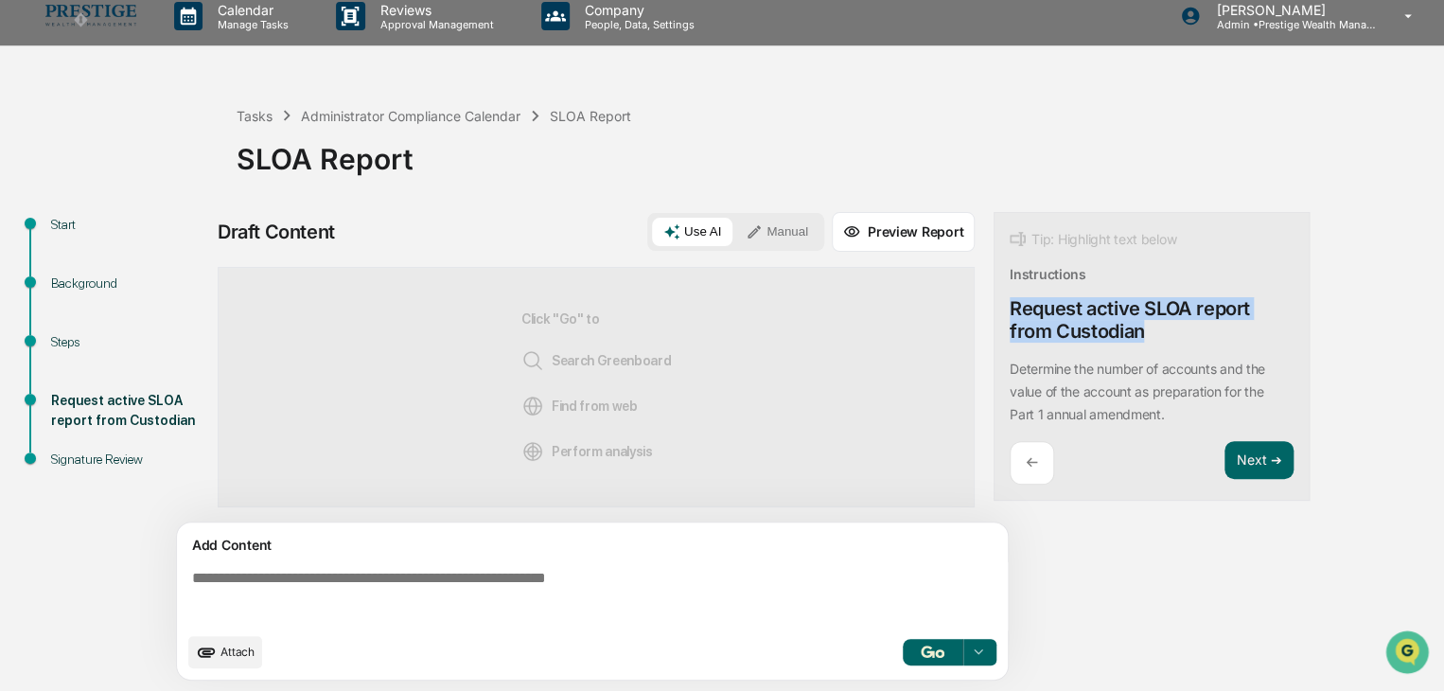
drag, startPoint x: 1138, startPoint y: 331, endPoint x: 1008, endPoint y: 308, distance: 131.8
click at [1008, 308] on div "Tip: Highlight text below Instructions Request active SLOA report from Custodia…" at bounding box center [1152, 357] width 316 height 290
copy div "Request active SLOA report from Custodian"
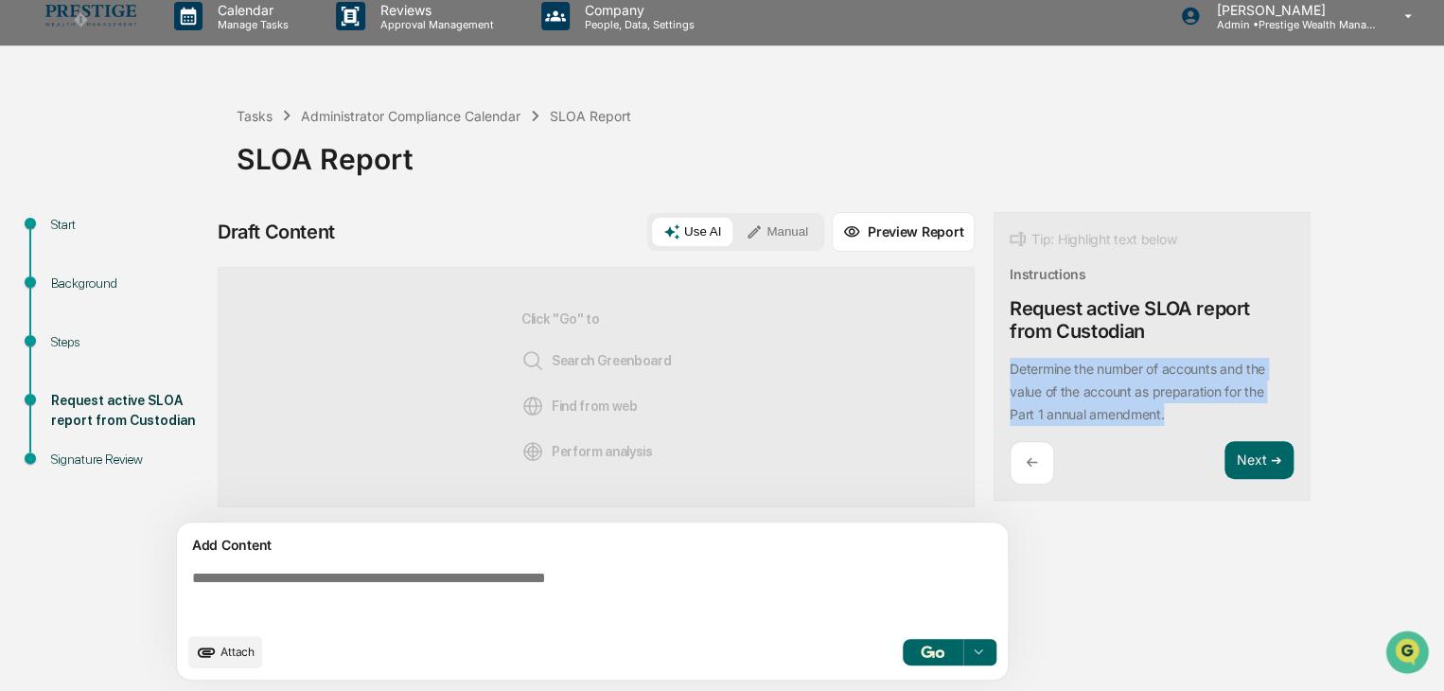
drag, startPoint x: 1010, startPoint y: 368, endPoint x: 1176, endPoint y: 419, distance: 173.3
click at [1176, 419] on div "Determine the number of accounts and the value of the account as preparation fo…" at bounding box center [1152, 392] width 284 height 68
copy p "Determine the number of accounts and the value of the account as preparation fo…"
click at [1258, 463] on button "Next ➔" at bounding box center [1259, 460] width 69 height 39
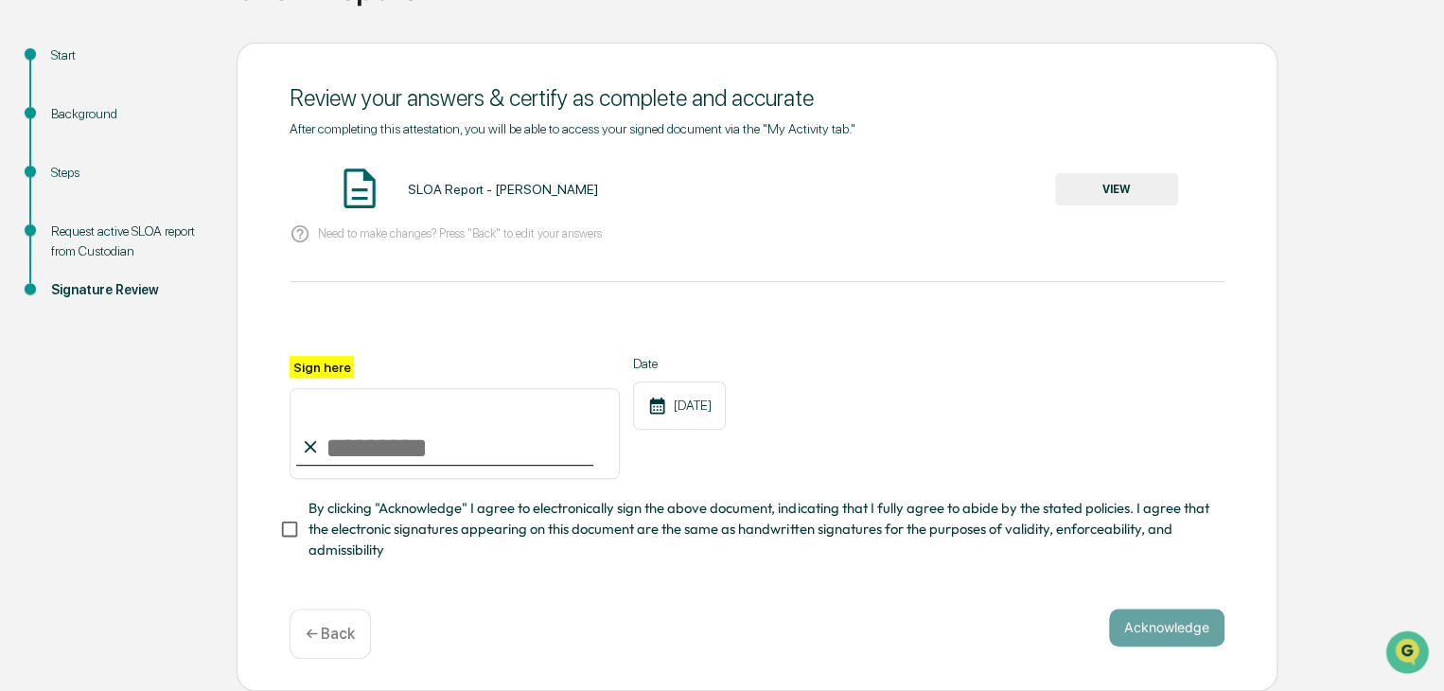
scroll to position [0, 0]
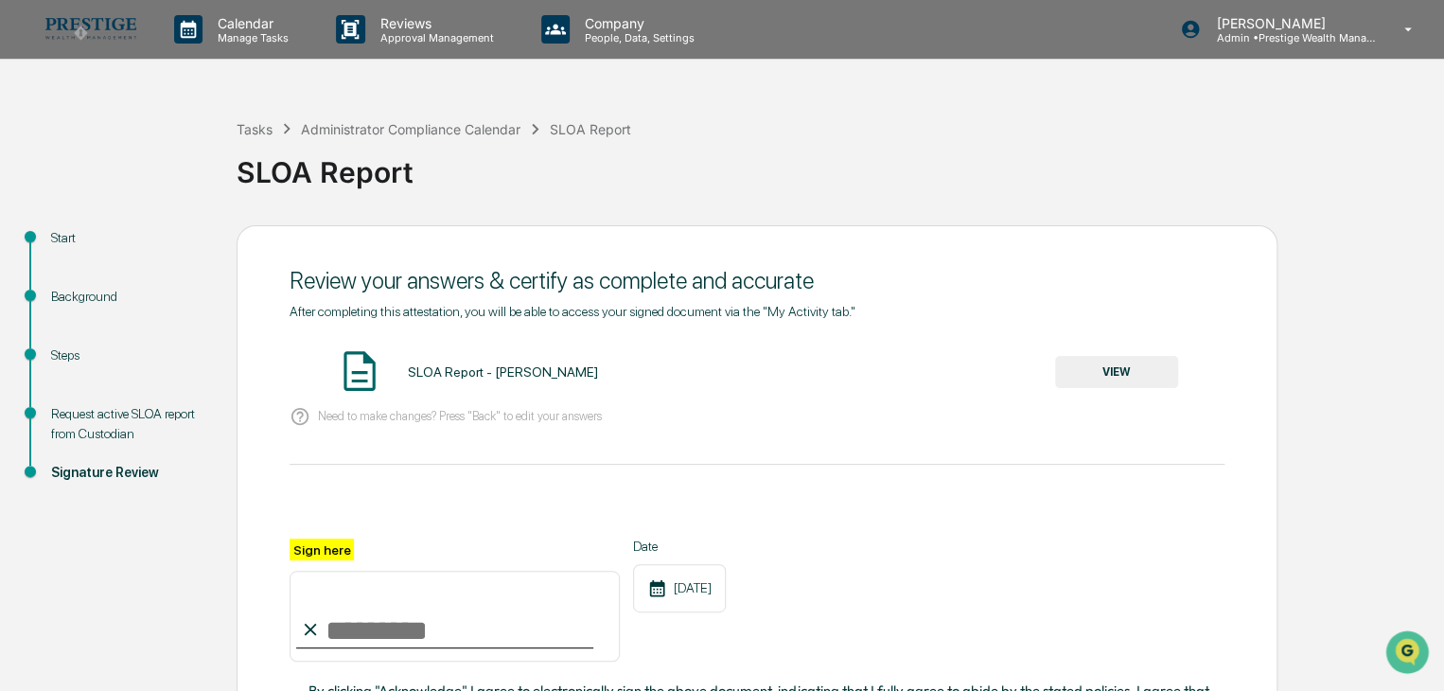
click at [103, 298] on div "Background" at bounding box center [128, 297] width 155 height 20
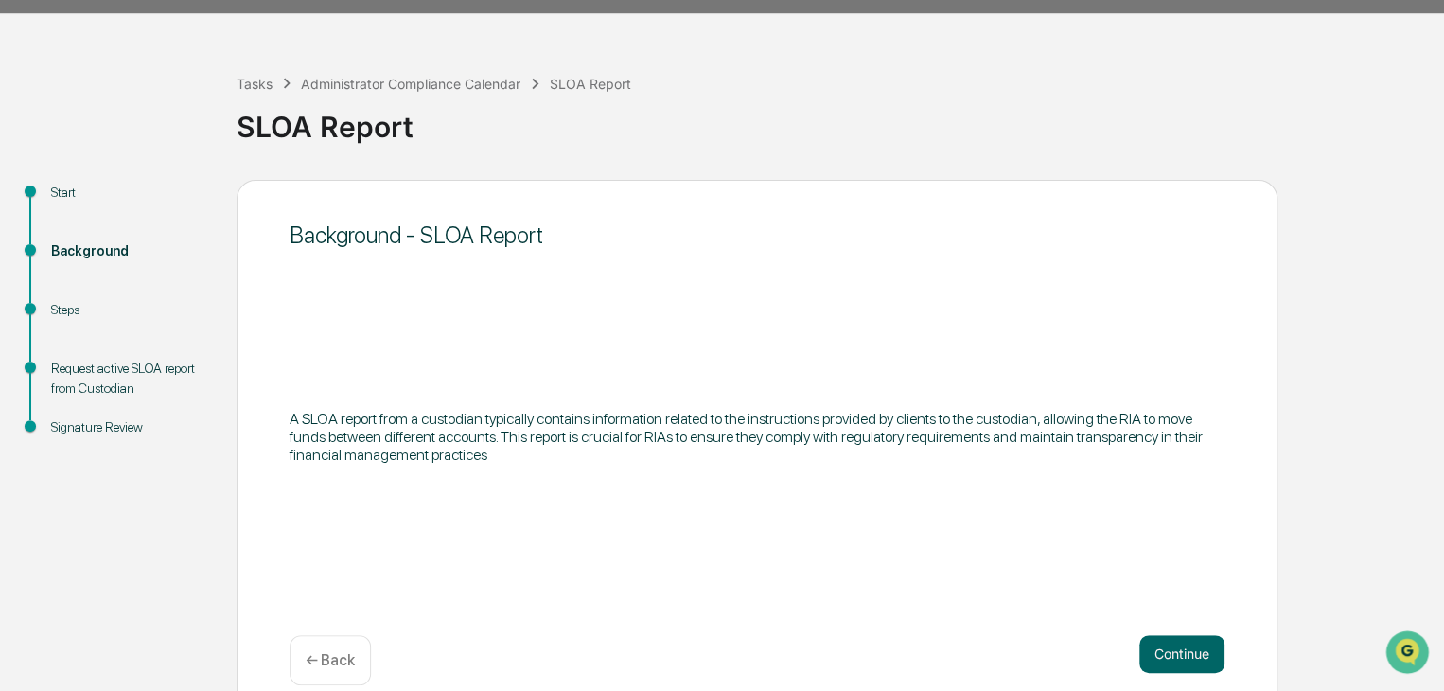
scroll to position [71, 0]
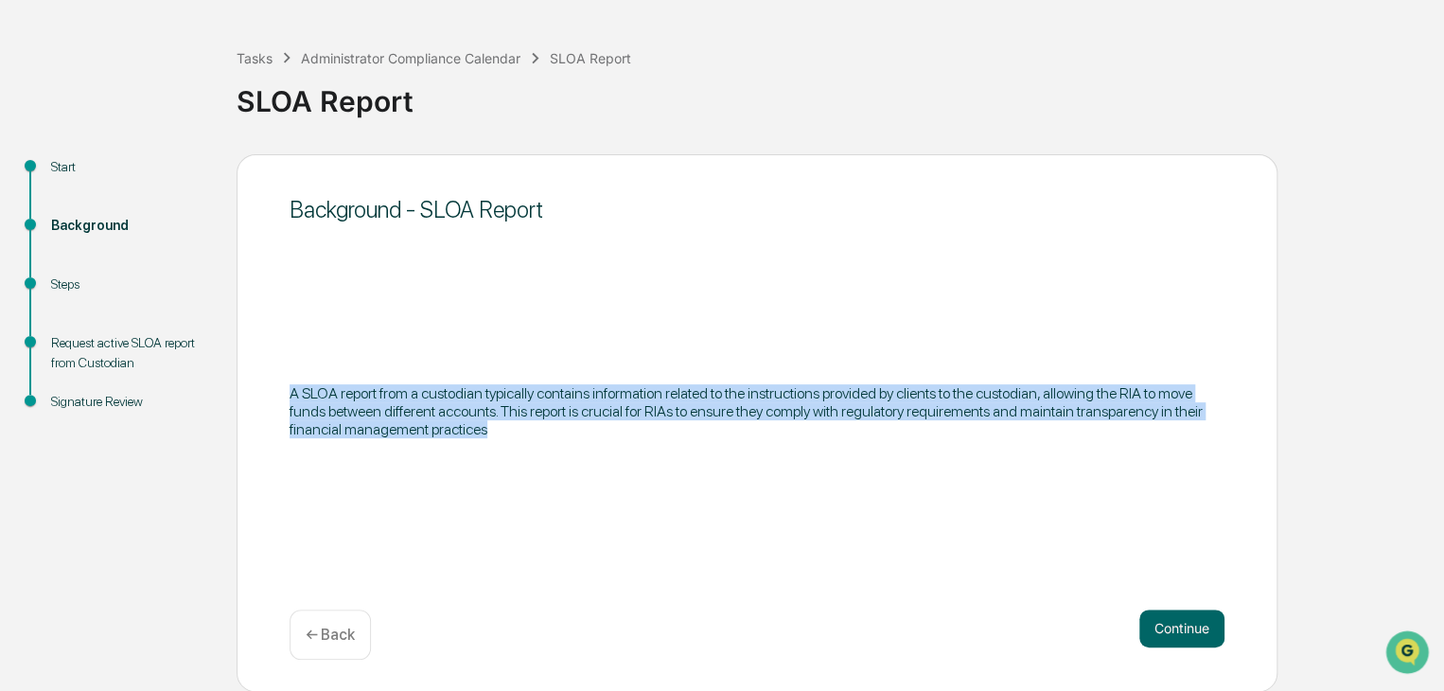
drag, startPoint x: 288, startPoint y: 394, endPoint x: 495, endPoint y: 442, distance: 212.8
click at [495, 442] on div "Background - SLOA Report A SLOA report from a custodian typically contains info…" at bounding box center [757, 423] width 1041 height 538
copy p "A SLOA report from a custodian typically contains information related to the in…"
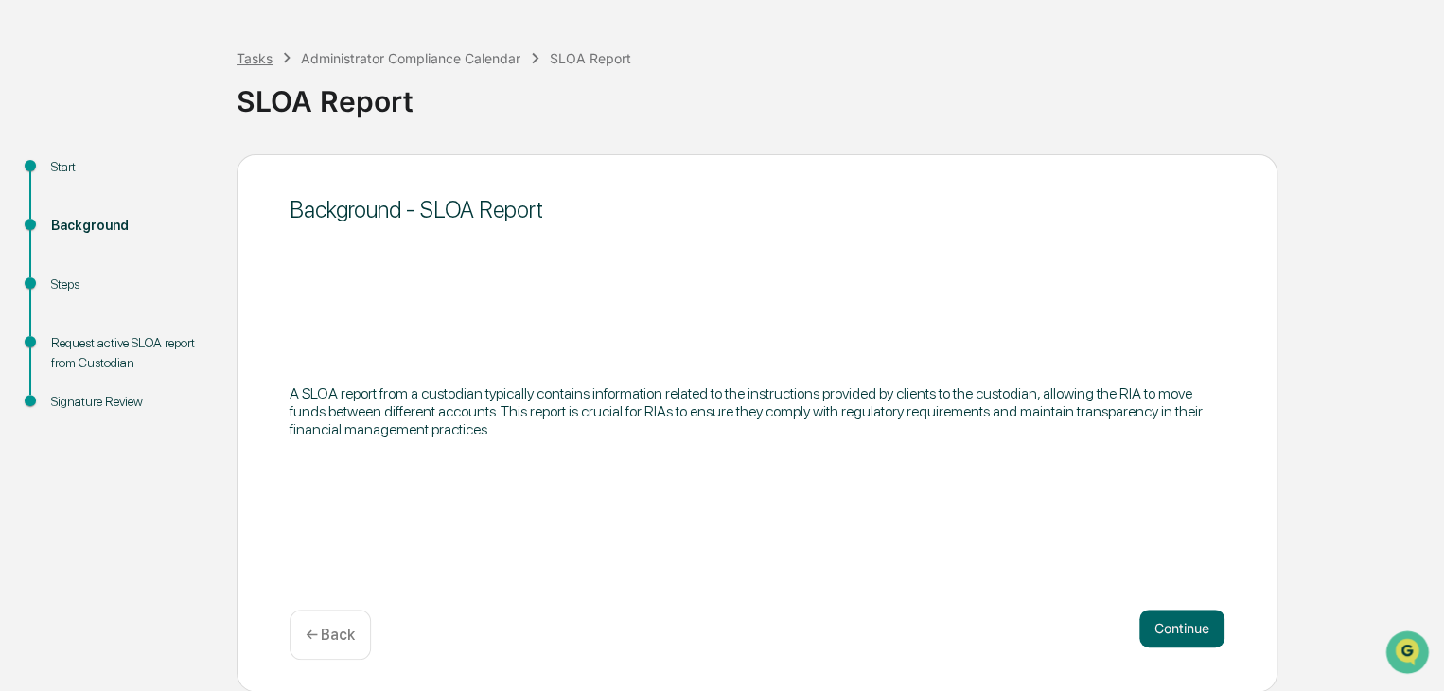
click at [260, 58] on div "Tasks" at bounding box center [255, 58] width 36 height 16
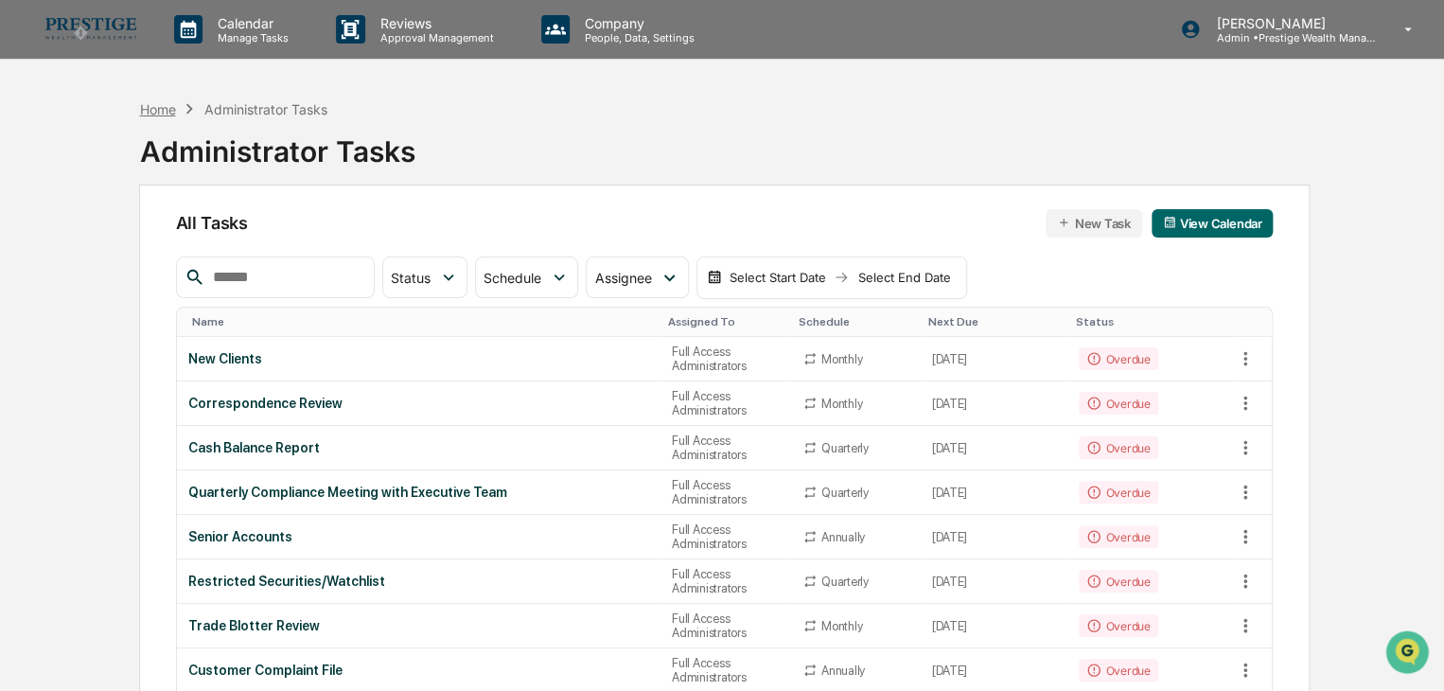
click at [170, 107] on div "Home" at bounding box center [157, 109] width 36 height 16
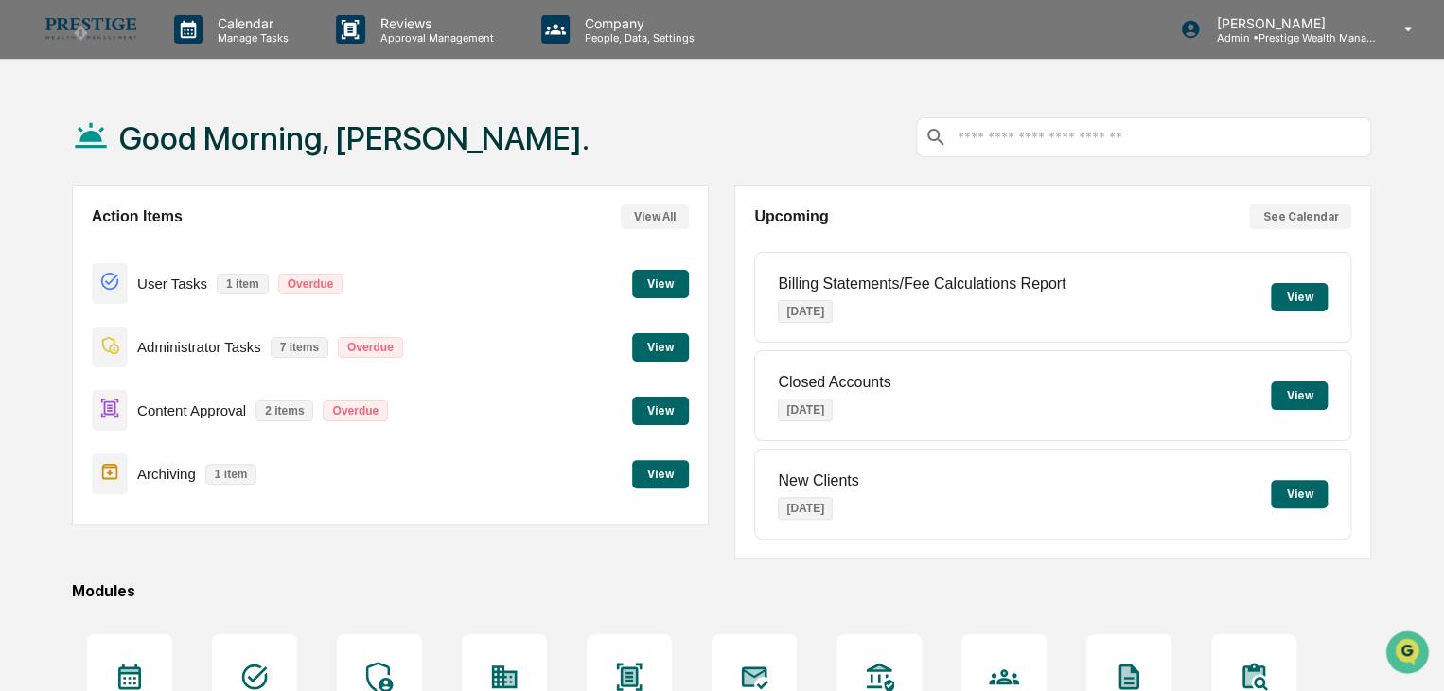
click at [654, 342] on button "View" at bounding box center [660, 347] width 57 height 28
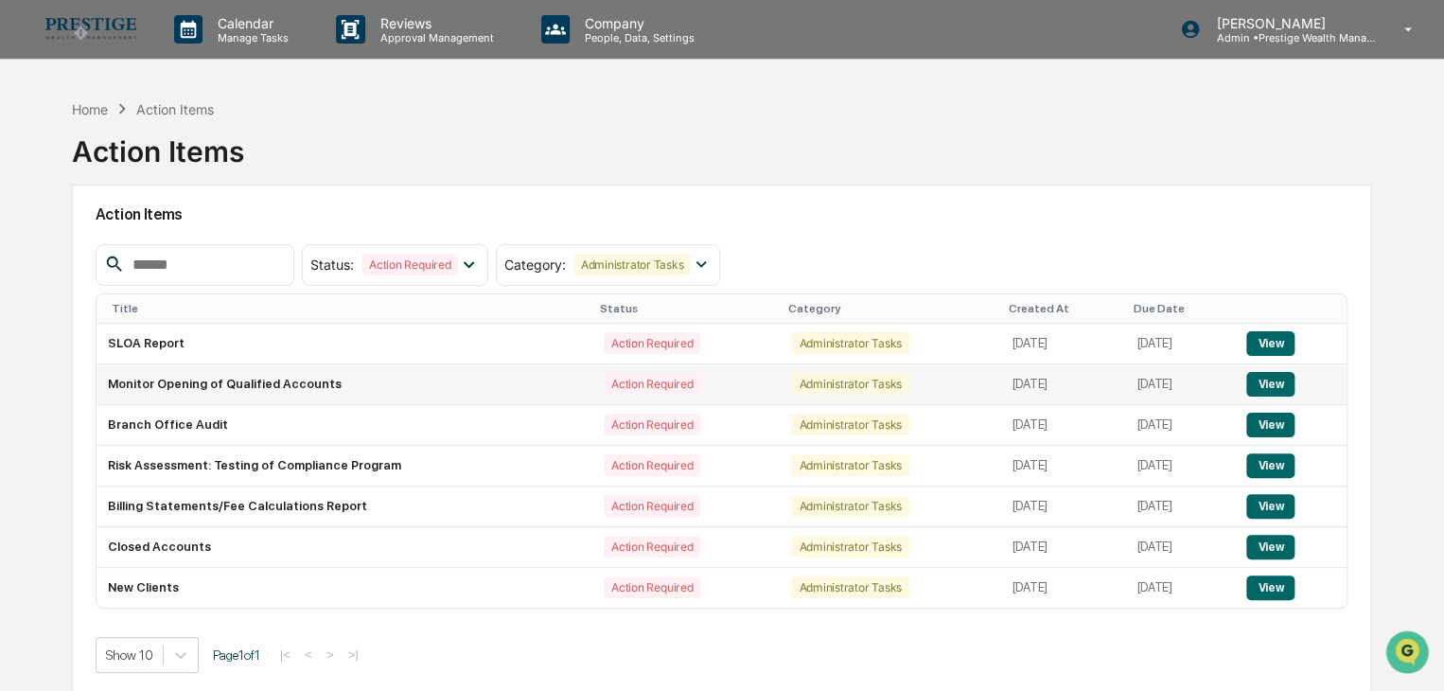
click at [1272, 383] on button "View" at bounding box center [1270, 384] width 48 height 25
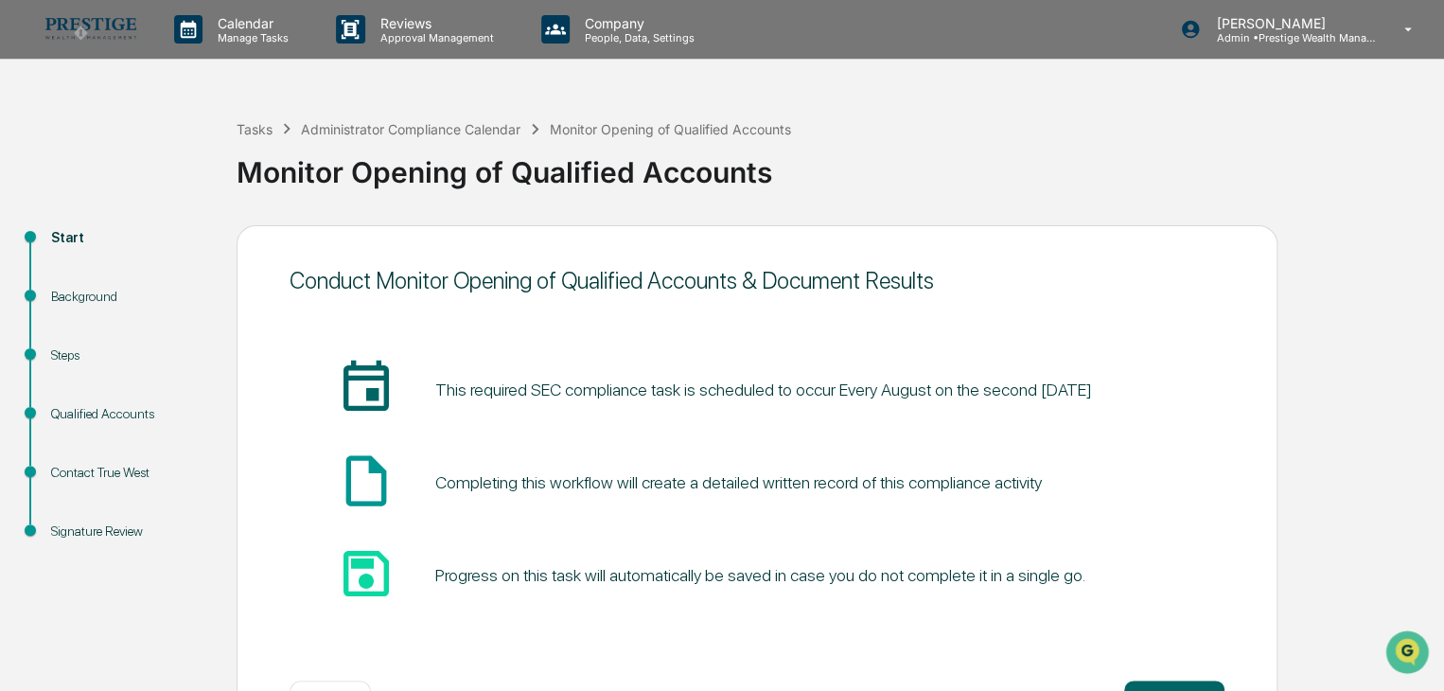
scroll to position [71, 0]
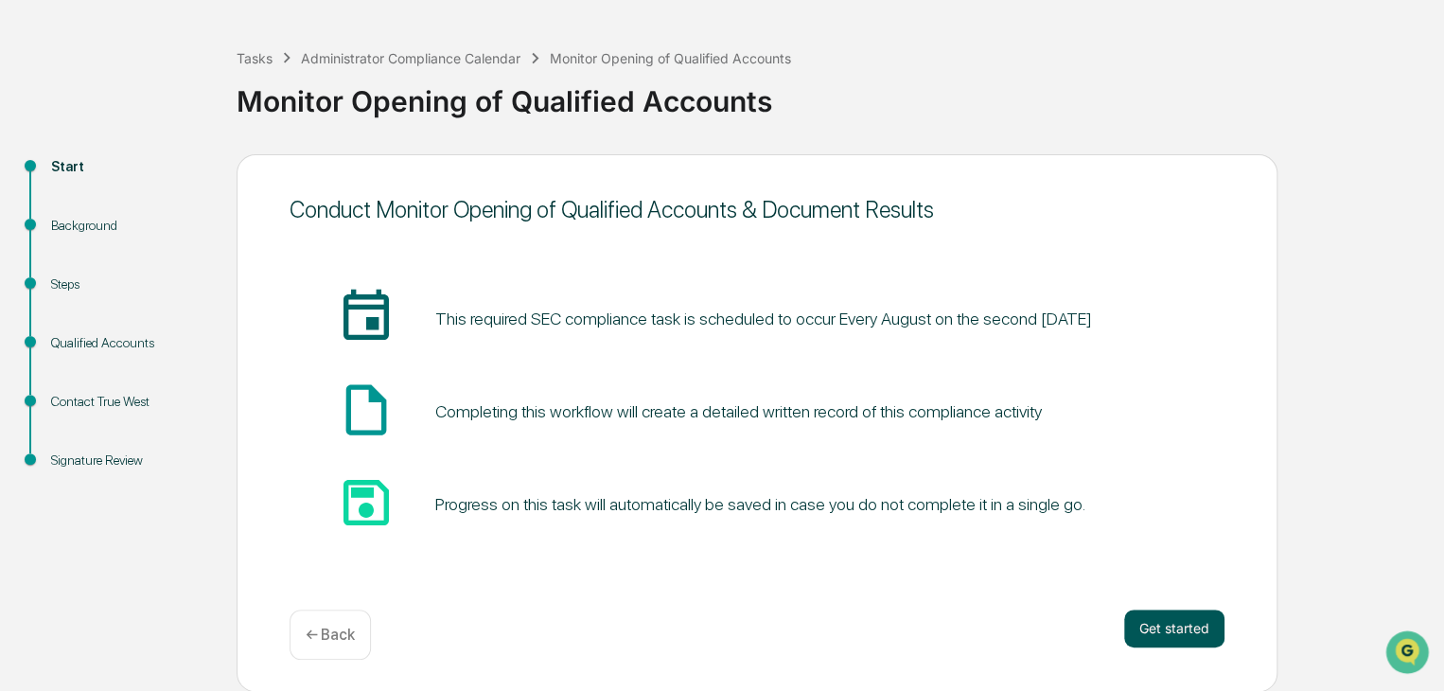
click at [1172, 618] on button "Get started" at bounding box center [1174, 629] width 100 height 38
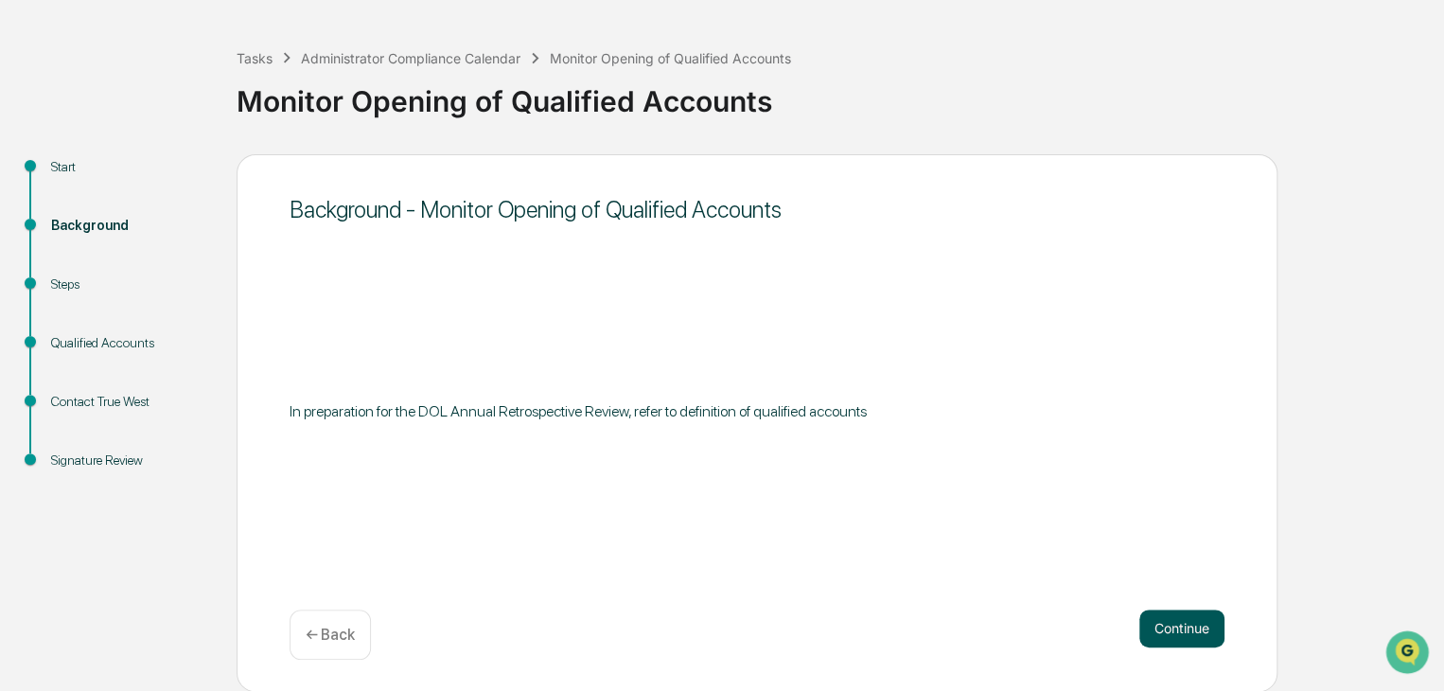
click at [1169, 619] on button "Continue" at bounding box center [1182, 629] width 85 height 38
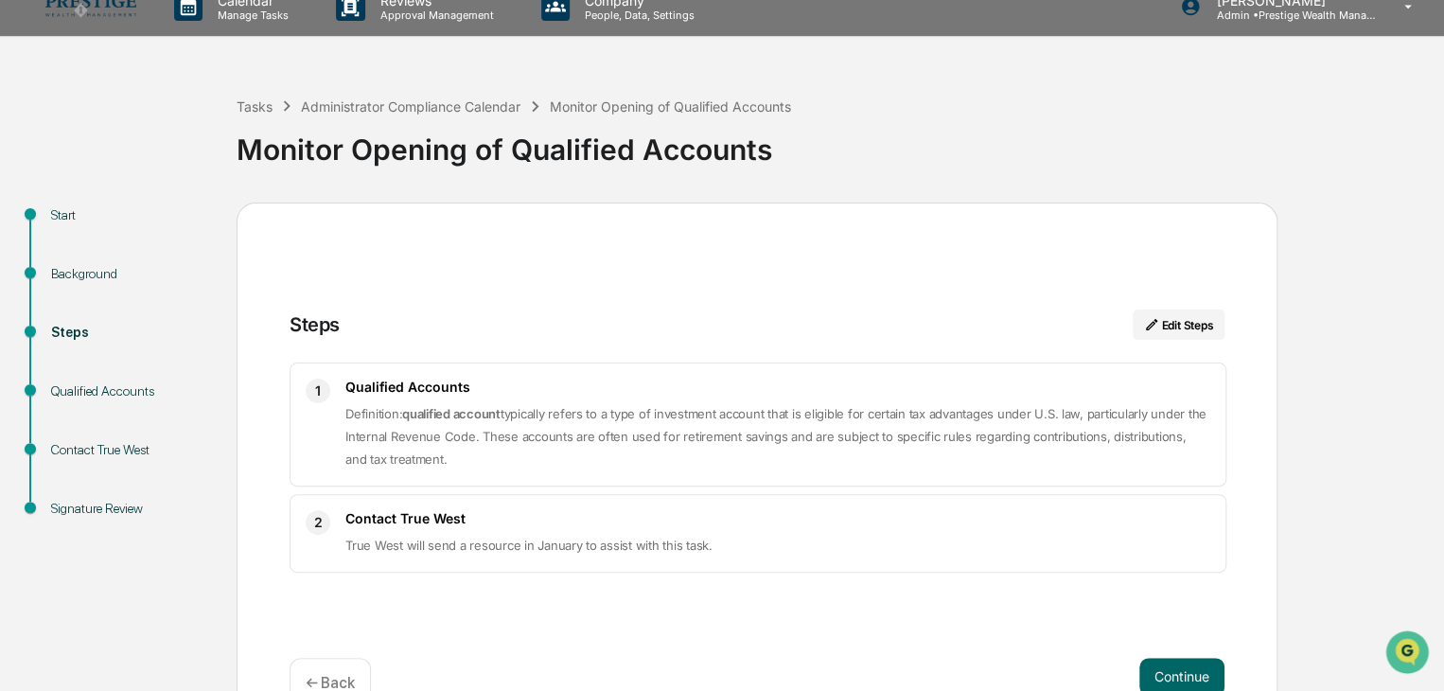
scroll to position [0, 0]
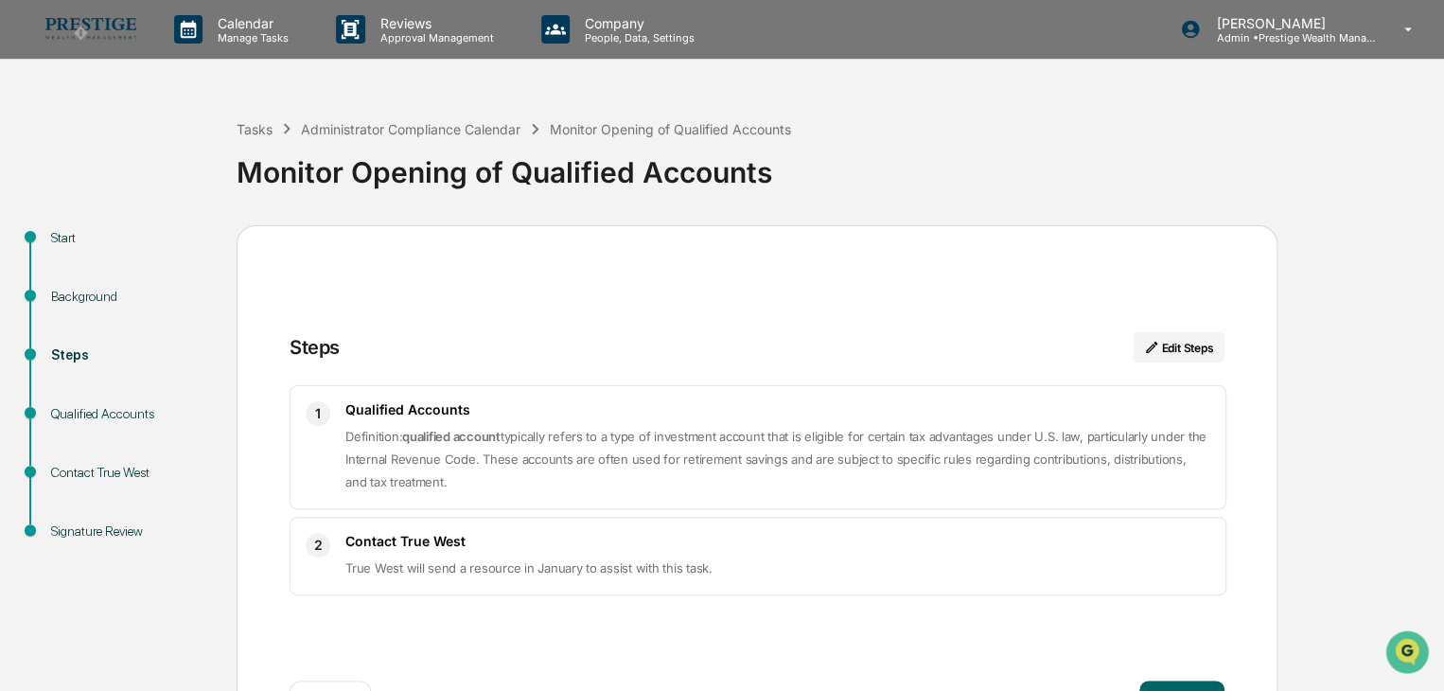
click at [101, 24] on img at bounding box center [90, 29] width 91 height 22
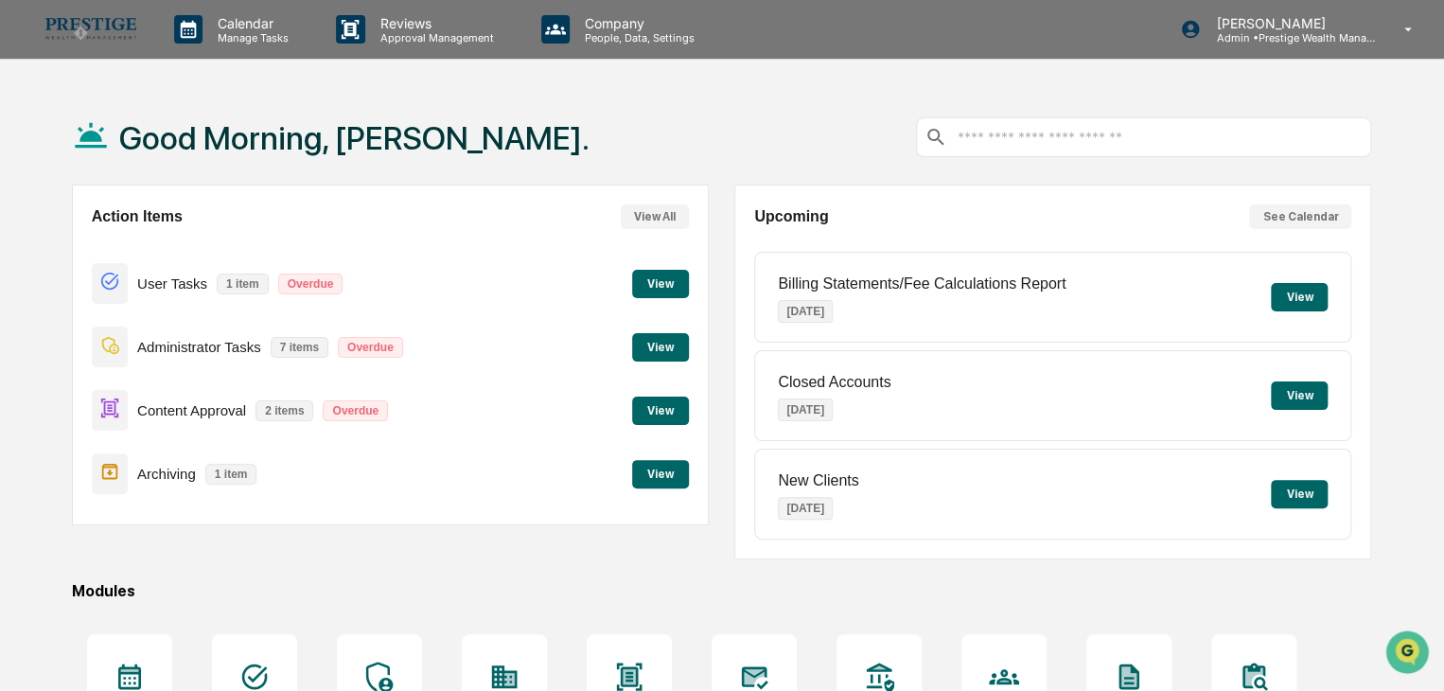
click at [684, 355] on button "View" at bounding box center [660, 347] width 57 height 28
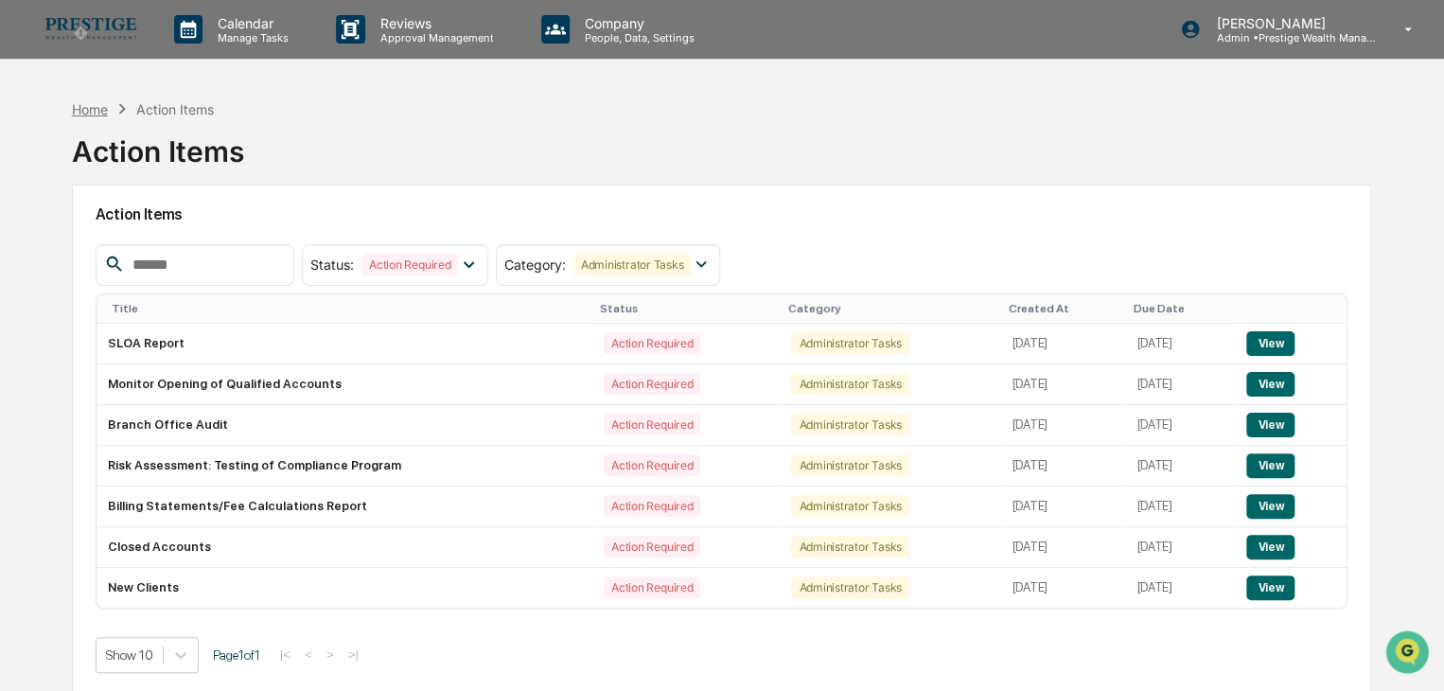
click at [102, 103] on div "Home" at bounding box center [90, 109] width 36 height 16
